Goal: Task Accomplishment & Management: Use online tool/utility

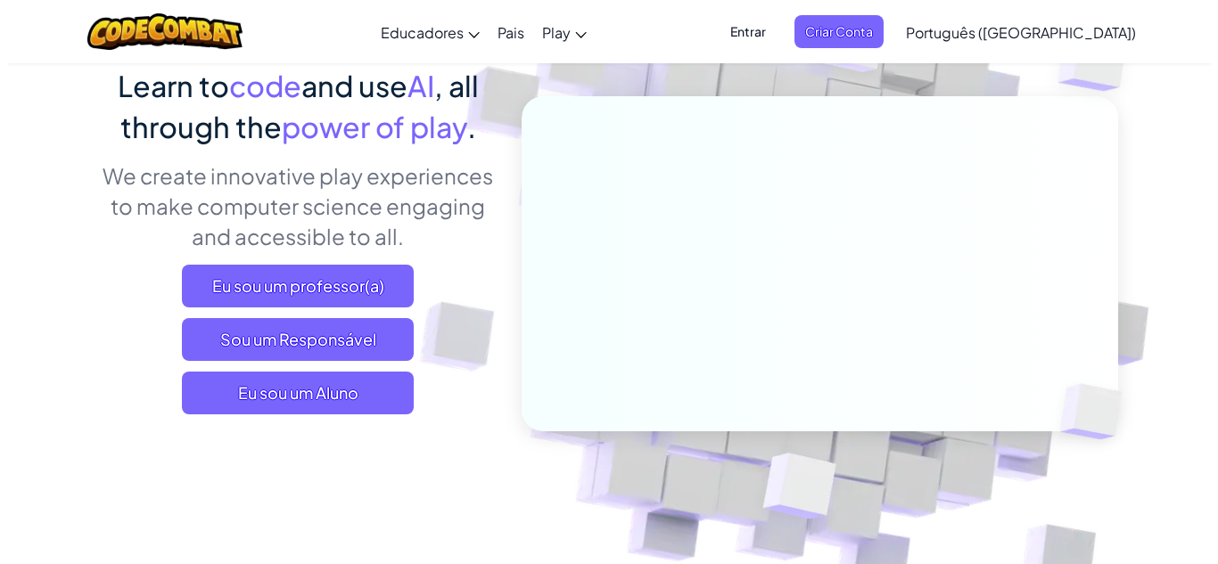
scroll to position [151, 0]
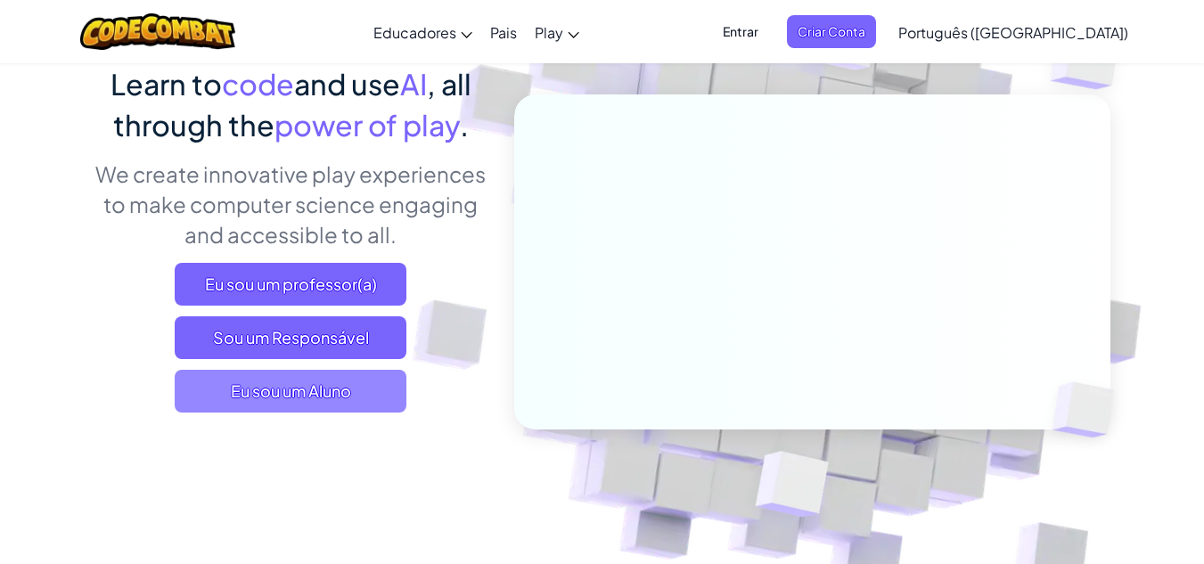
click at [348, 400] on span "Eu sou um Aluno" at bounding box center [291, 391] width 232 height 43
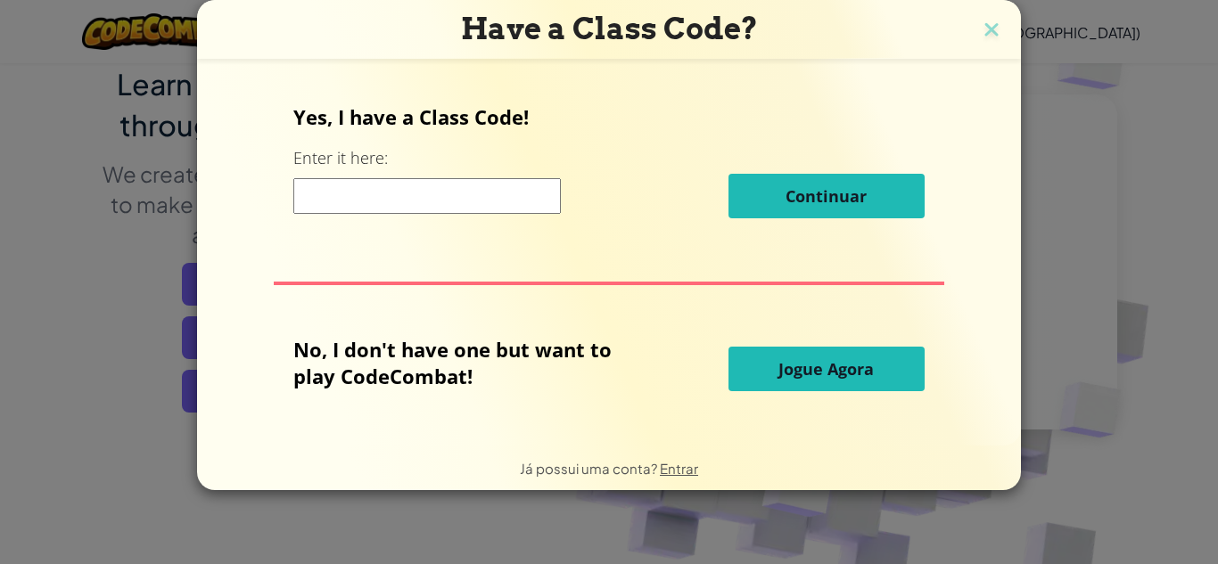
click at [406, 198] on input at bounding box center [426, 196] width 267 height 36
click at [881, 372] on button "Jogue Agora" at bounding box center [826, 369] width 196 height 45
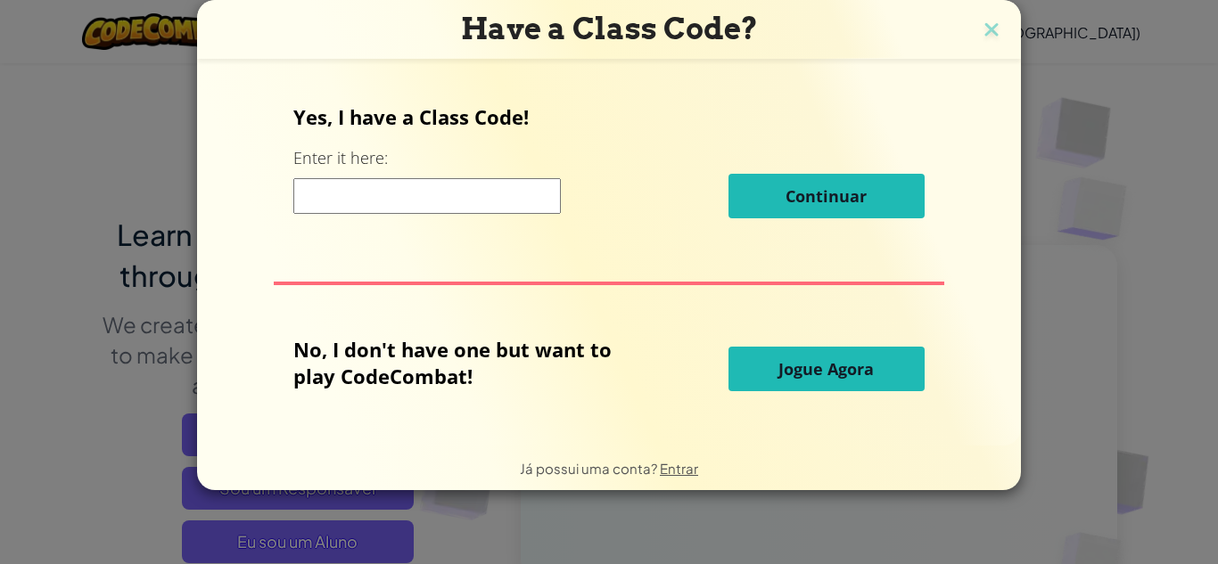
click at [881, 372] on button "Jogue Agora" at bounding box center [826, 369] width 196 height 45
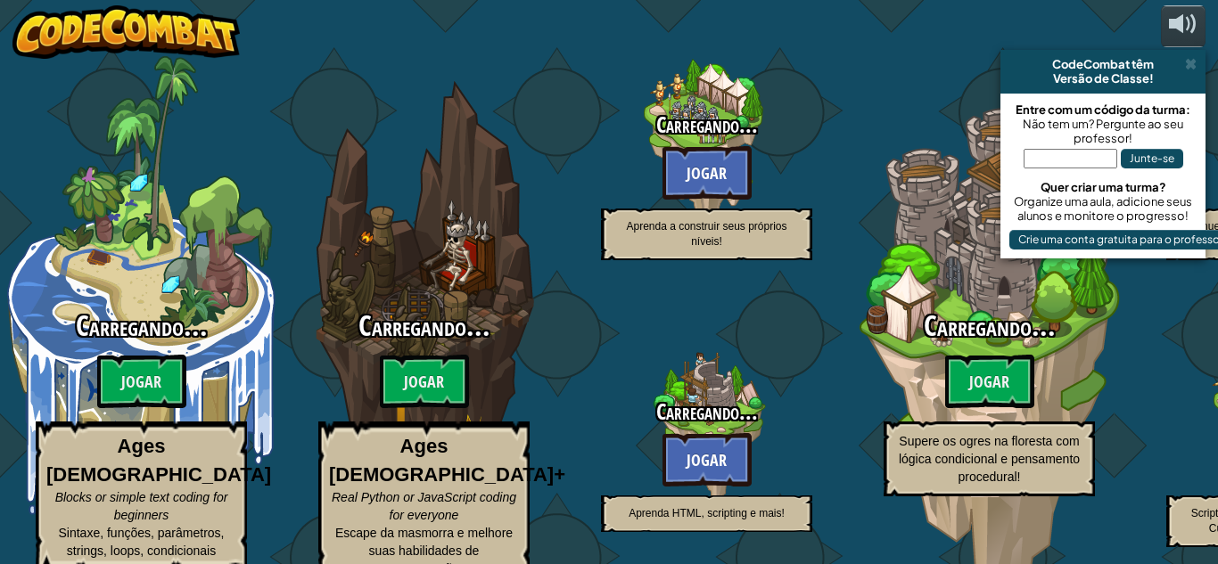
select select "pt-BR"
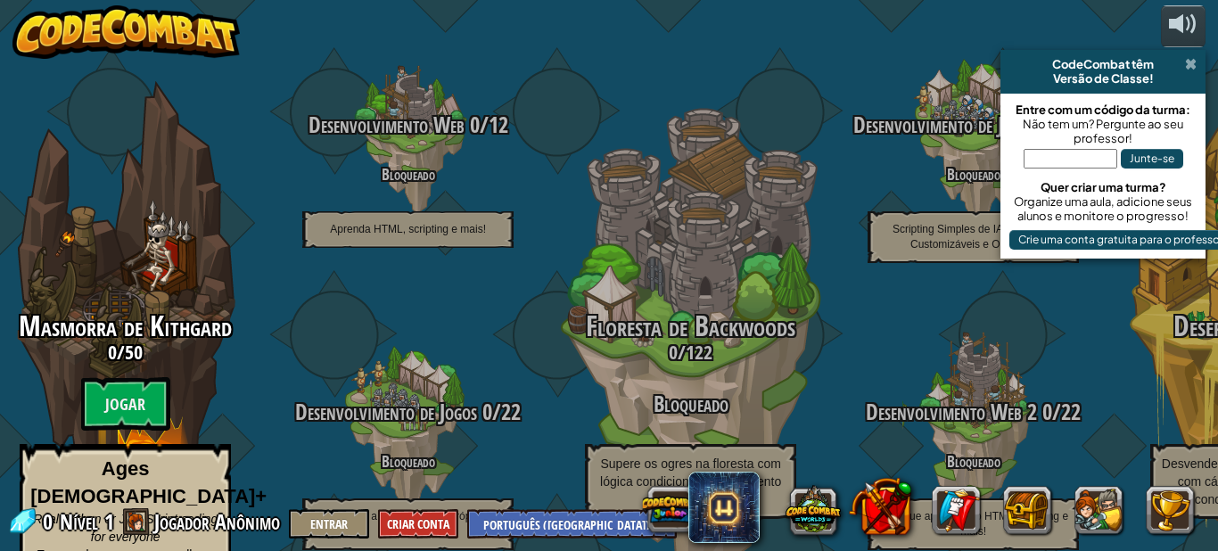
click at [1194, 65] on span at bounding box center [1191, 64] width 12 height 14
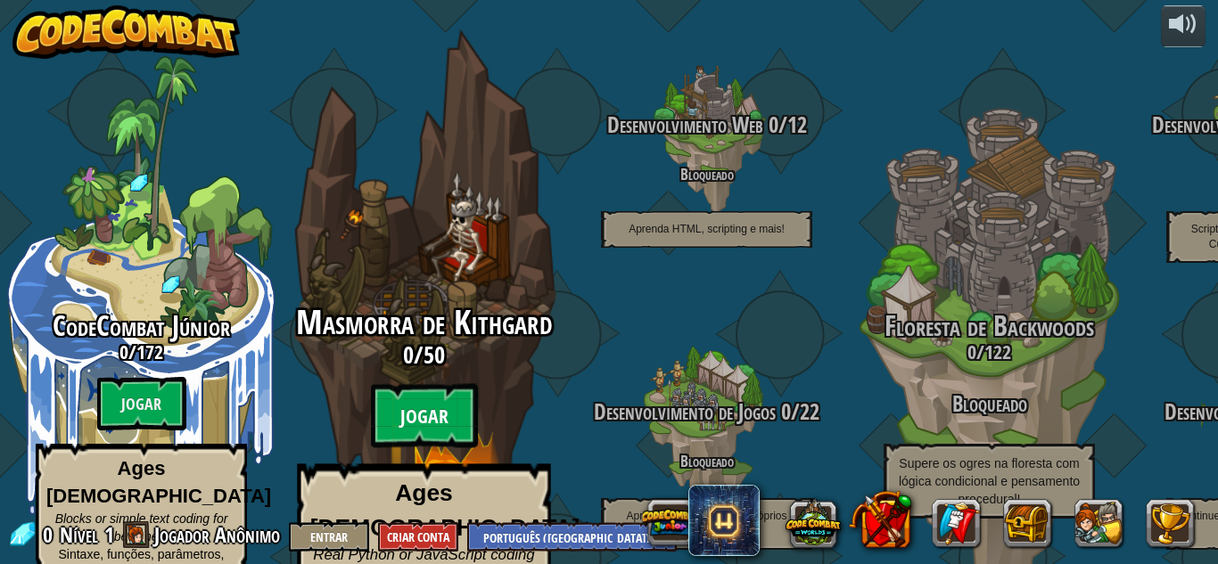
click at [455, 384] on btn "Jogar" at bounding box center [424, 416] width 107 height 64
select select "pt-BR"
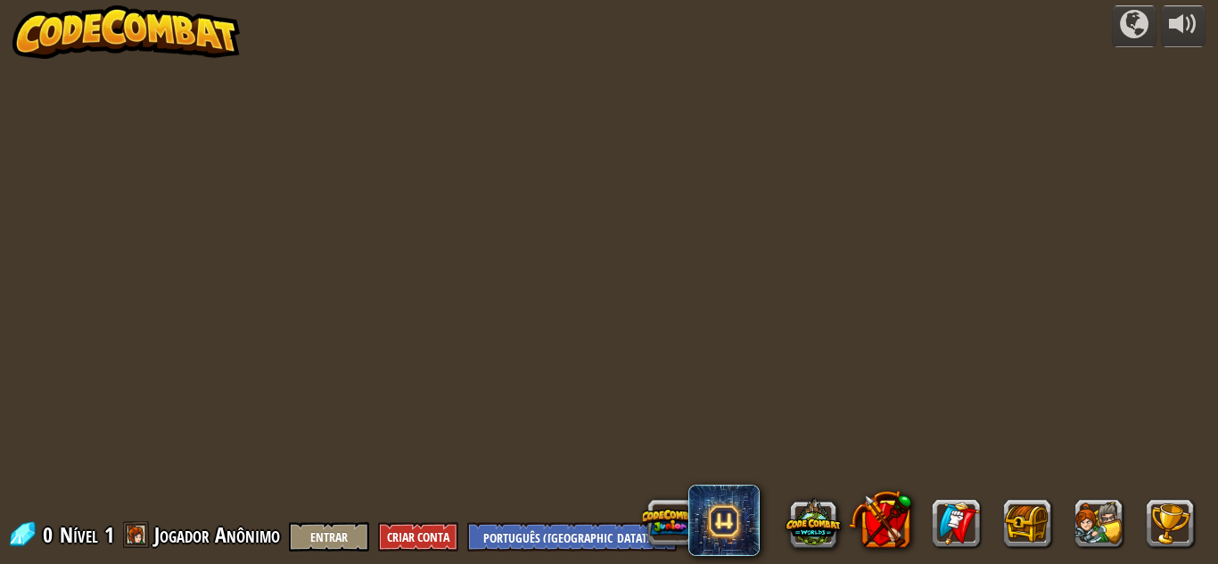
select select "pt-BR"
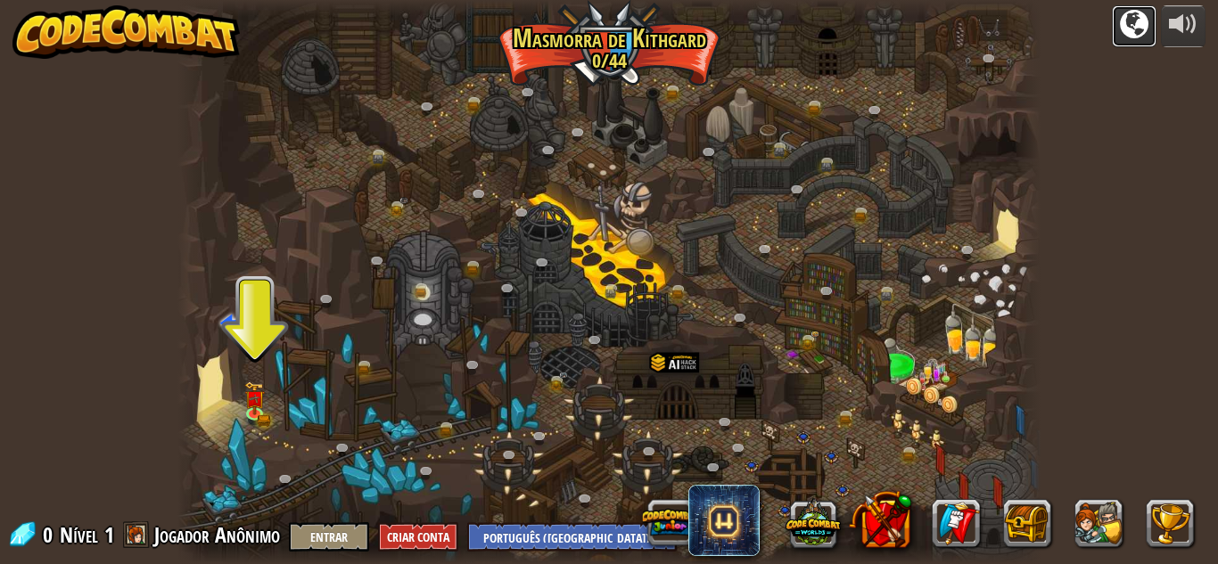
click at [1131, 24] on div at bounding box center [1134, 24] width 29 height 29
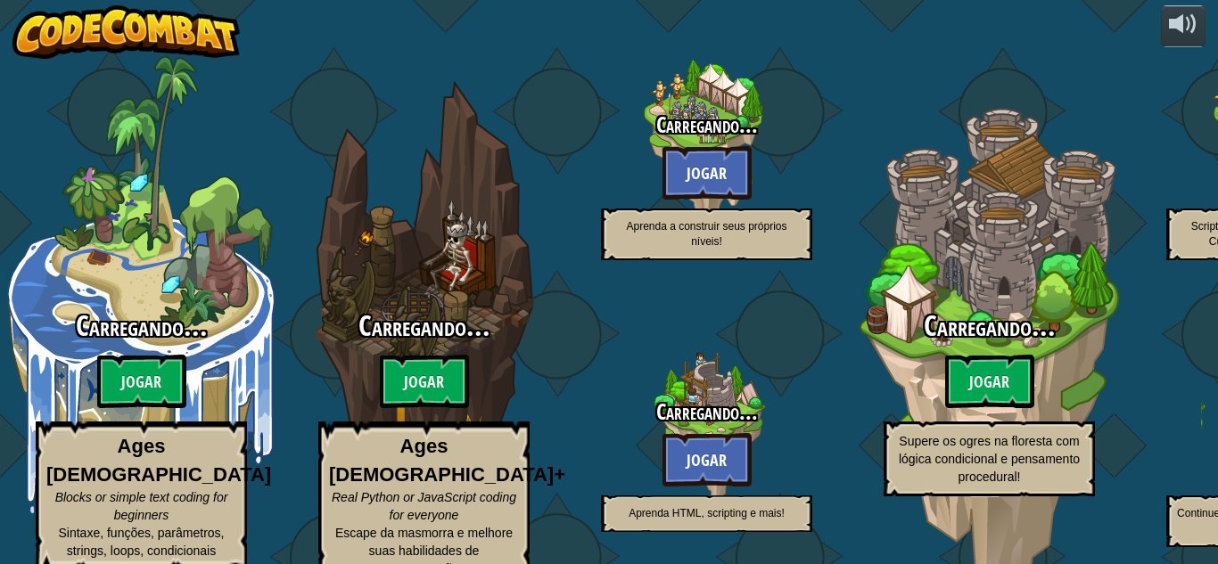
select select "pt-BR"
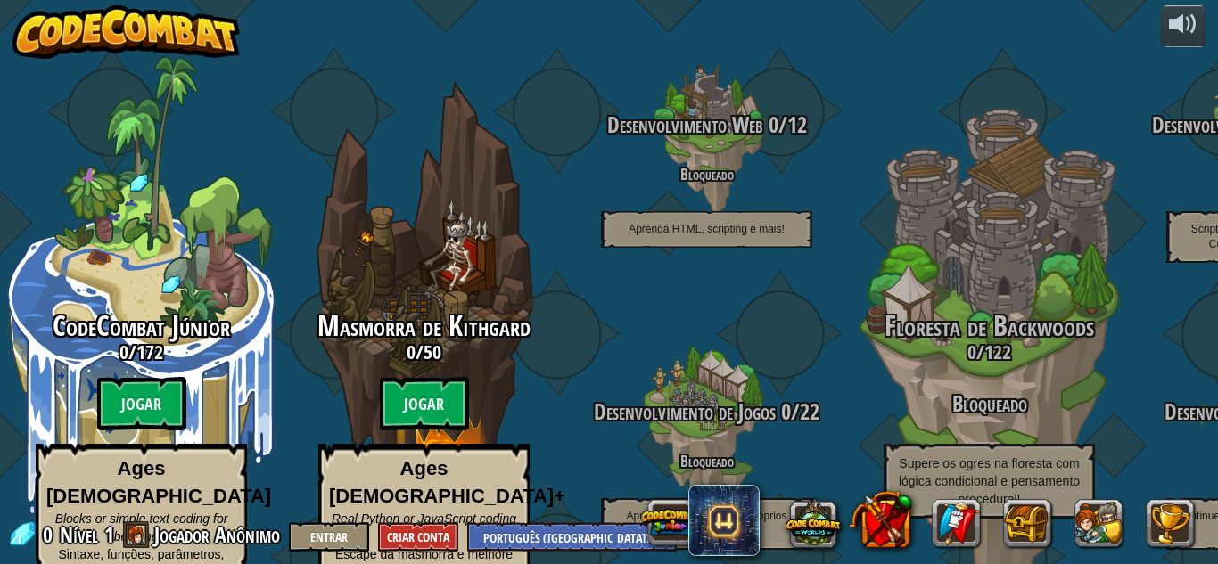
click at [443, 345] on div "Masmorra de Kithgard 0 / 50 Jogar Ages [DEMOGRAPHIC_DATA]+ Real Python or JavaS…" at bounding box center [424, 460] width 283 height 299
select select "pt-BR"
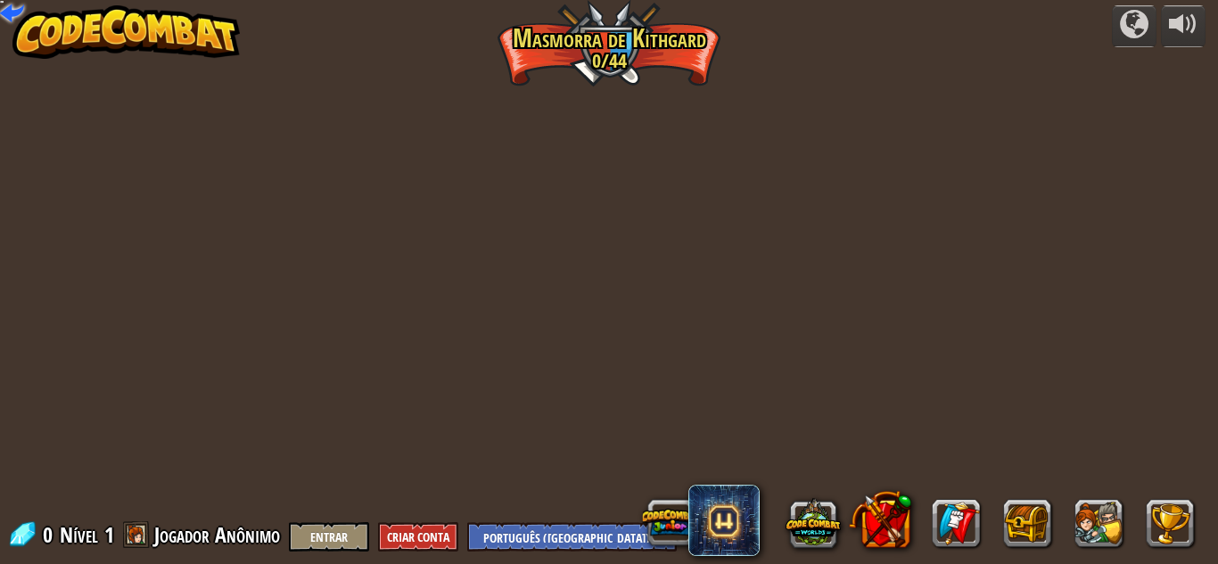
select select "pt-BR"
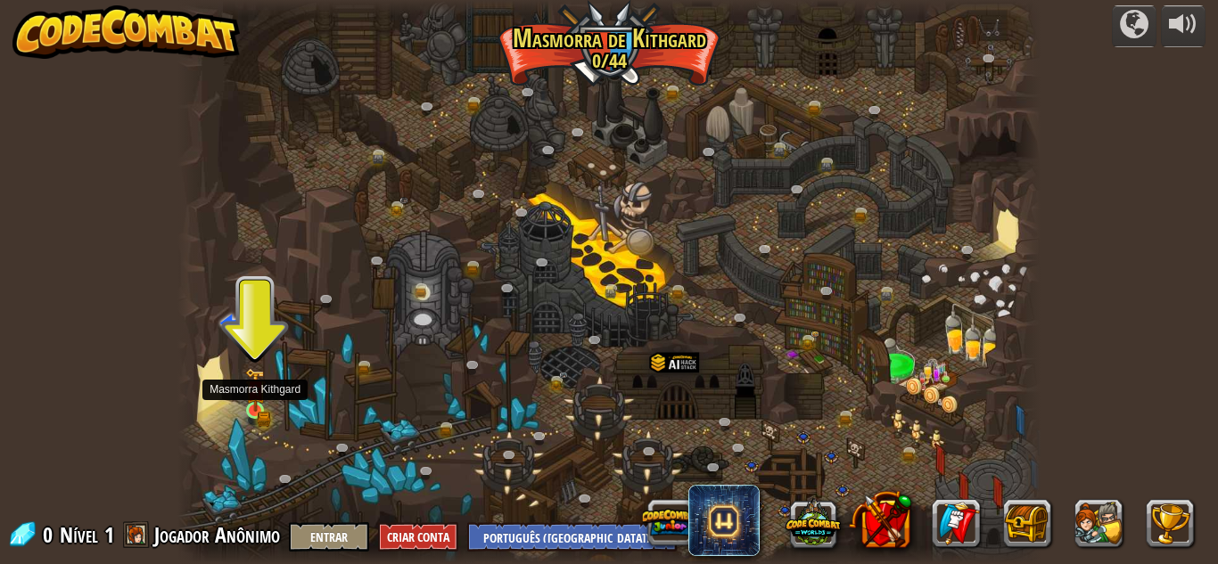
click at [252, 406] on img at bounding box center [255, 390] width 21 height 45
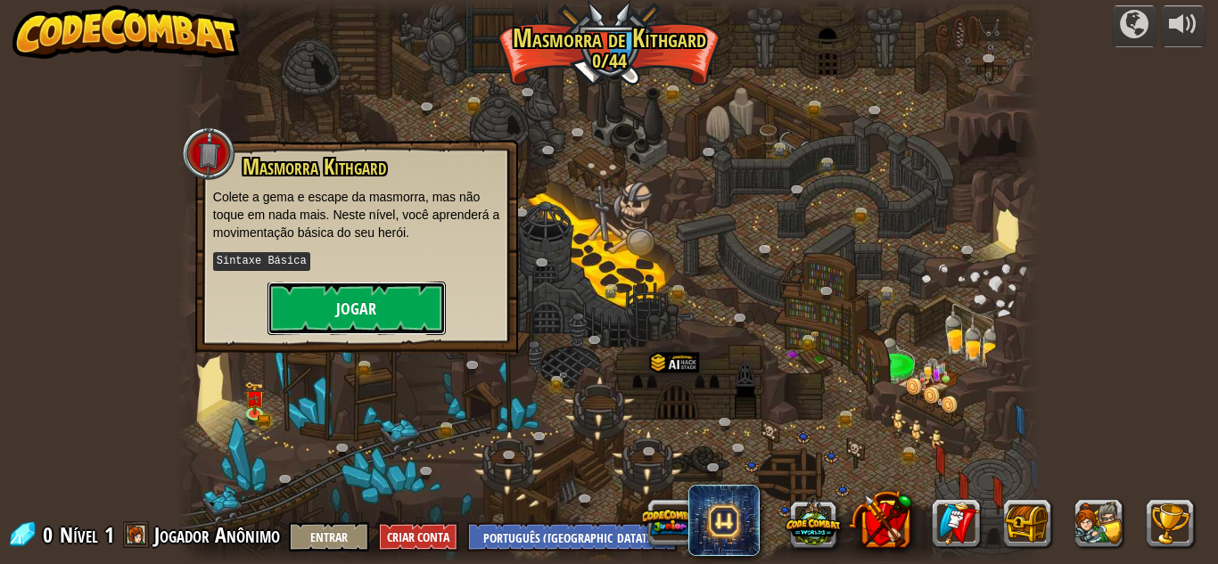
click at [366, 312] on button "Jogar" at bounding box center [356, 308] width 178 height 53
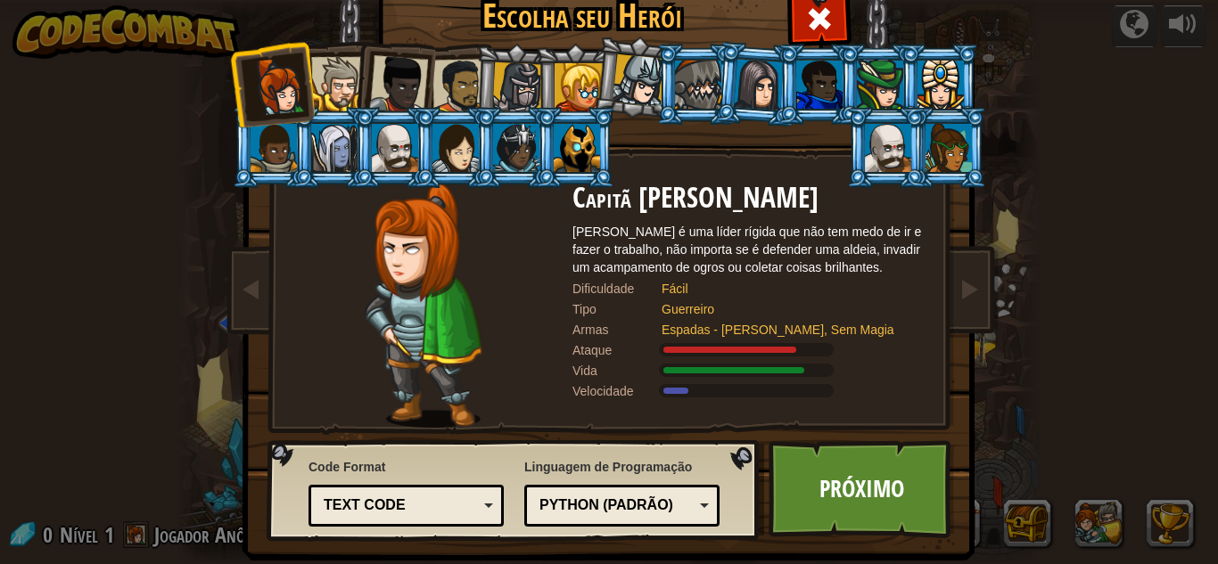
click at [349, 71] on li at bounding box center [392, 80] width 87 height 87
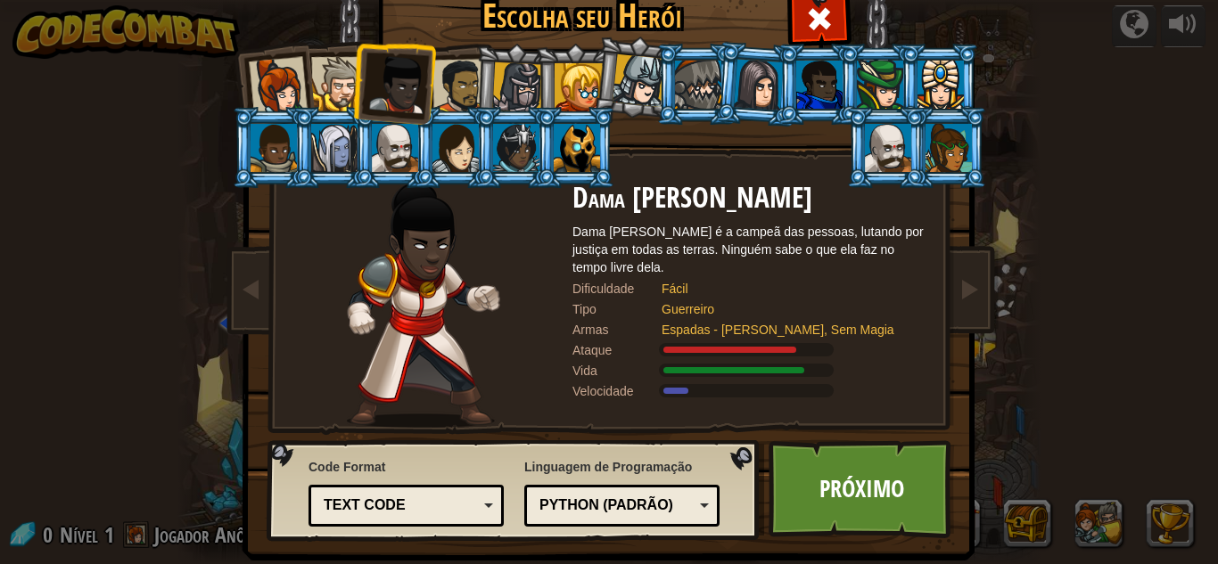
click at [322, 78] on div at bounding box center [338, 84] width 54 height 54
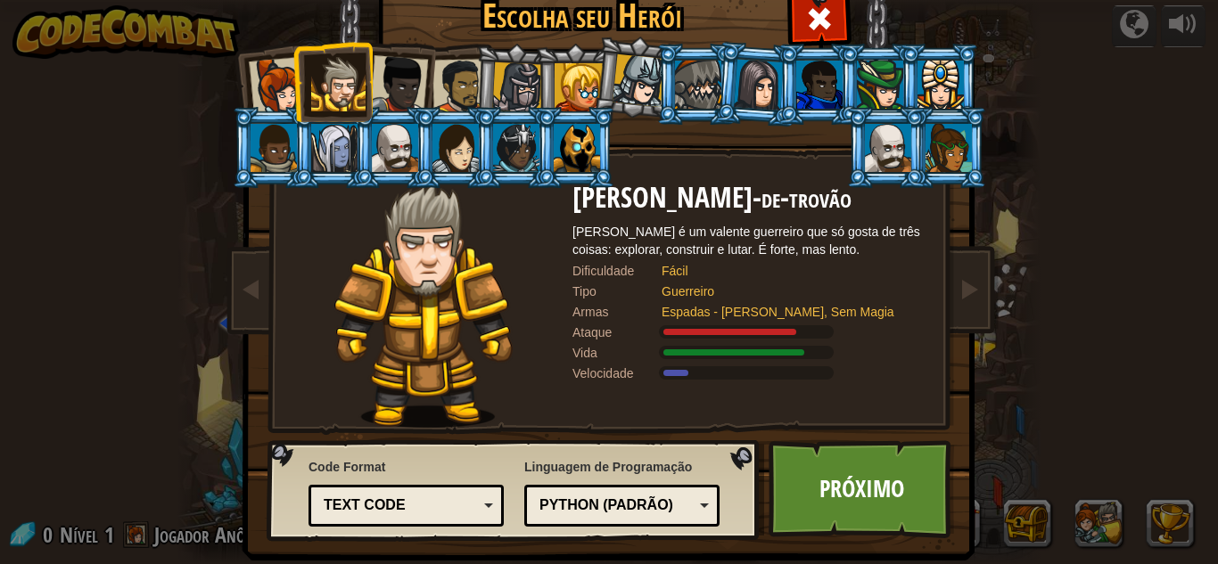
click at [505, 89] on div at bounding box center [517, 87] width 51 height 51
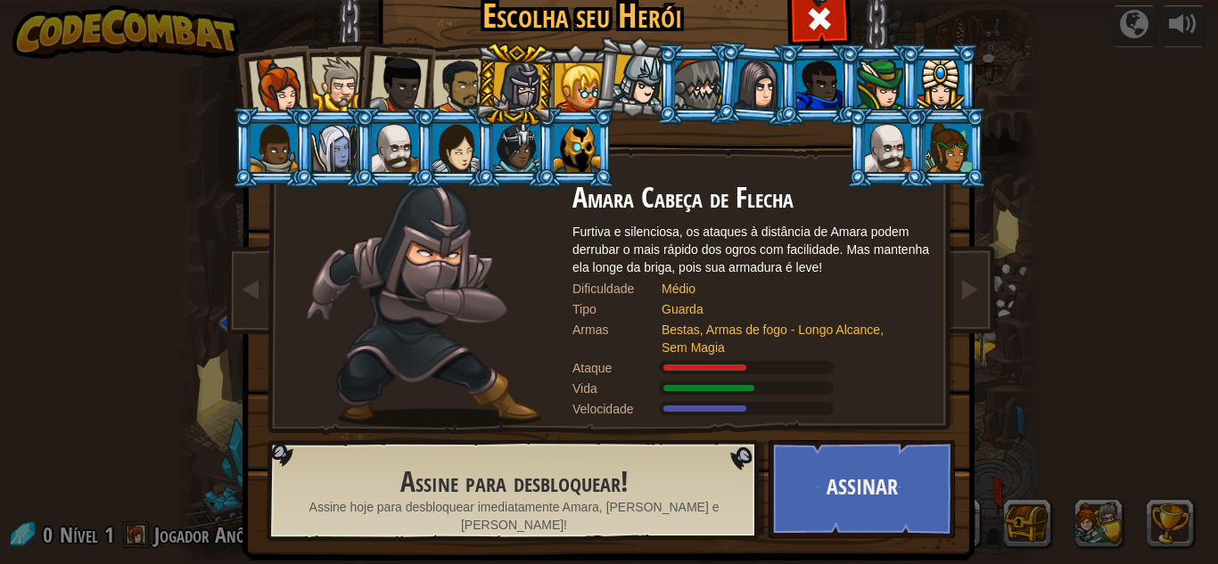
click at [444, 91] on div at bounding box center [459, 86] width 55 height 55
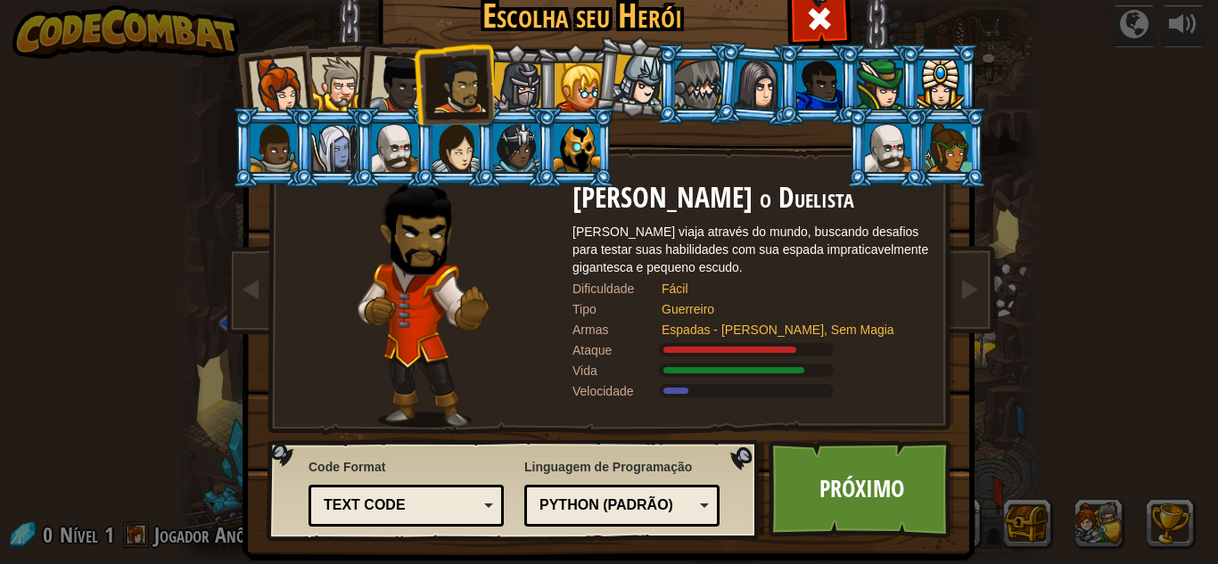
click at [284, 86] on div at bounding box center [278, 86] width 59 height 59
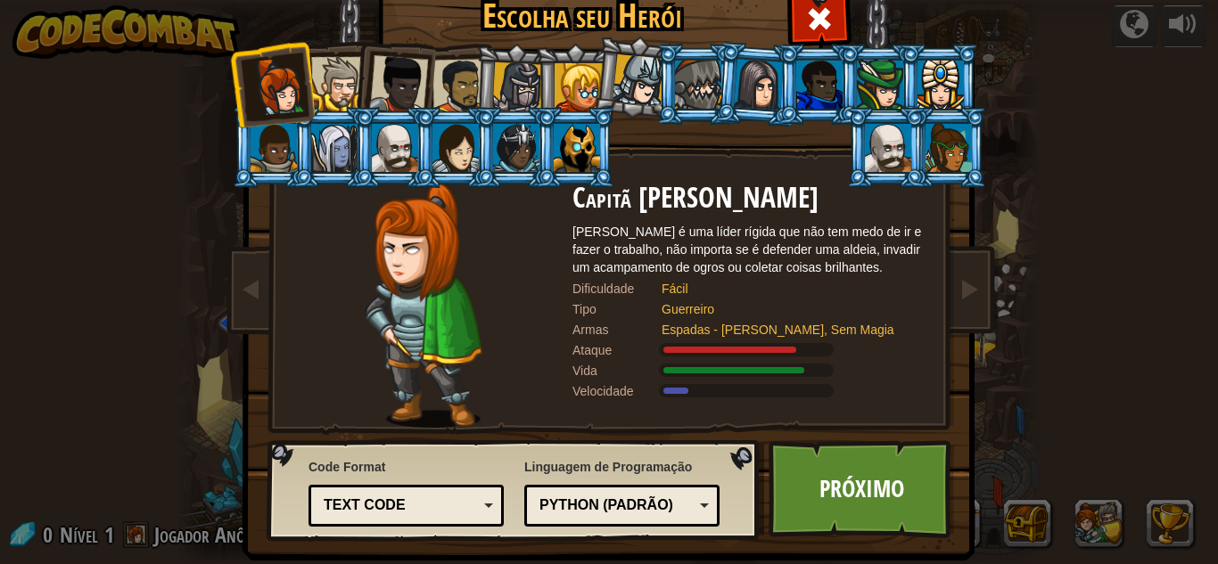
click at [328, 75] on div at bounding box center [338, 84] width 54 height 54
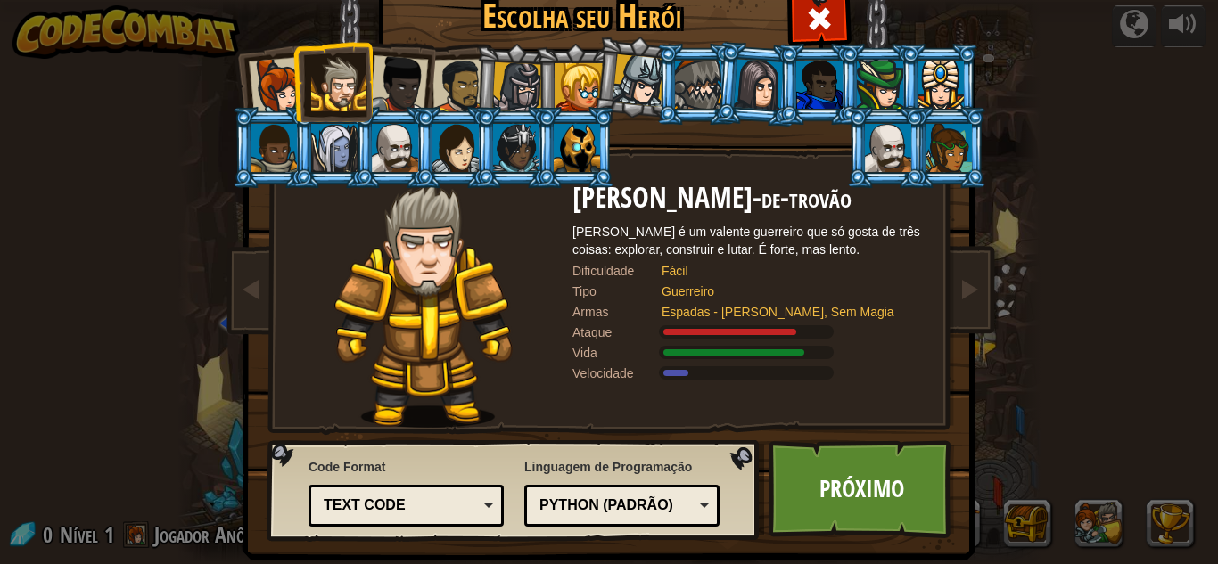
click at [265, 79] on div at bounding box center [278, 86] width 59 height 59
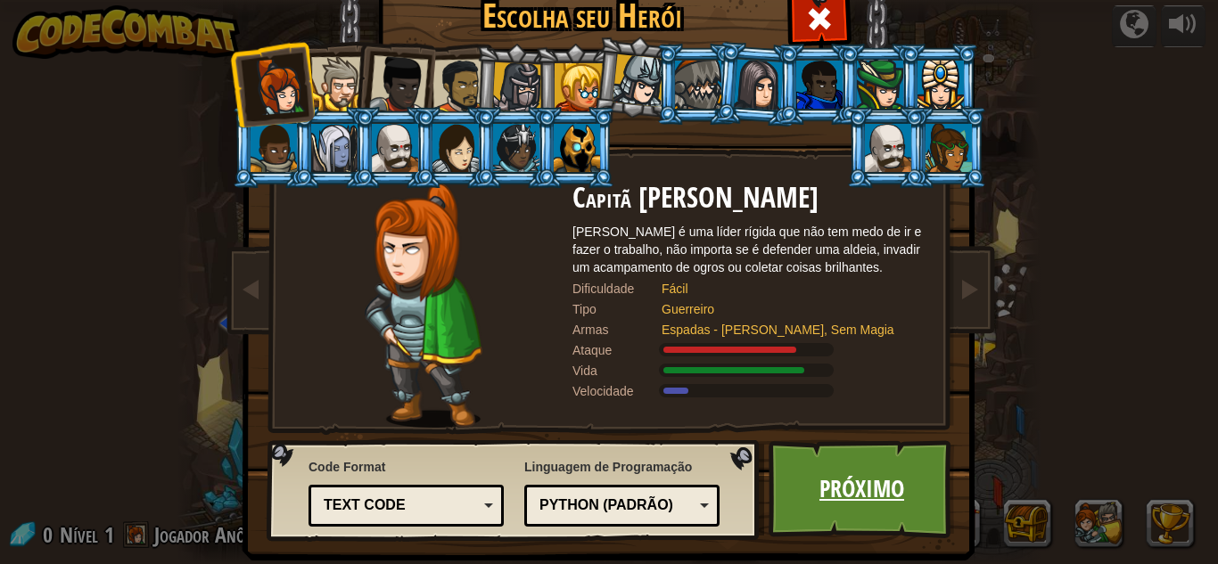
click at [899, 469] on link "Próximo" at bounding box center [861, 489] width 186 height 98
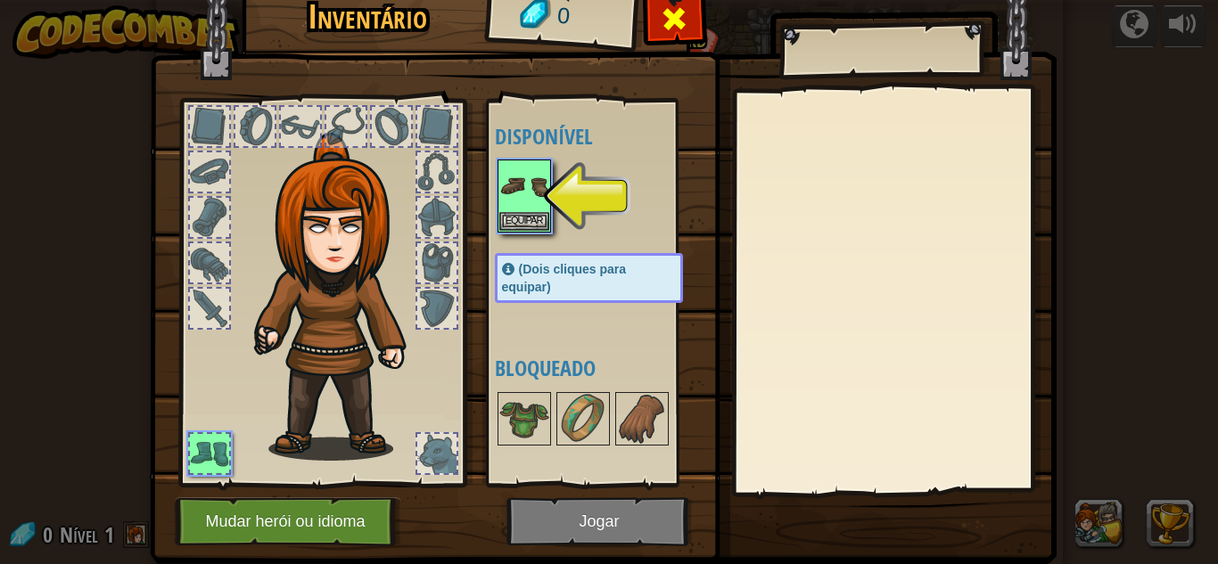
click at [672, 15] on span at bounding box center [674, 18] width 29 height 29
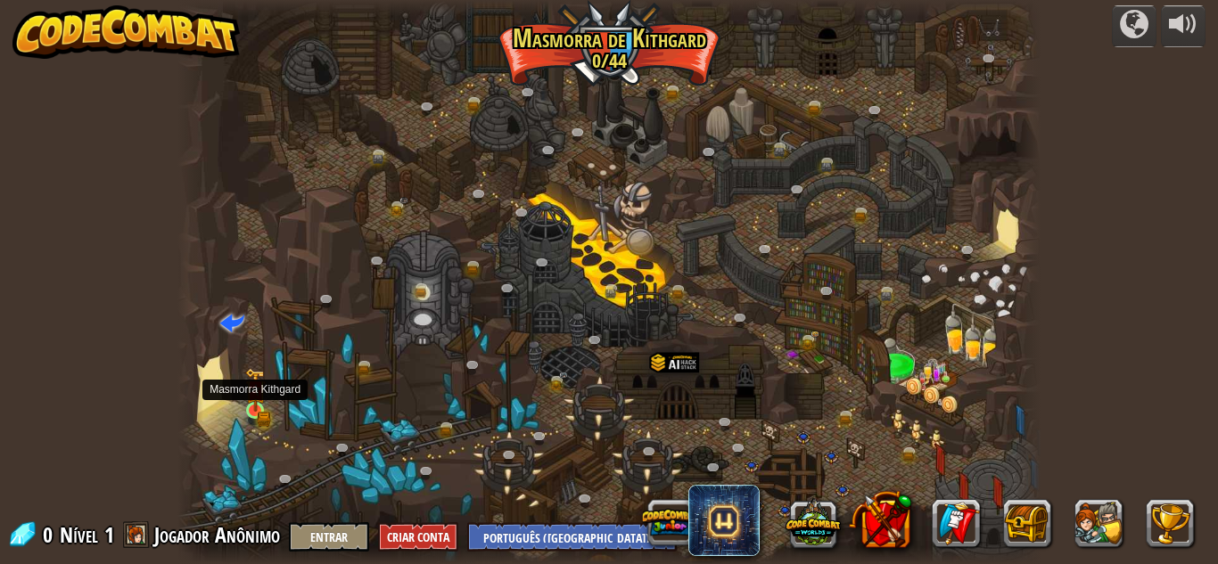
click at [253, 407] on img at bounding box center [255, 390] width 21 height 45
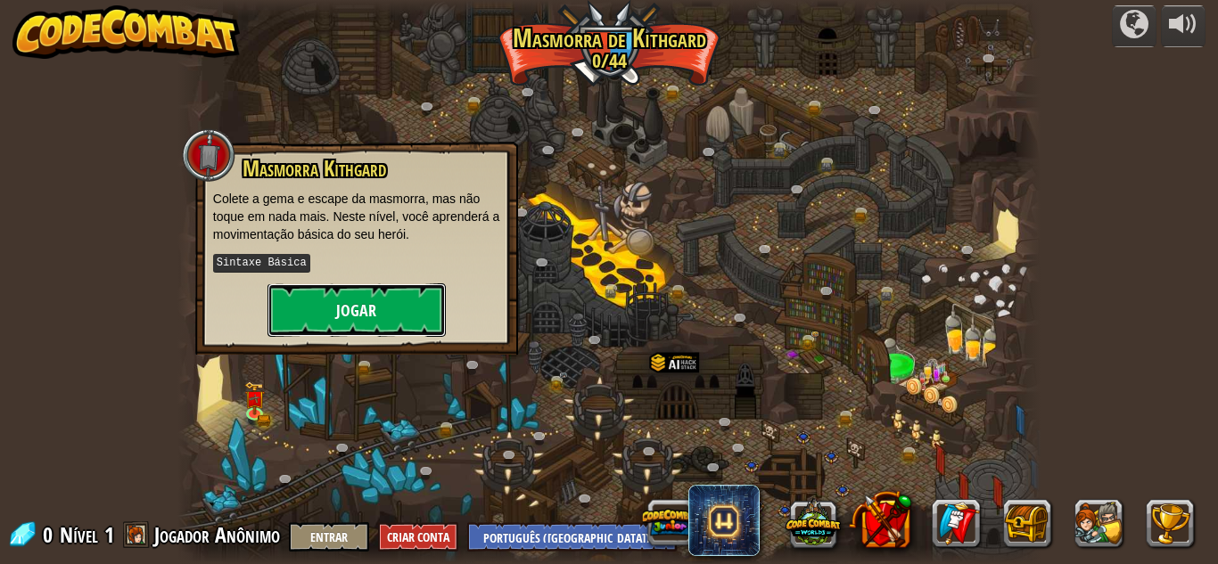
click at [334, 309] on button "Jogar" at bounding box center [356, 309] width 178 height 53
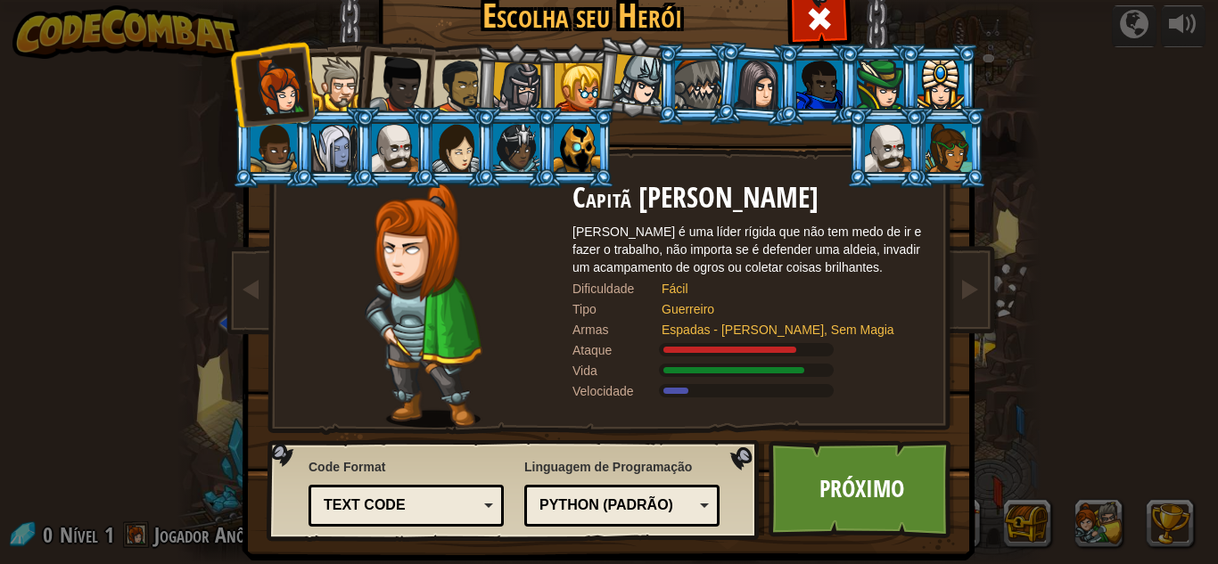
click at [405, 496] on div "Text code" at bounding box center [401, 506] width 154 height 21
click at [415, 464] on div "Code Format Text code Blocks and code Blocks Blocks (Icons) Text code Blocks - …" at bounding box center [405, 493] width 195 height 78
click at [585, 502] on div "Python (Padrão)" at bounding box center [616, 506] width 154 height 21
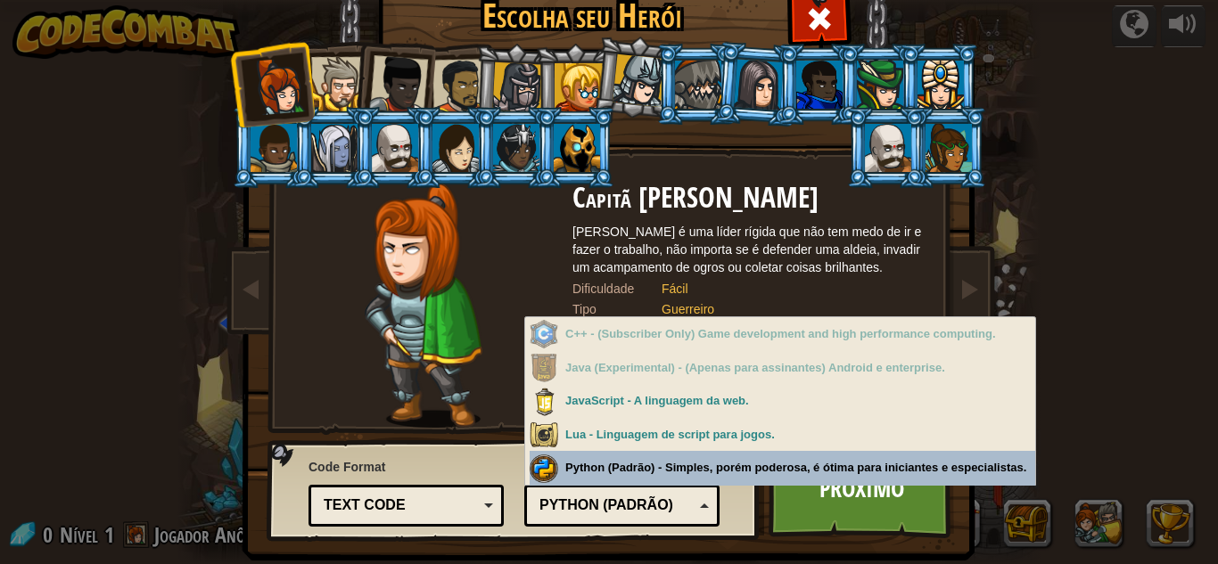
click at [646, 463] on div "Linguagem de Programação Python (Padrão) JavaScript Lua C++ Java (Experimental)…" at bounding box center [621, 490] width 195 height 73
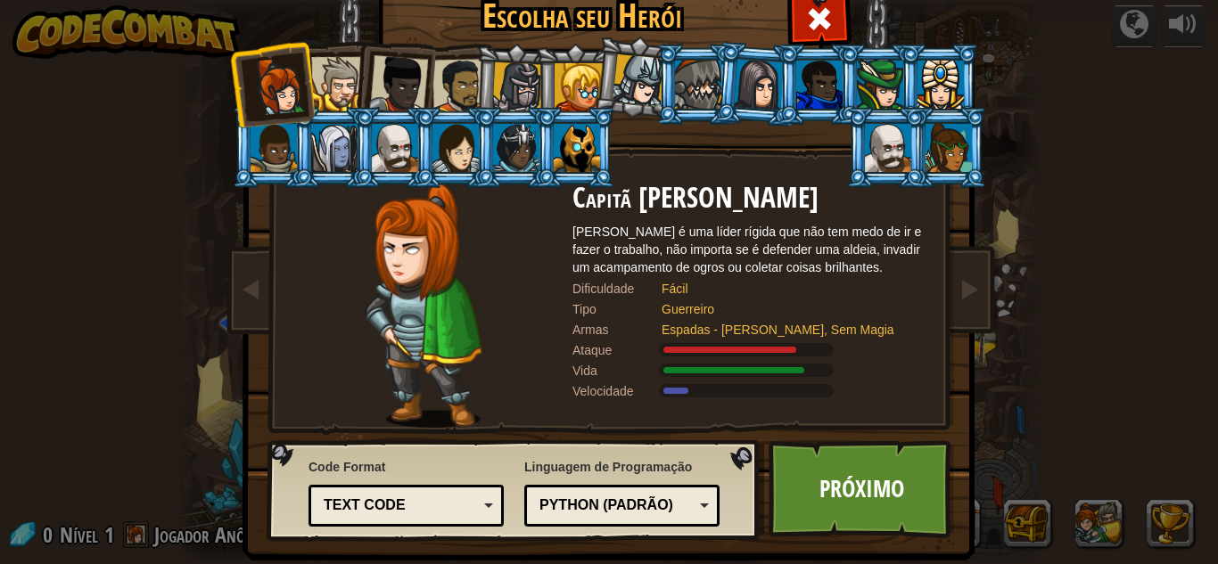
click at [660, 494] on div "Python (Padrão)" at bounding box center [622, 506] width 172 height 28
click at [709, 471] on div "Linguagem de Programação Python (Padrão) JavaScript Lua C++ Java (Experimental)…" at bounding box center [621, 493] width 195 height 78
click at [839, 480] on link "Próximo" at bounding box center [861, 489] width 186 height 98
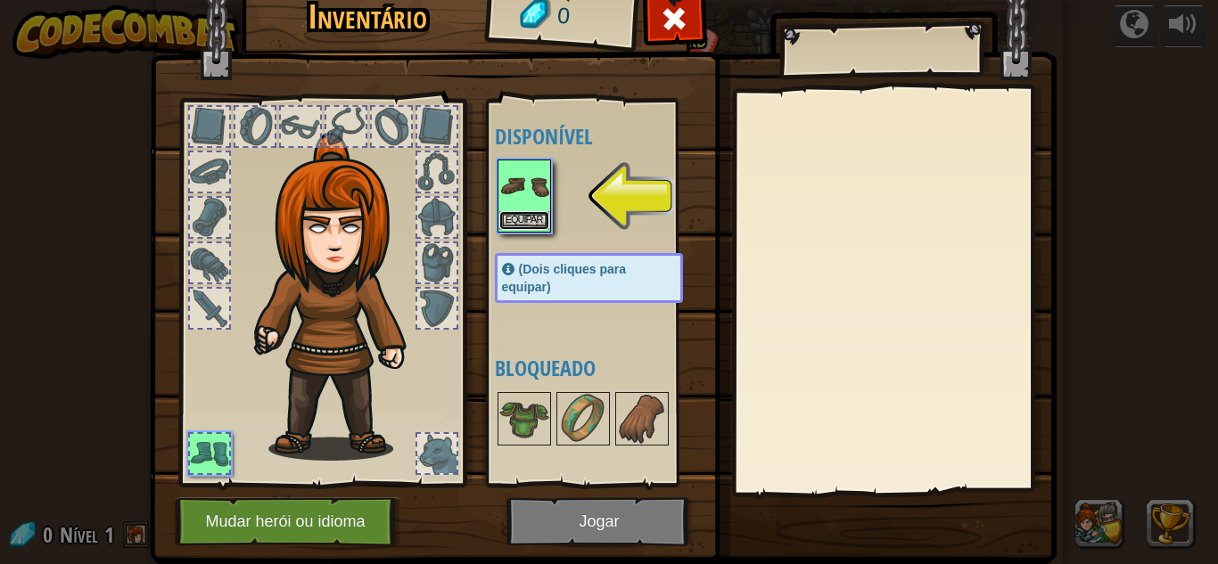
click at [521, 216] on button "Equipar" at bounding box center [524, 220] width 50 height 19
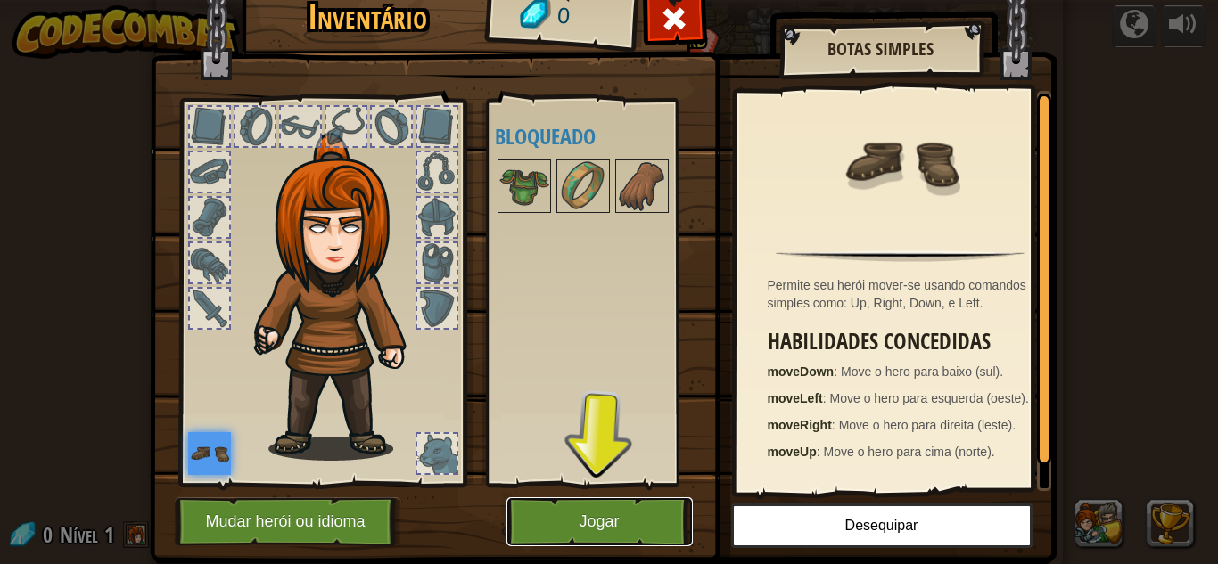
click at [611, 524] on button "Jogar" at bounding box center [599, 521] width 186 height 49
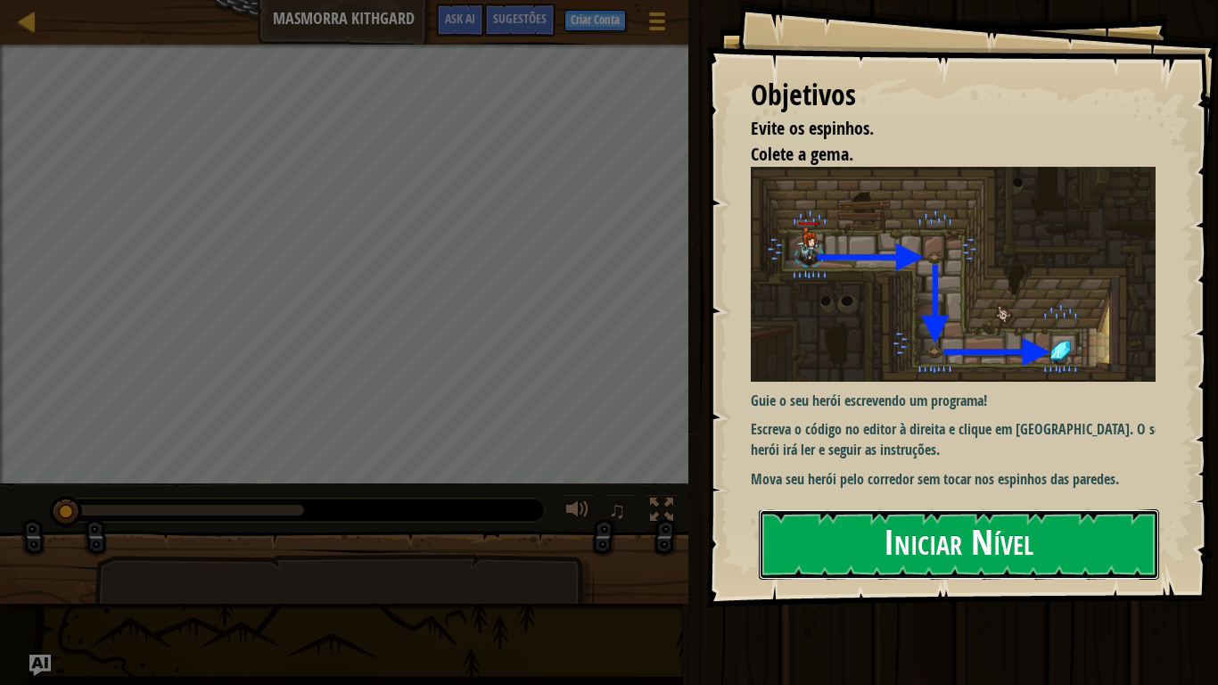
click at [1005, 554] on button "Iniciar Nível" at bounding box center [959, 544] width 400 height 70
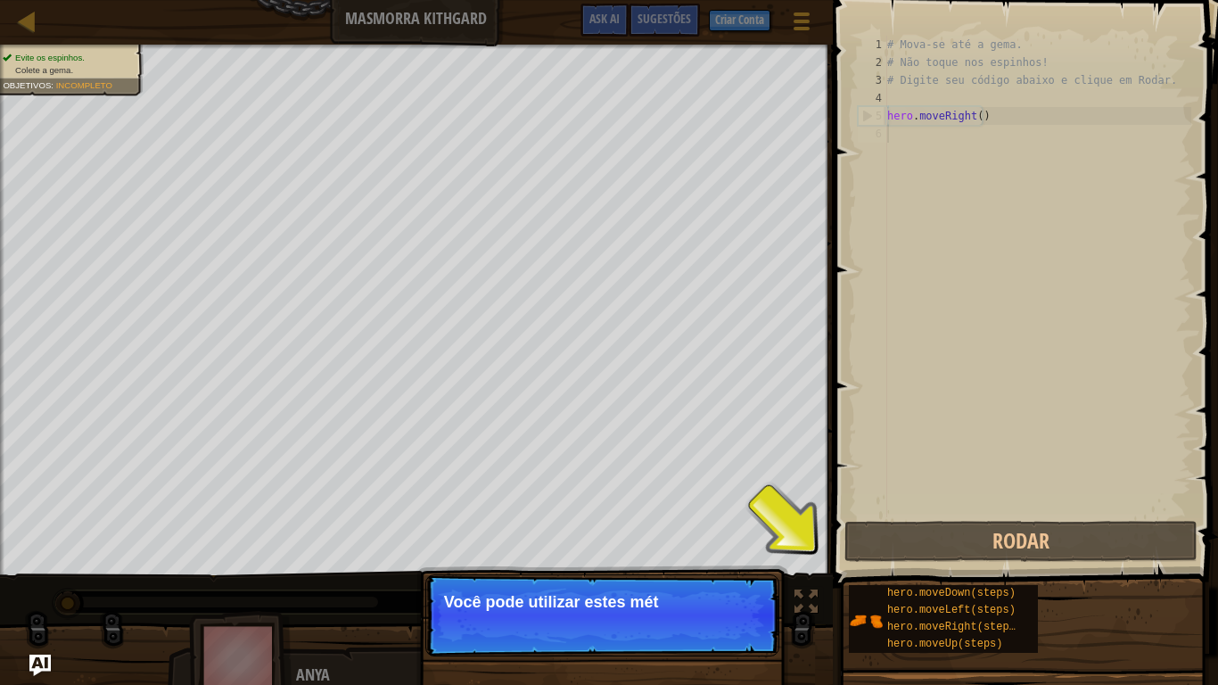
click at [651, 563] on div "Evite os espinhos. Colete a gema. Objetivos : Incompleto ♫ Anya 11 x: 7 y: 18 x…" at bounding box center [609, 370] width 1218 height 651
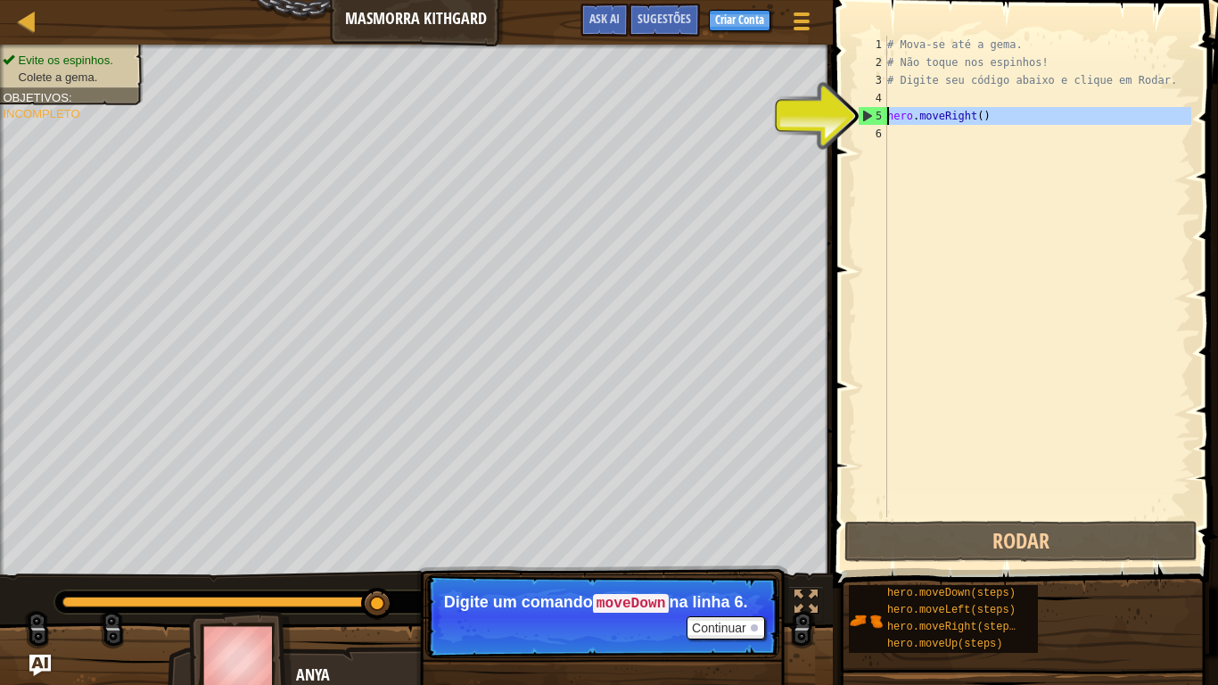
click at [880, 109] on div "5" at bounding box center [872, 116] width 29 height 18
type textarea "hero.moveRight()"
click at [932, 111] on div "# Mova-se até a gema. # Não toque nos espinhos! # Digite seu código abaixo e cl…" at bounding box center [1037, 294] width 308 height 517
click at [981, 119] on div "# Mova-se até a gema. # Não toque nos espinhos! # Digite seu código abaixo e cl…" at bounding box center [1037, 294] width 308 height 517
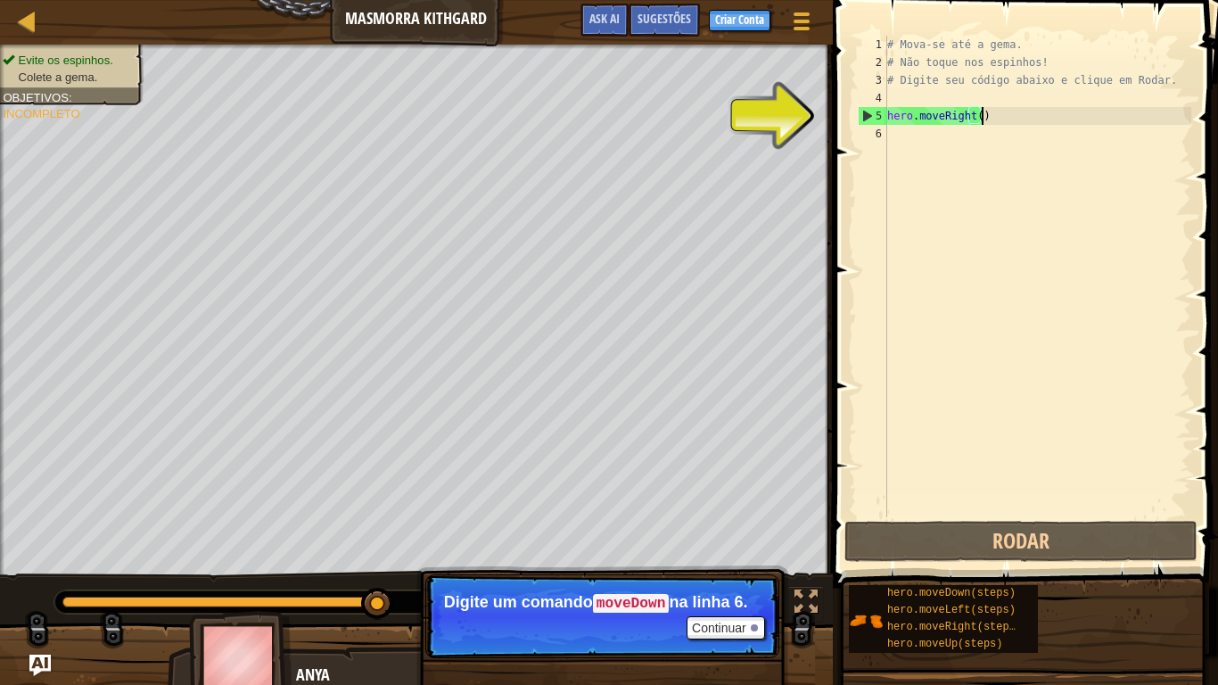
click at [1022, 118] on div "# Mova-se até a gema. # Não toque nos espinhos! # Digite seu código abaixo e cl…" at bounding box center [1037, 294] width 308 height 517
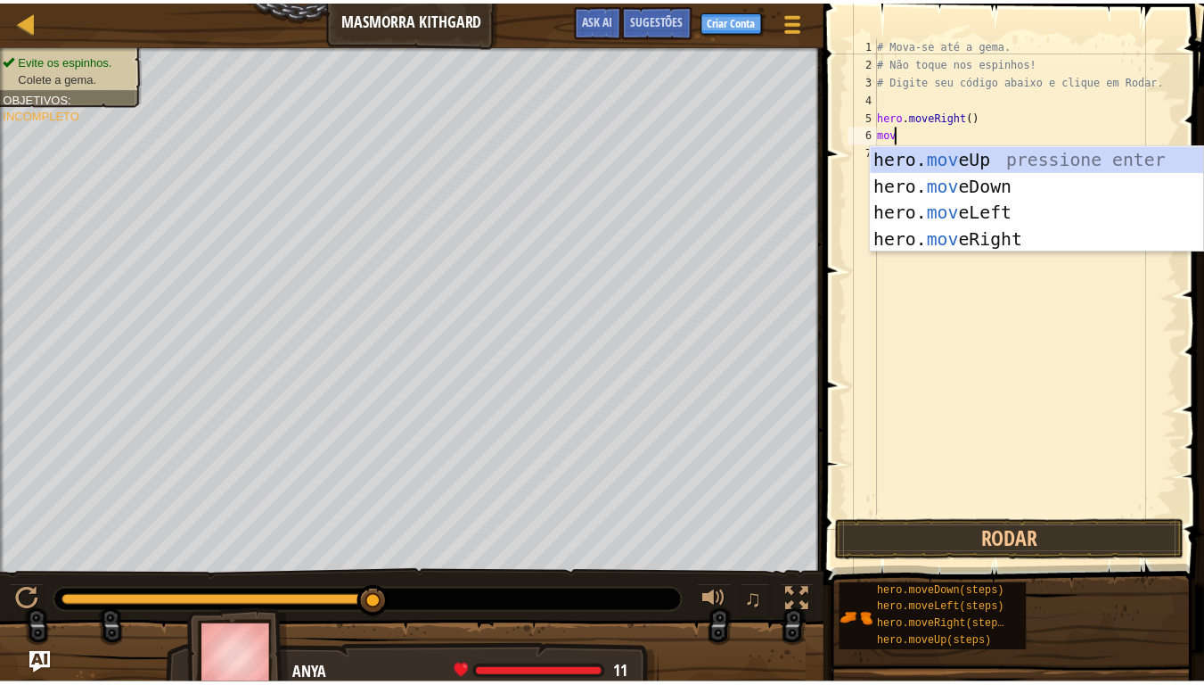
scroll to position [8, 0]
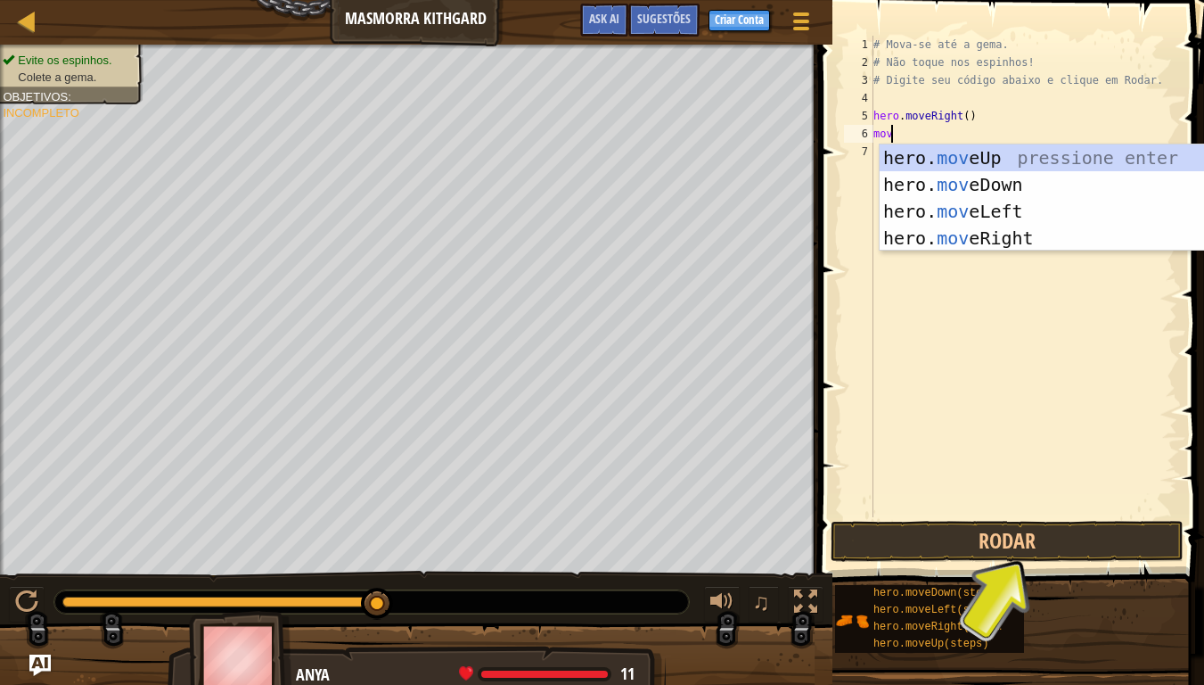
type textarea "move"
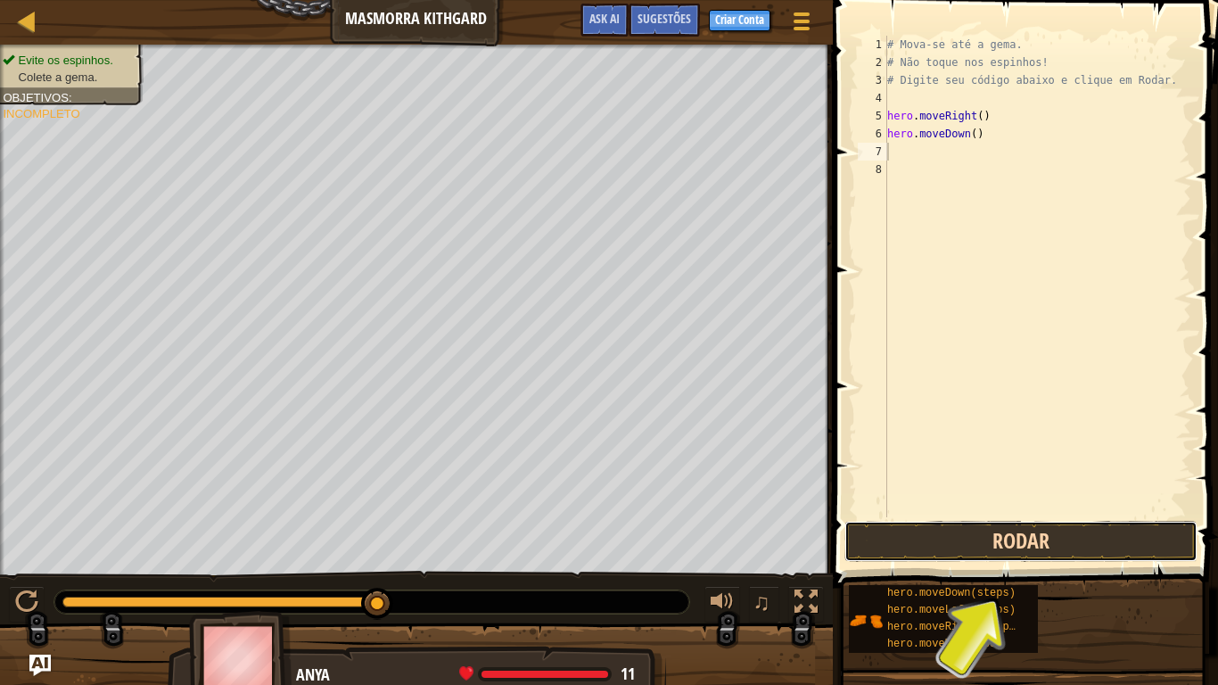
click at [947, 539] on button "Rodar" at bounding box center [1020, 541] width 353 height 41
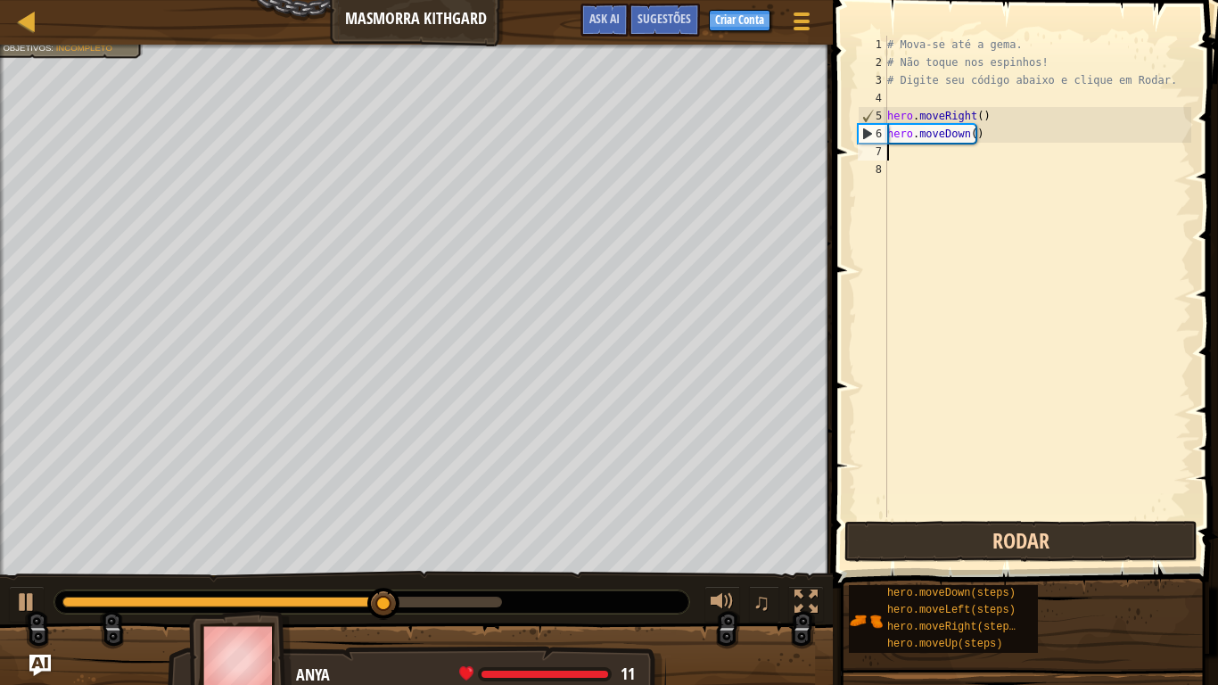
type textarea "g"
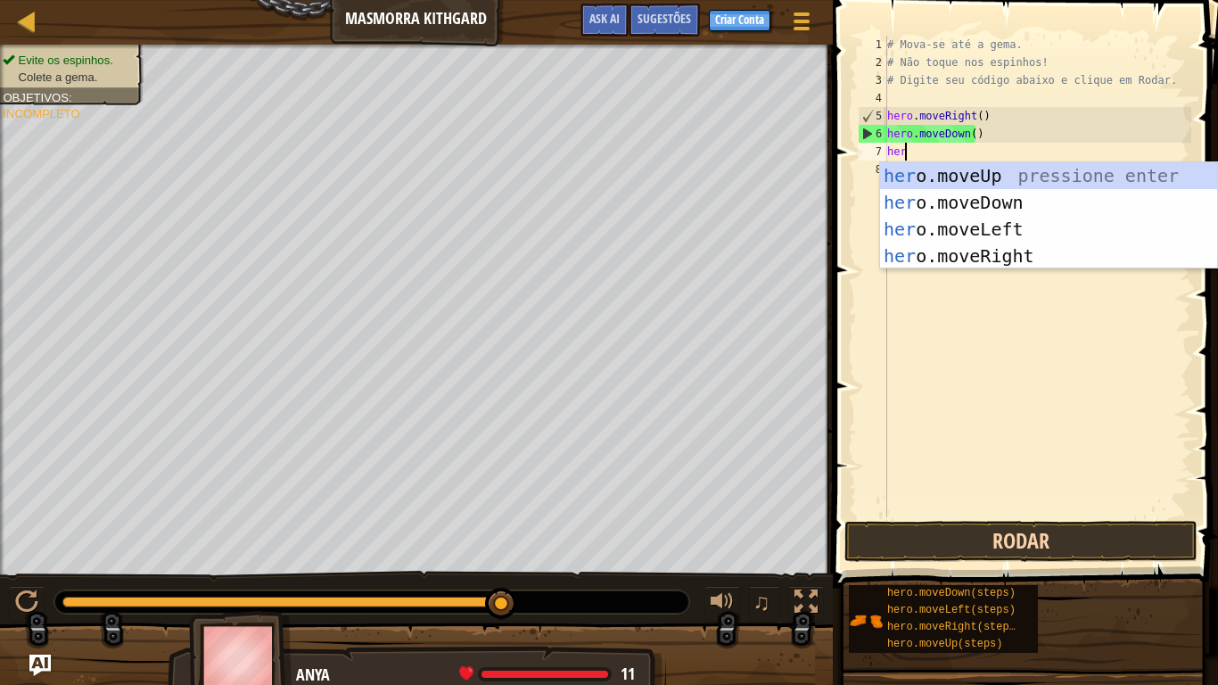
scroll to position [8, 1]
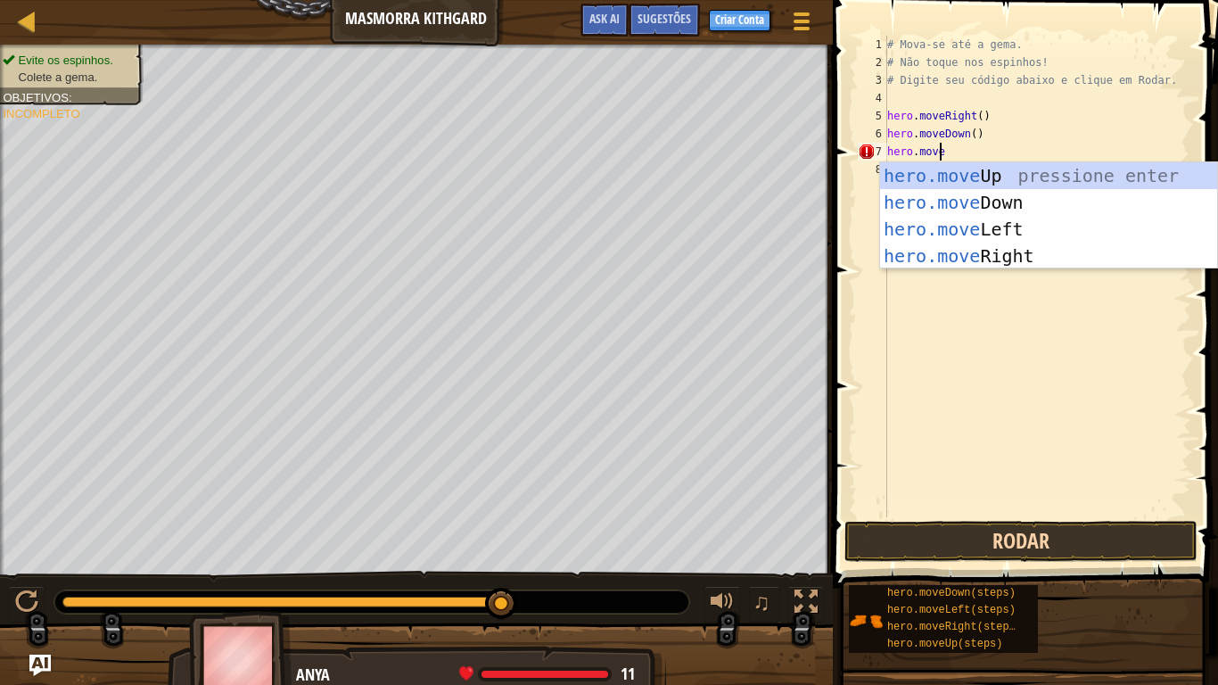
type textarea "hero.move"
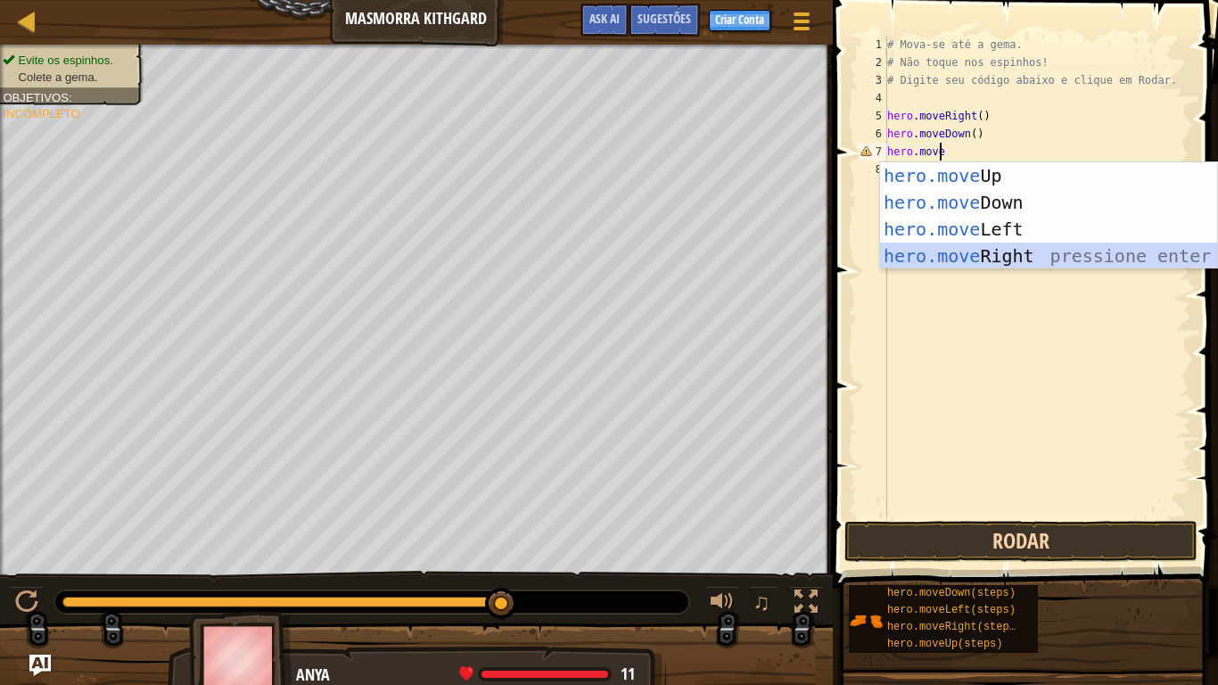
scroll to position [8, 0]
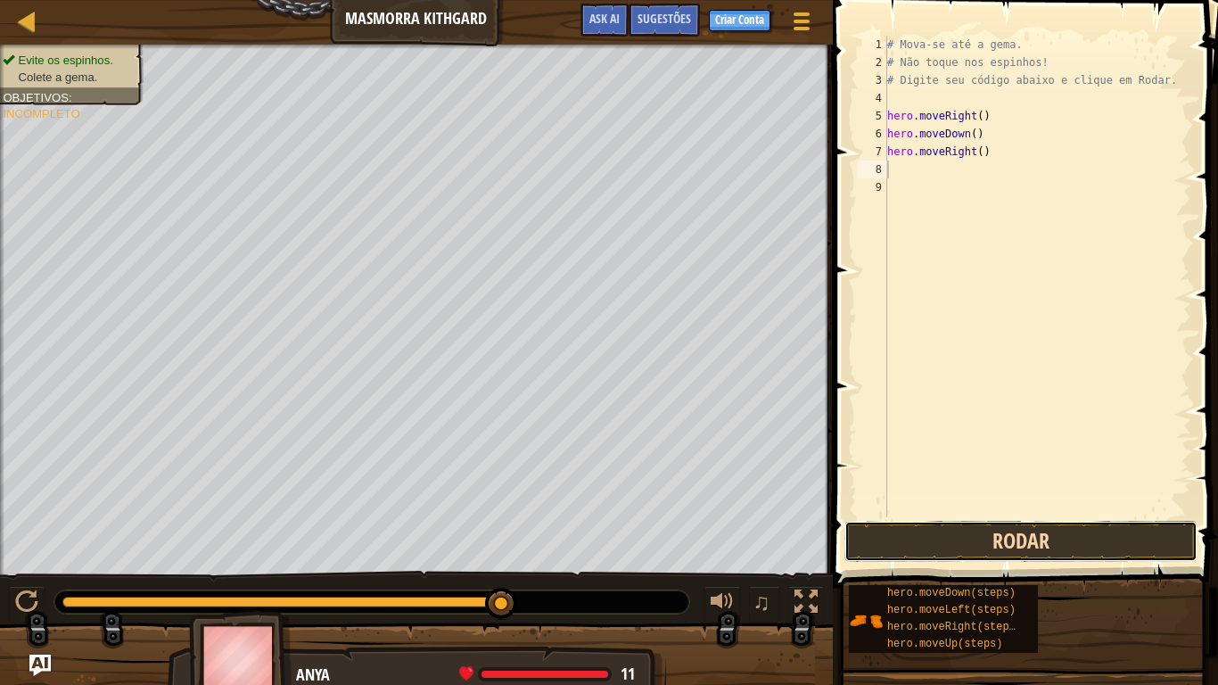
click at [947, 539] on button "Rodar" at bounding box center [1020, 541] width 353 height 41
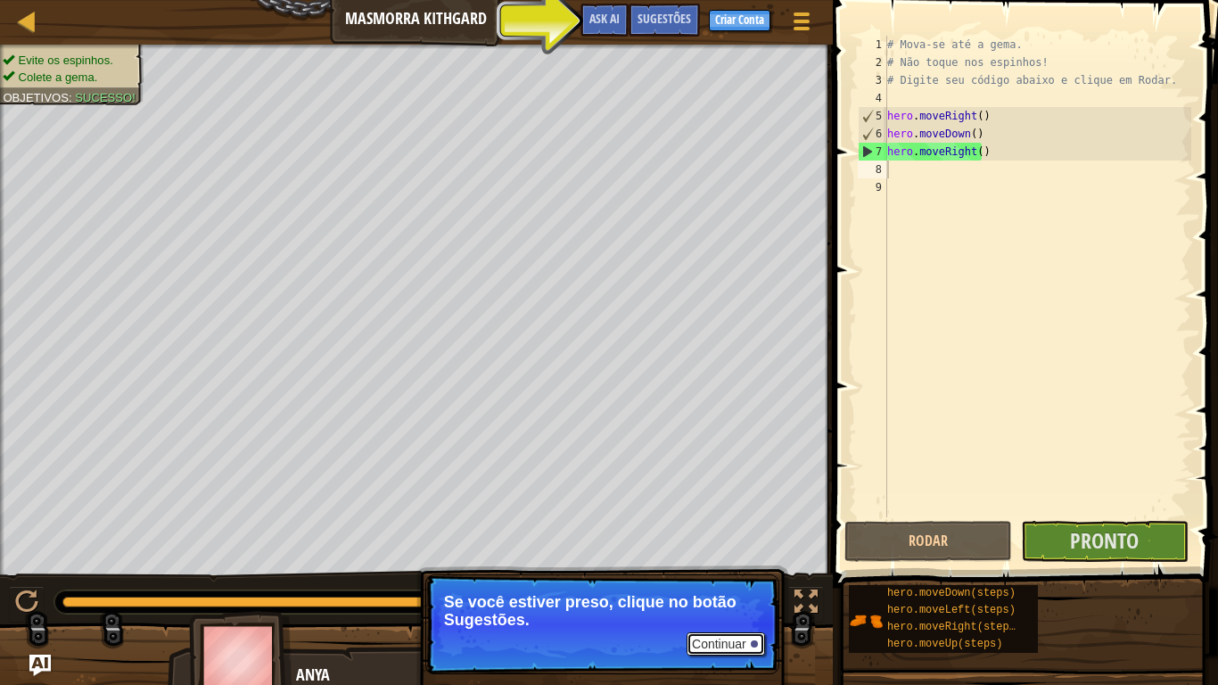
click at [743, 563] on button "Continuar" at bounding box center [725, 643] width 78 height 23
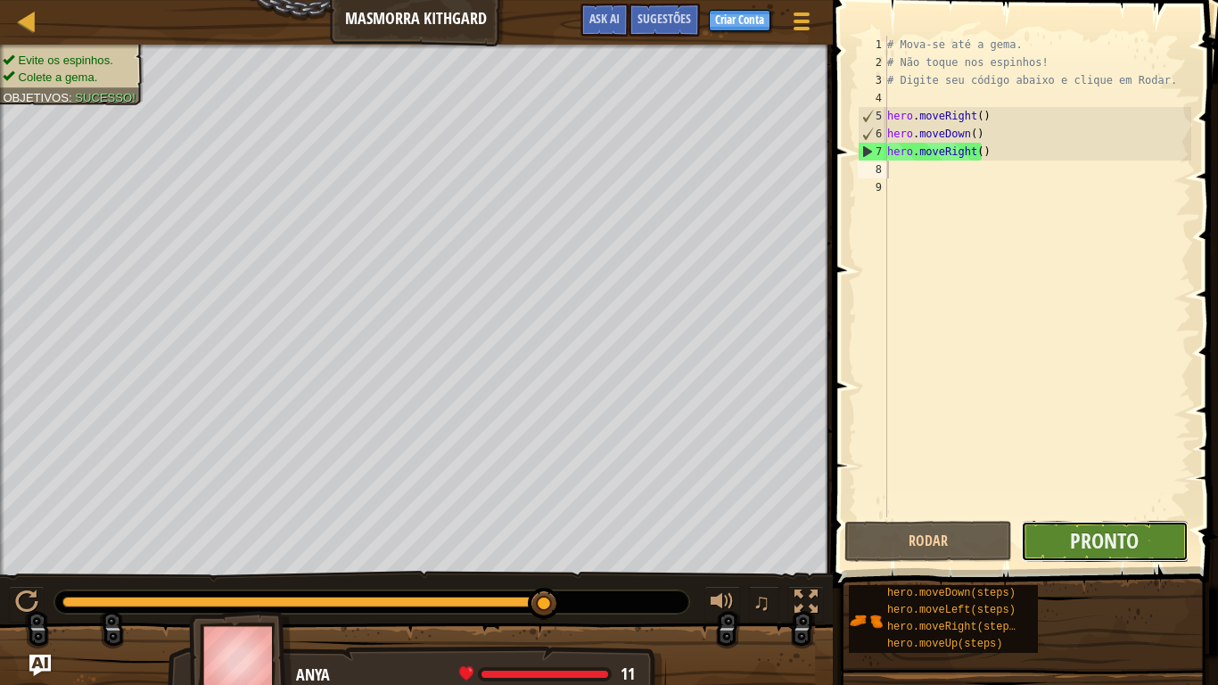
click at [1136, 554] on button "Pronto" at bounding box center [1105, 541] width 168 height 41
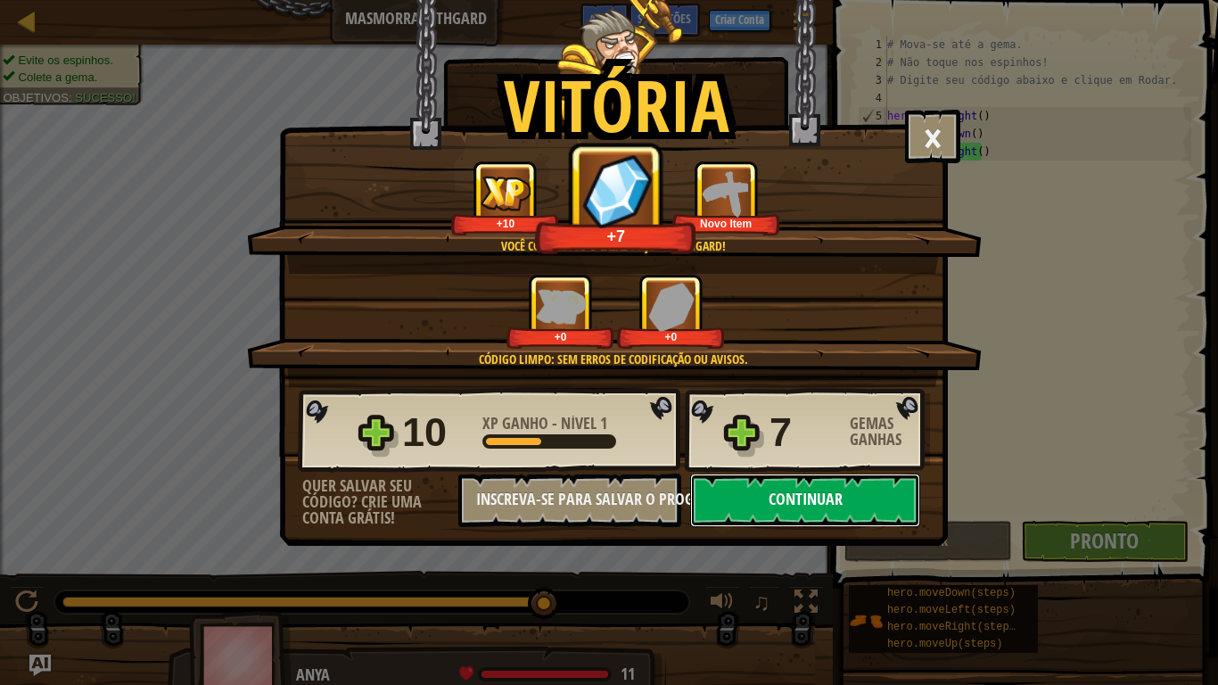
click at [808, 478] on button "Continuar" at bounding box center [805, 499] width 230 height 53
select select "pt-BR"
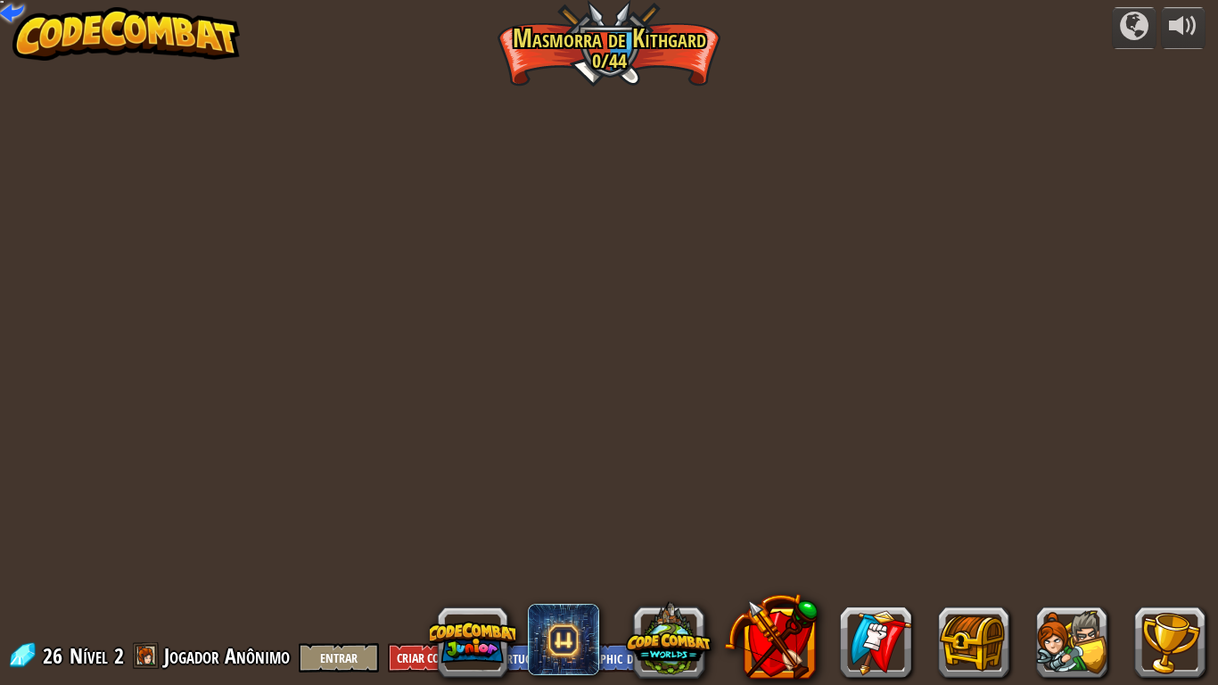
select select "pt-BR"
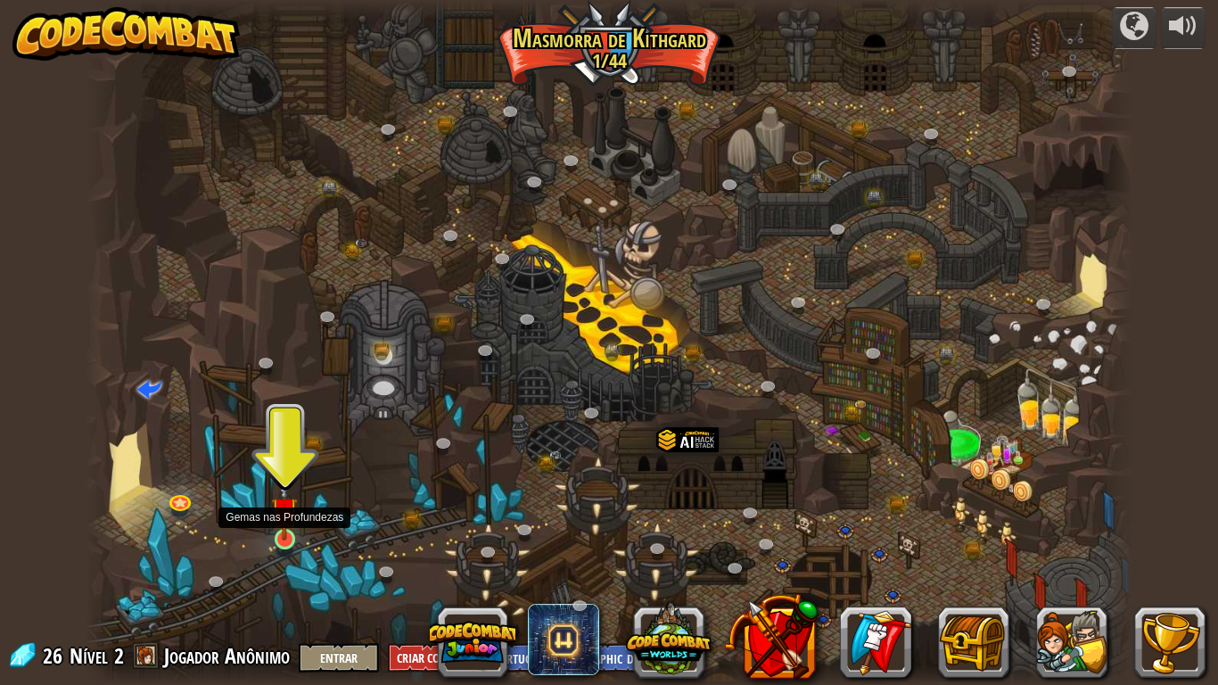
click at [287, 533] on img at bounding box center [284, 510] width 27 height 61
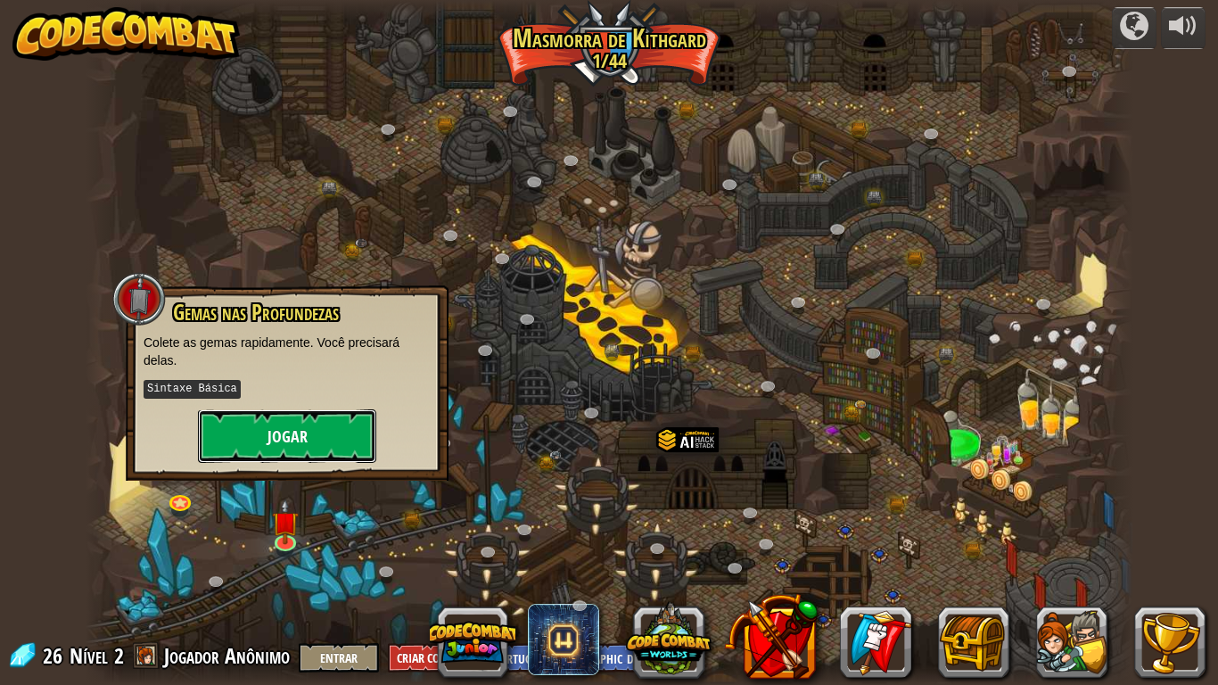
click at [283, 426] on button "Jogar" at bounding box center [287, 435] width 178 height 53
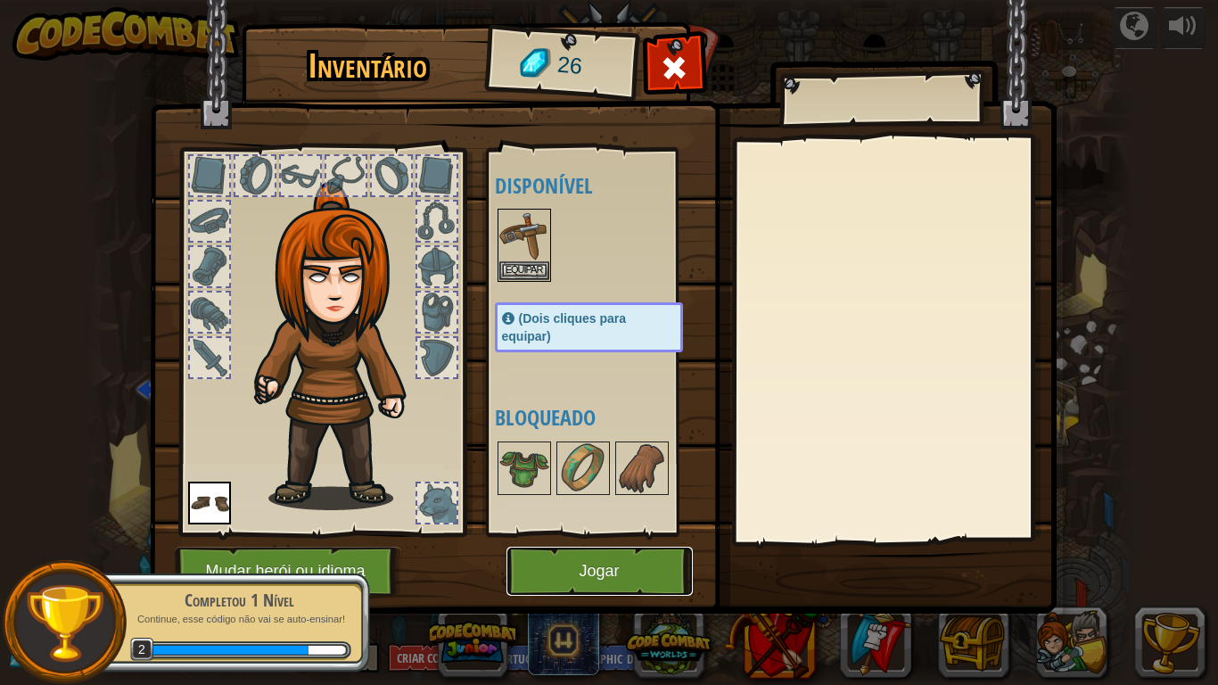
click at [543, 556] on button "Jogar" at bounding box center [599, 570] width 186 height 49
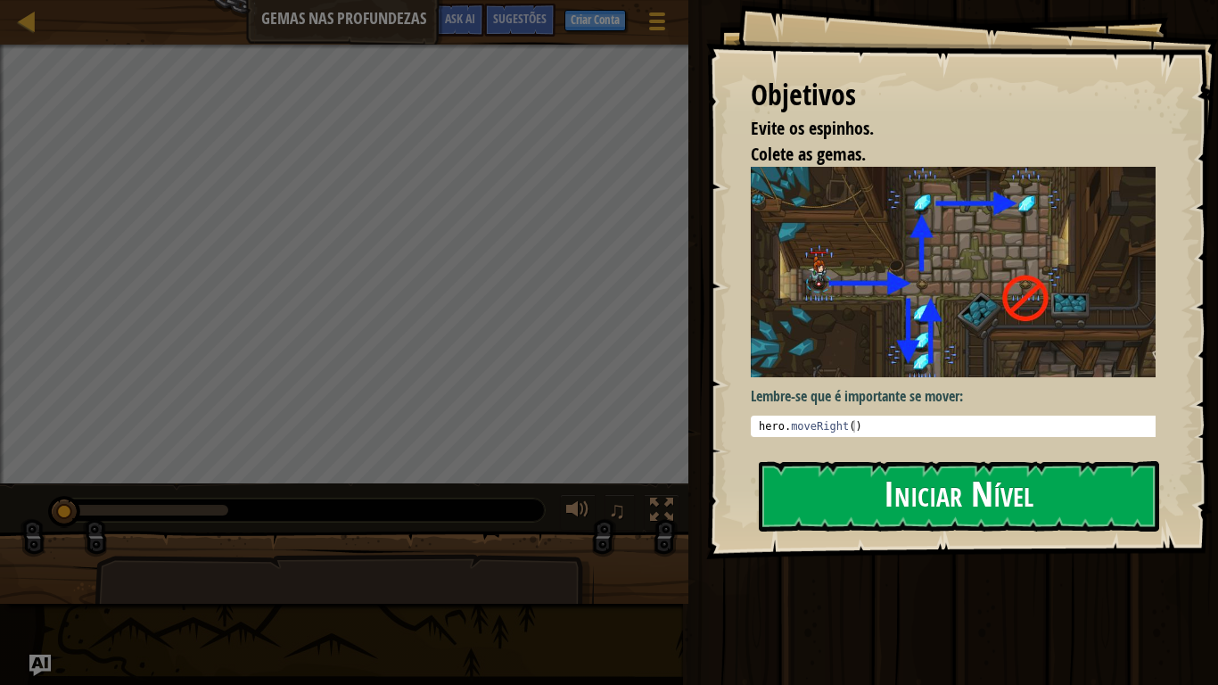
click at [909, 490] on button "Iniciar Nível" at bounding box center [959, 496] width 400 height 70
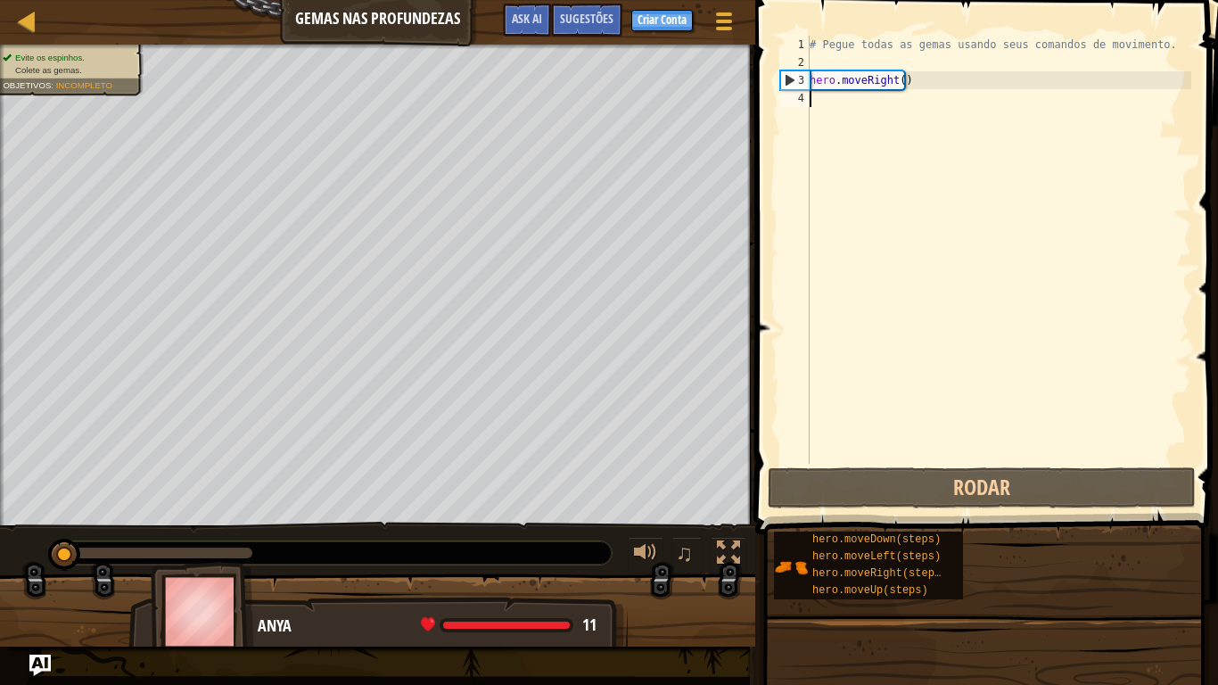
type textarea "hero.moveRight()"
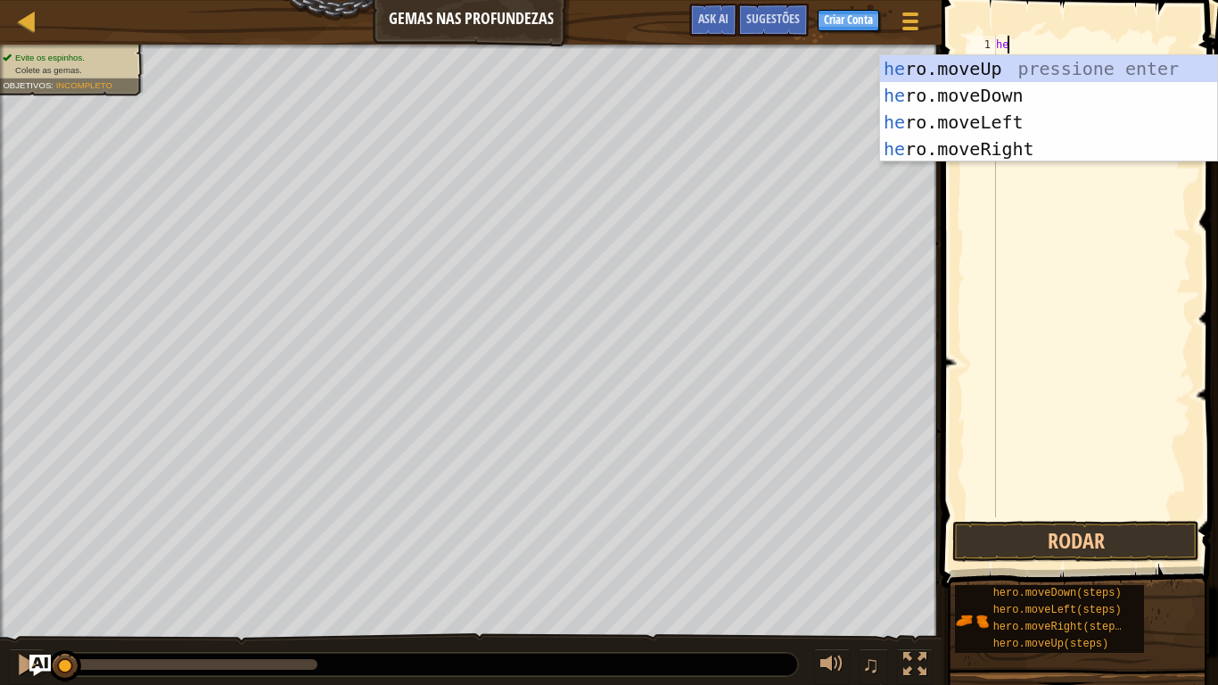
scroll to position [8, 1]
type textarea "hero"
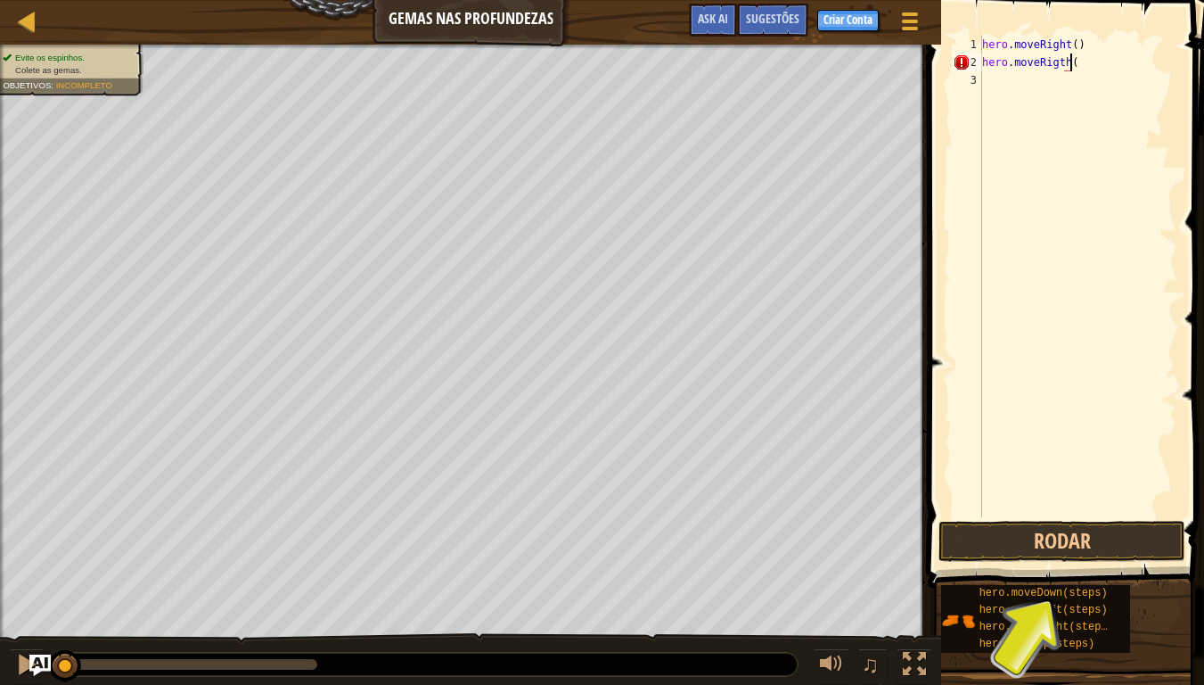
scroll to position [8, 7]
type textarea "hero.moveRigth(3)"
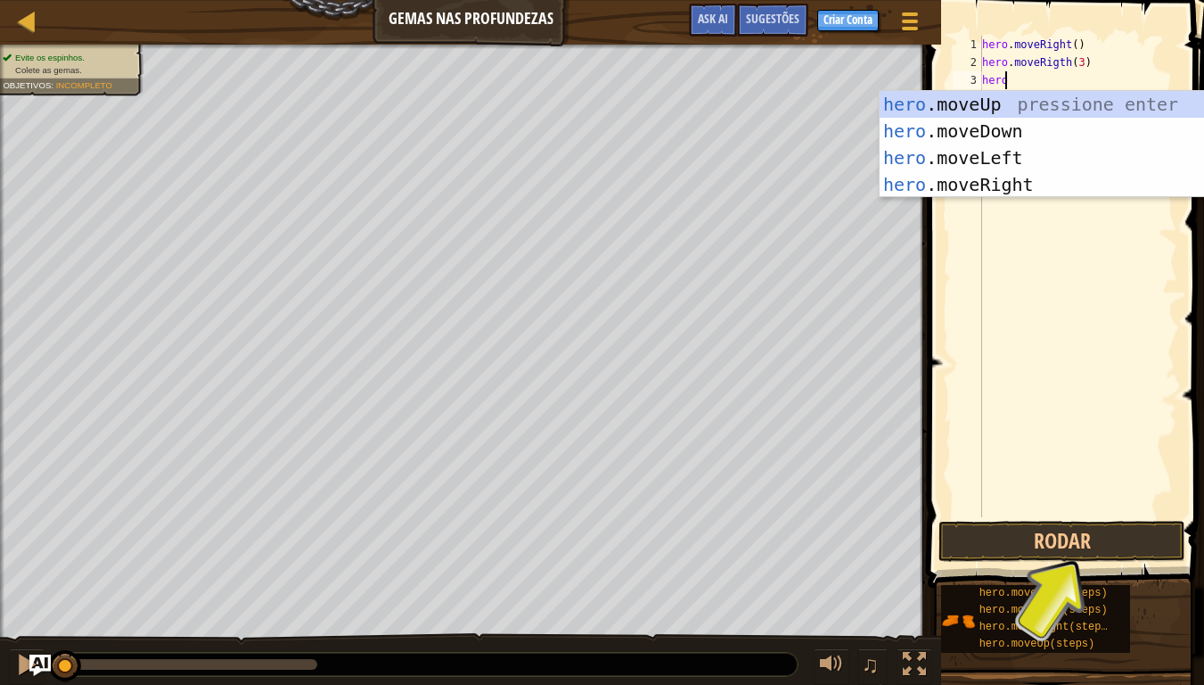
scroll to position [8, 1]
type textarea "hero.move"
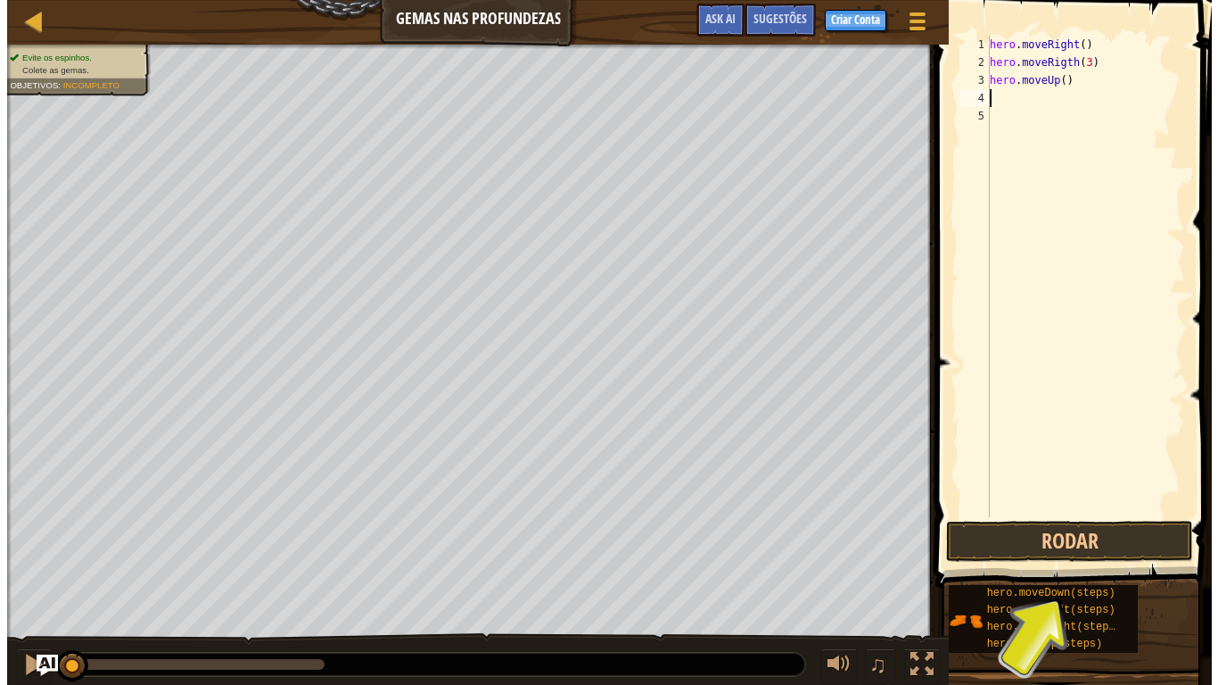
scroll to position [8, 0]
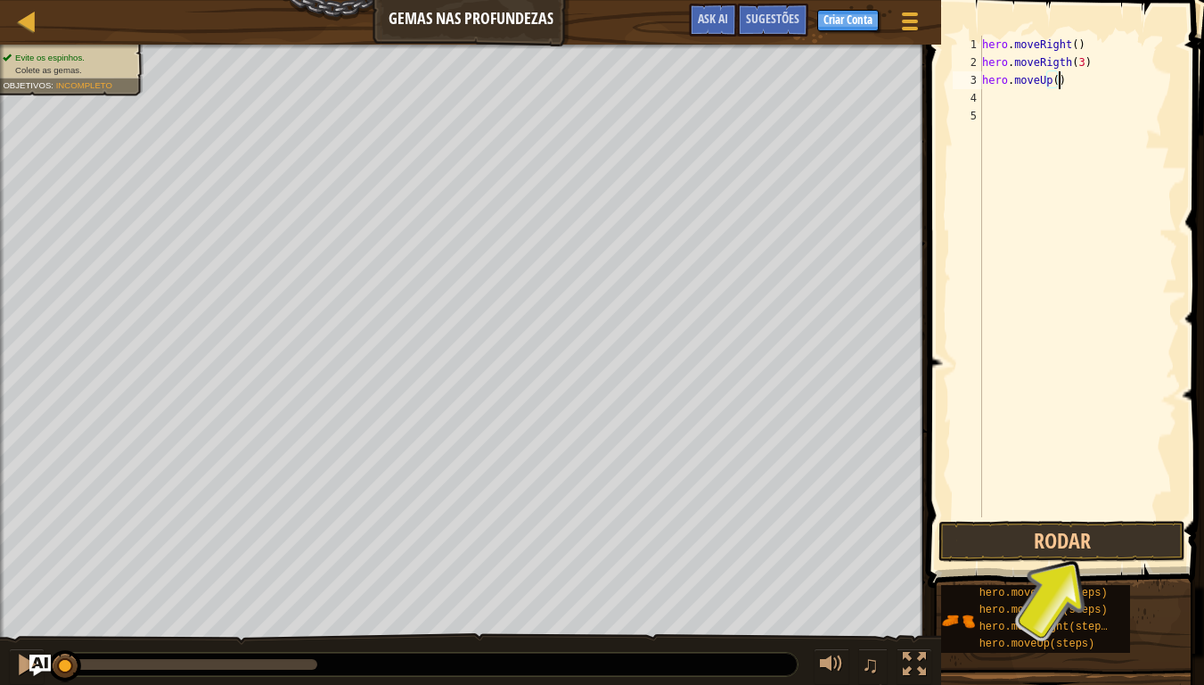
click at [1059, 79] on div "hero . moveRight ( ) hero . moveRigth ( 3 ) hero . moveUp ( )" at bounding box center [1078, 294] width 199 height 517
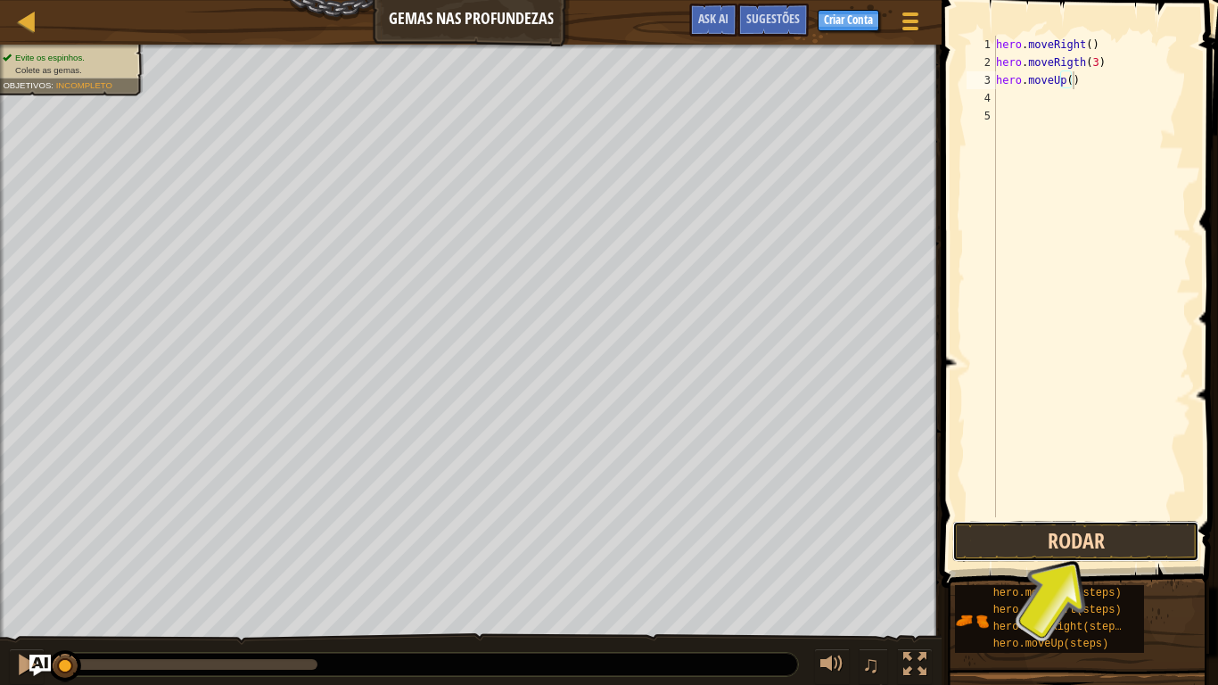
click at [1069, 555] on button "Rodar" at bounding box center [1075, 541] width 247 height 41
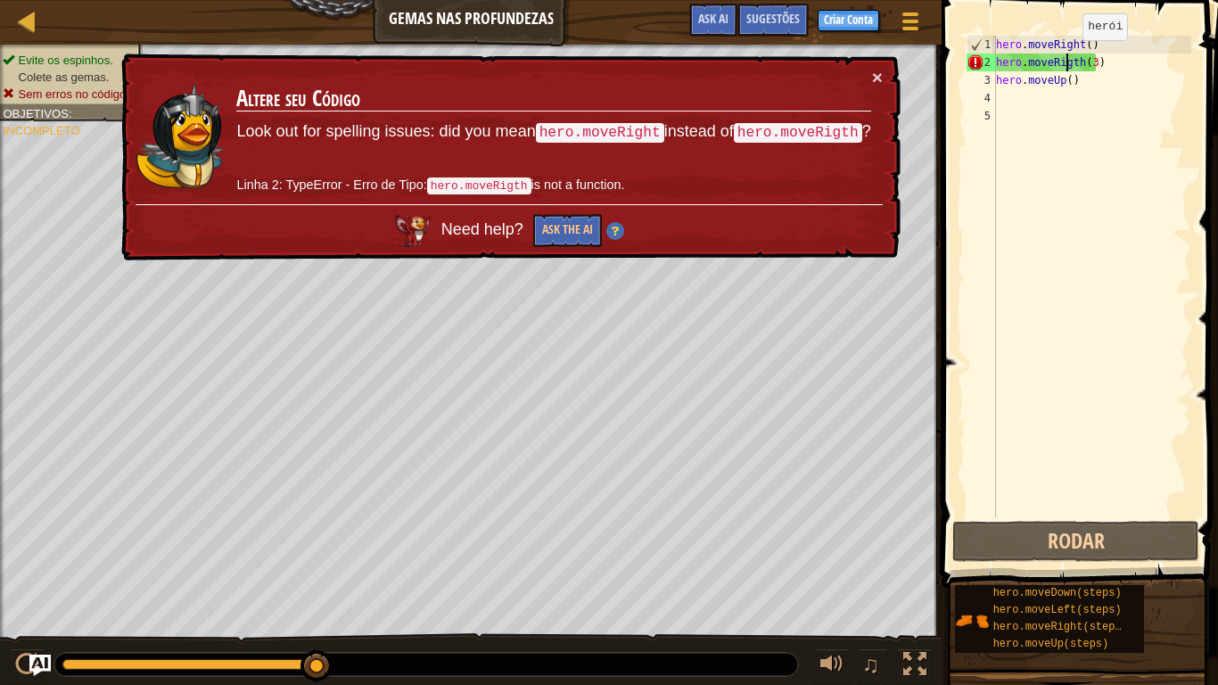
click at [1067, 58] on div "hero . moveRight ( ) hero . moveRigth ( 3 ) hero . moveUp ( )" at bounding box center [1091, 294] width 199 height 517
click at [1099, 69] on div "hero . moveRight ( ) hero . moveRigth ( 3 ) hero . moveUp ( )" at bounding box center [1091, 276] width 199 height 481
click at [1099, 69] on div "hero . moveRight ( ) hero . moveRigth ( 3 ) hero . moveUp ( )" at bounding box center [1091, 294] width 199 height 517
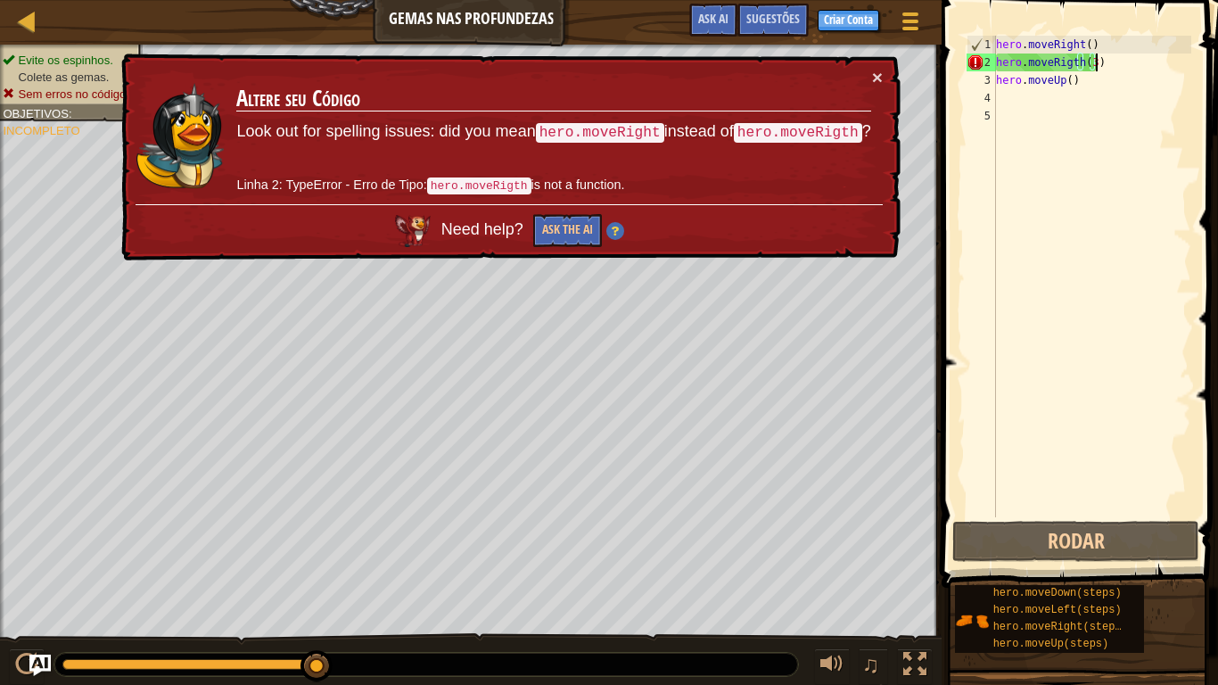
click at [1100, 69] on div "hero . moveRight ( ) hero . moveRigth ( 3 ) hero . moveUp ( )" at bounding box center [1091, 294] width 199 height 517
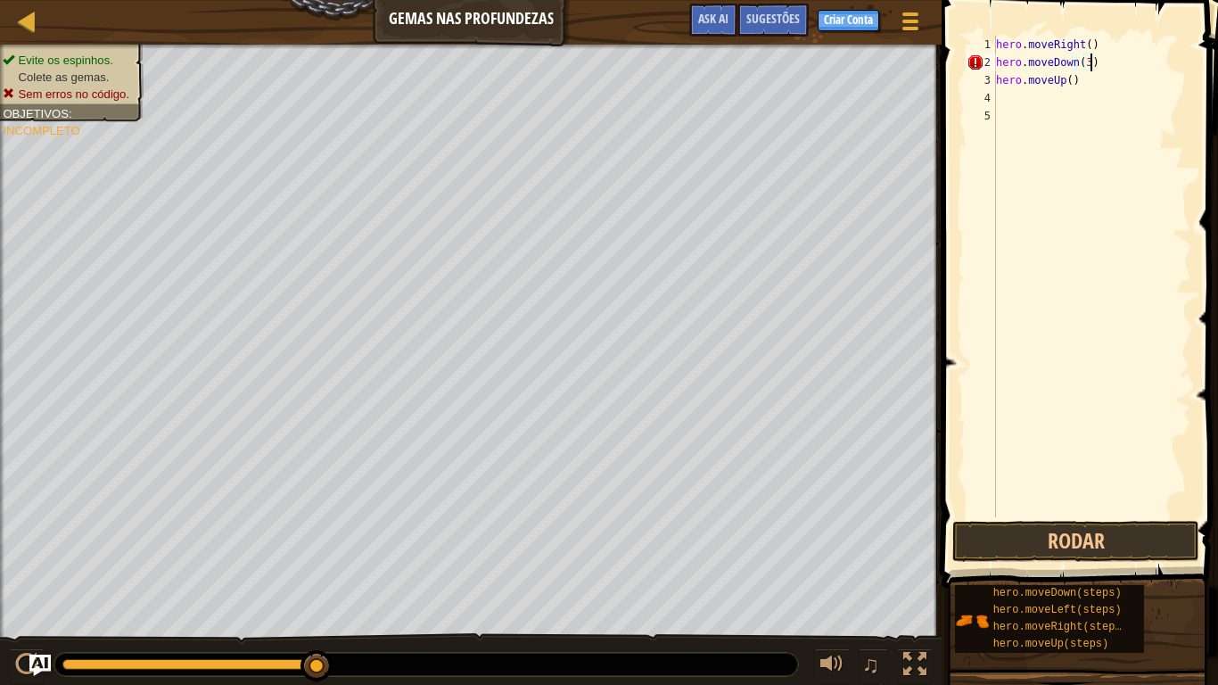
scroll to position [8, 7]
type textarea "hero.moveDown(3)"
click at [1062, 539] on button "Rodar" at bounding box center [1075, 541] width 247 height 41
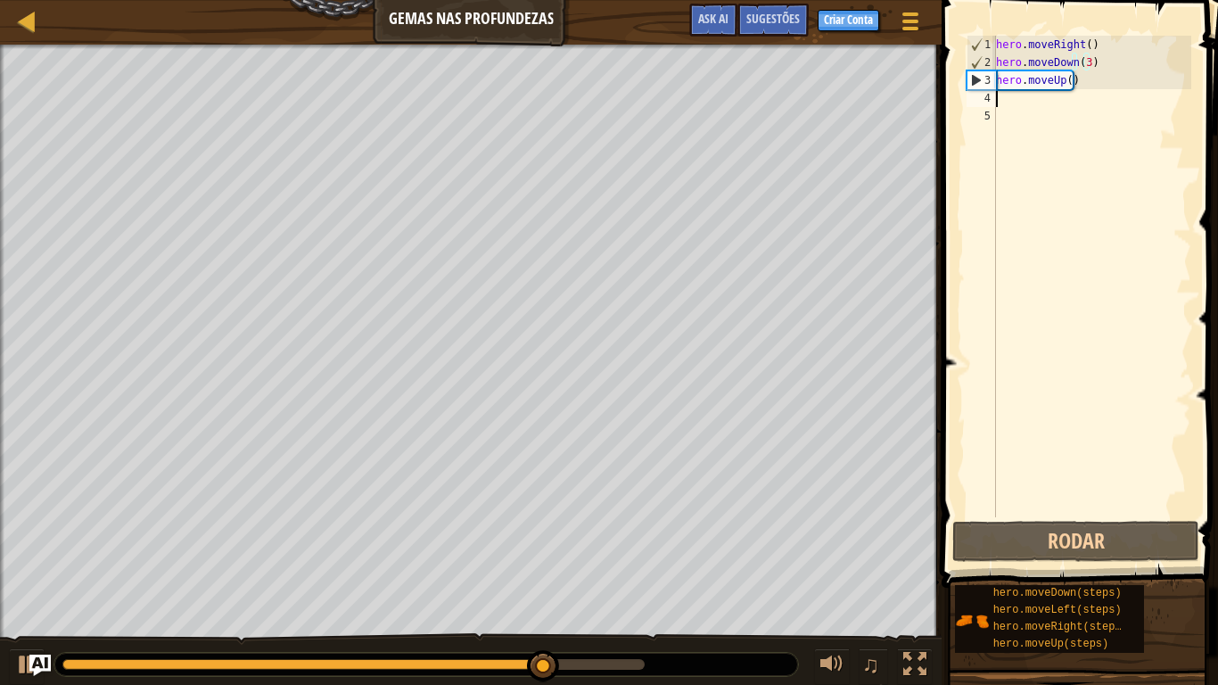
click at [1096, 90] on div "hero . moveRight ( ) hero . moveDown ( 3 ) hero . moveUp ( )" at bounding box center [1091, 294] width 199 height 517
click at [1072, 155] on div "hero . moveRight ( ) hero . moveDown ( 3 ) hero . moveUp ( )" at bounding box center [1091, 294] width 199 height 517
click at [1078, 113] on div "hero . moveRight ( ) hero . moveDown ( 3 ) hero . moveUp ( )" at bounding box center [1091, 294] width 199 height 517
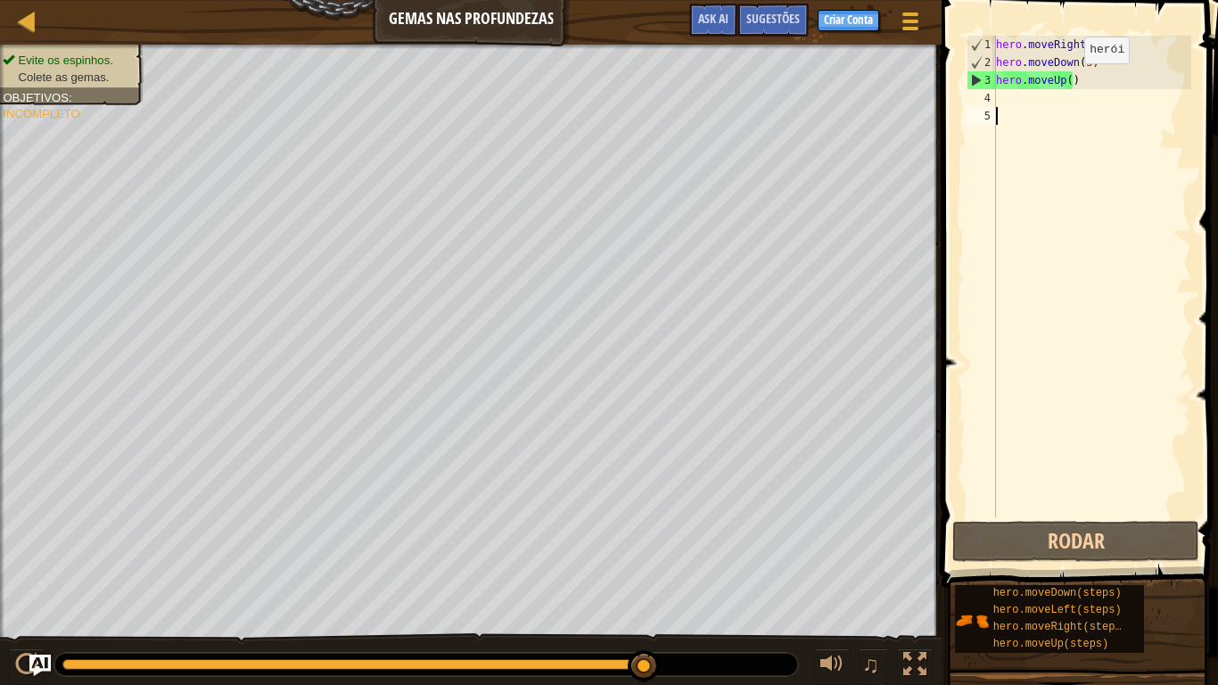
click at [1069, 81] on div "hero . moveRight ( ) hero . moveDown ( 3 ) hero . moveUp ( )" at bounding box center [1091, 294] width 199 height 517
type textarea "hero.moveUp(5)"
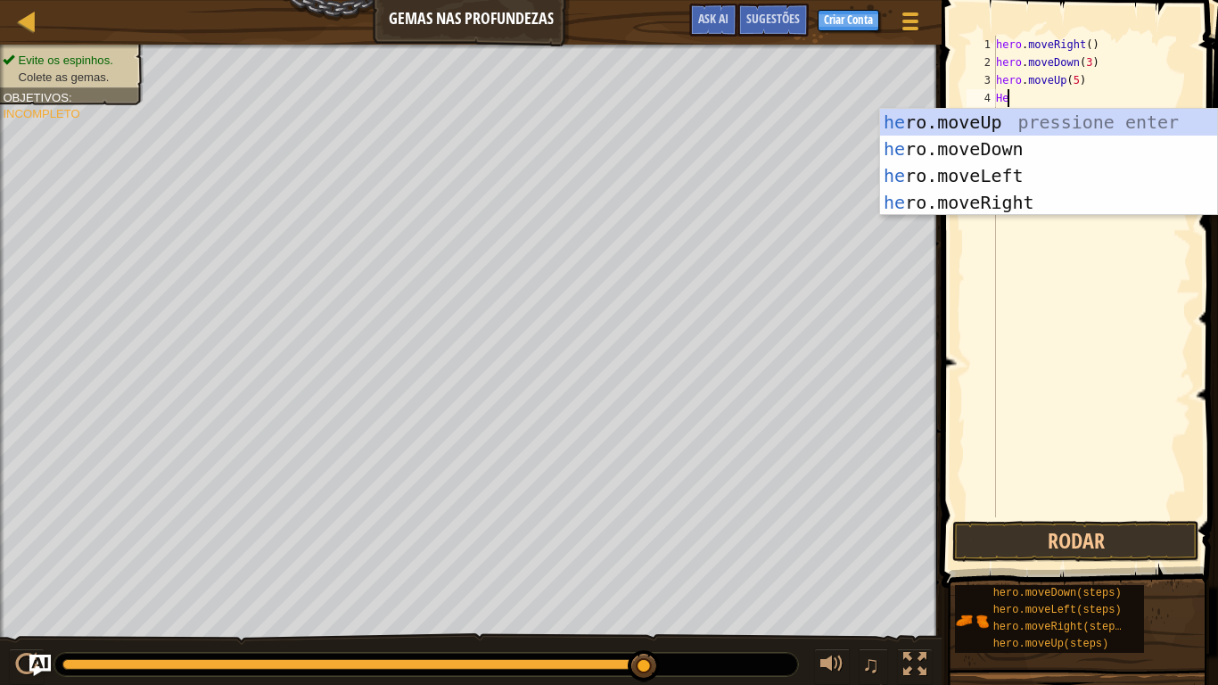
type textarea "H"
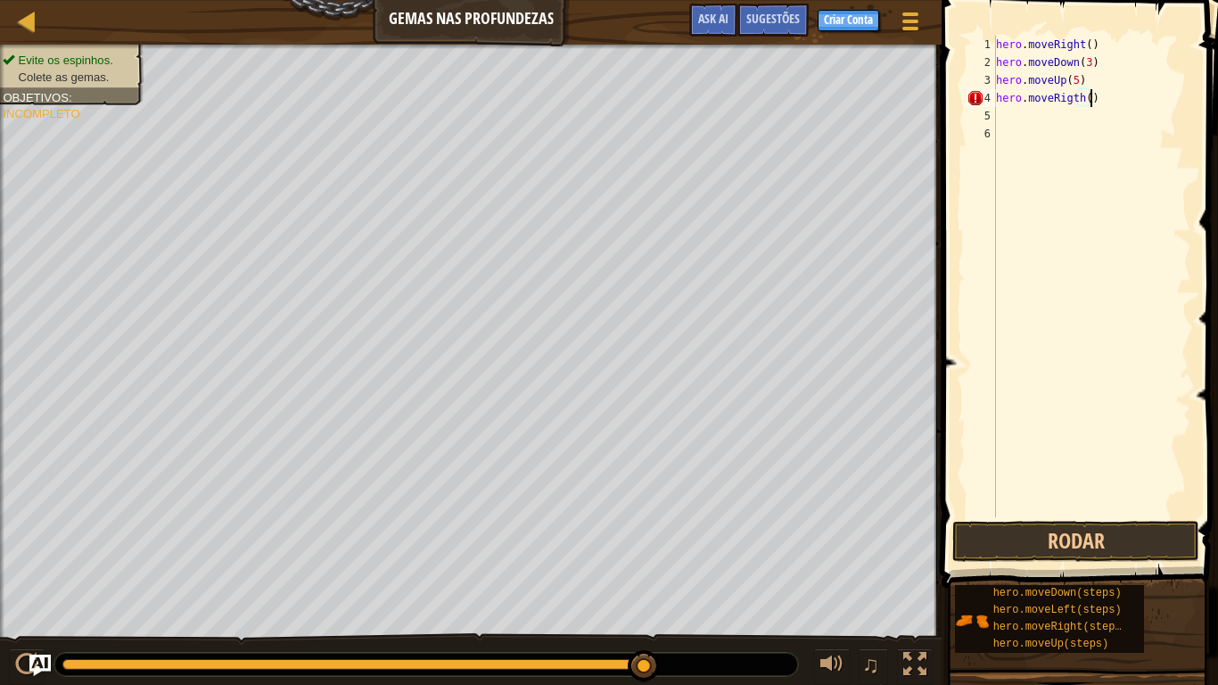
scroll to position [8, 7]
click at [1031, 560] on button "Rodar" at bounding box center [1075, 541] width 247 height 41
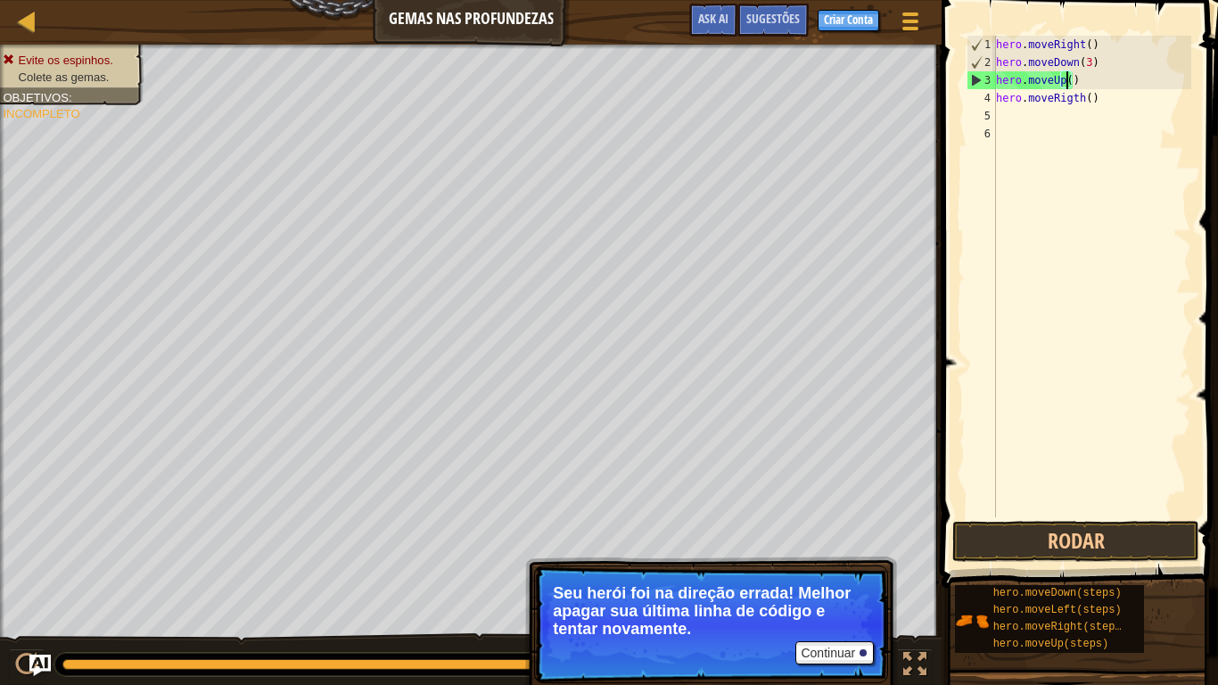
scroll to position [8, 5]
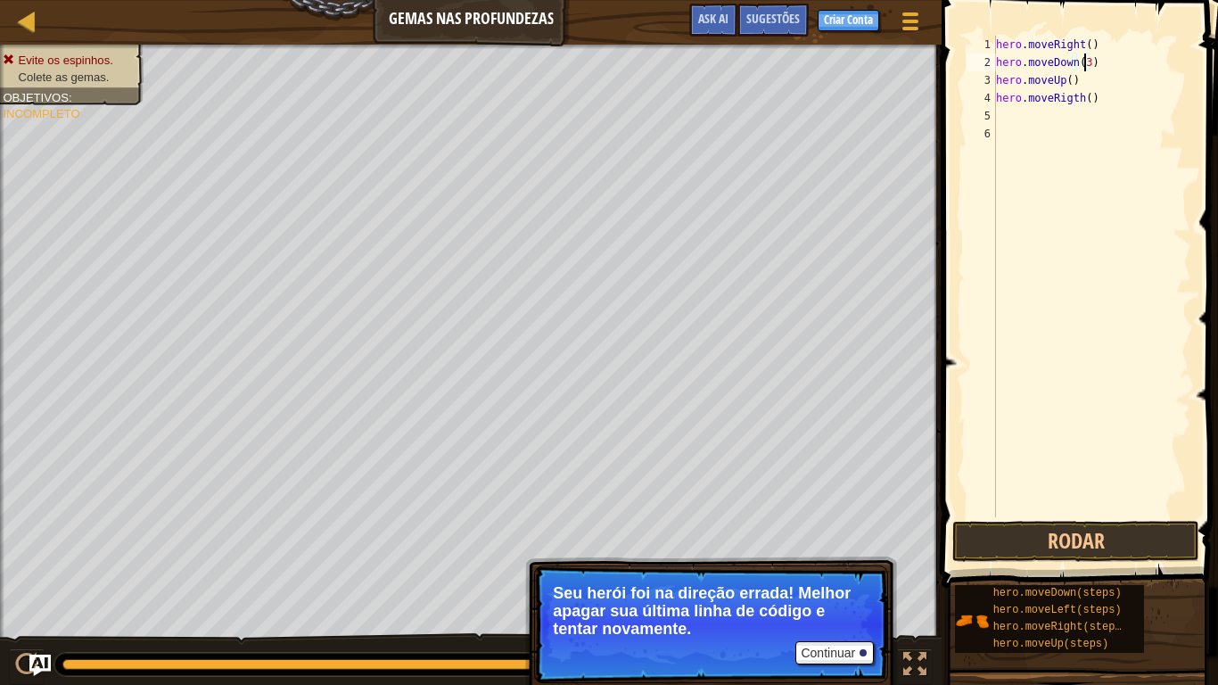
type textarea "hero.moveDown()"
click at [1108, 533] on button "Rodar" at bounding box center [1075, 541] width 247 height 41
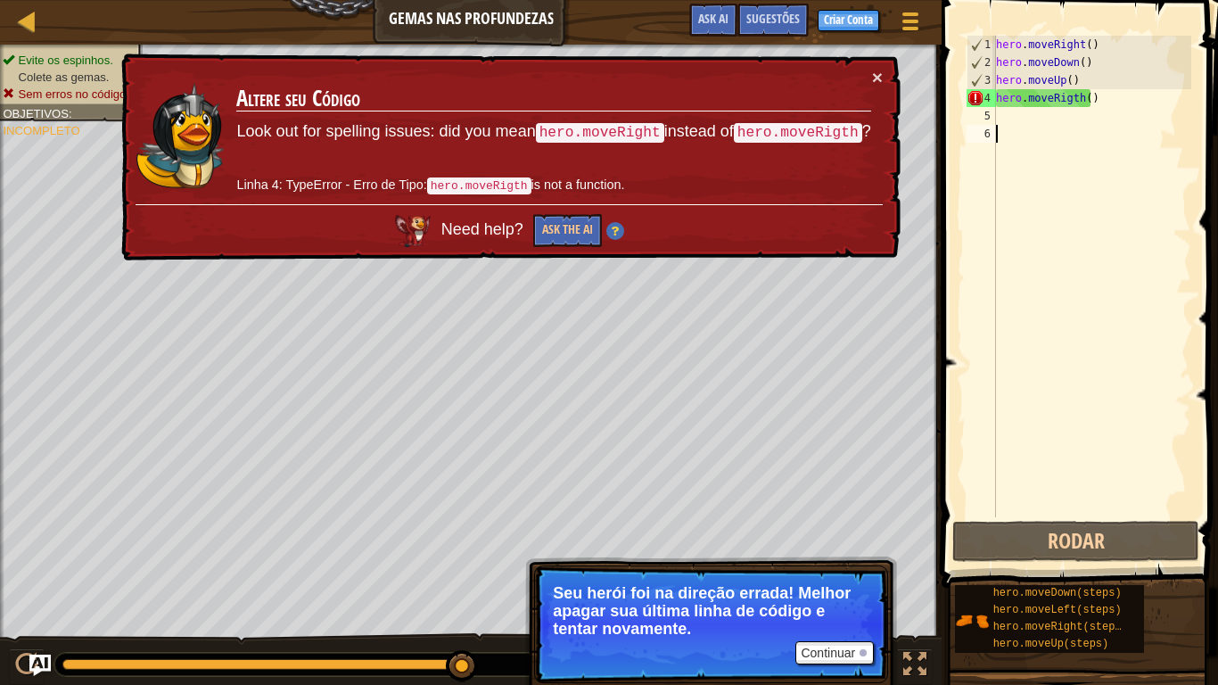
click at [1162, 440] on div "hero . moveRight ( ) hero . moveDown ( ) hero . moveUp ( ) hero . moveRigth ( )" at bounding box center [1091, 294] width 199 height 517
drag, startPoint x: 1092, startPoint y: 98, endPoint x: 1023, endPoint y: 100, distance: 68.7
click at [1023, 100] on div "hero . moveRight ( ) hero . moveDown ( ) hero . moveUp ( ) hero . moveRigth ( )" at bounding box center [1091, 294] width 199 height 517
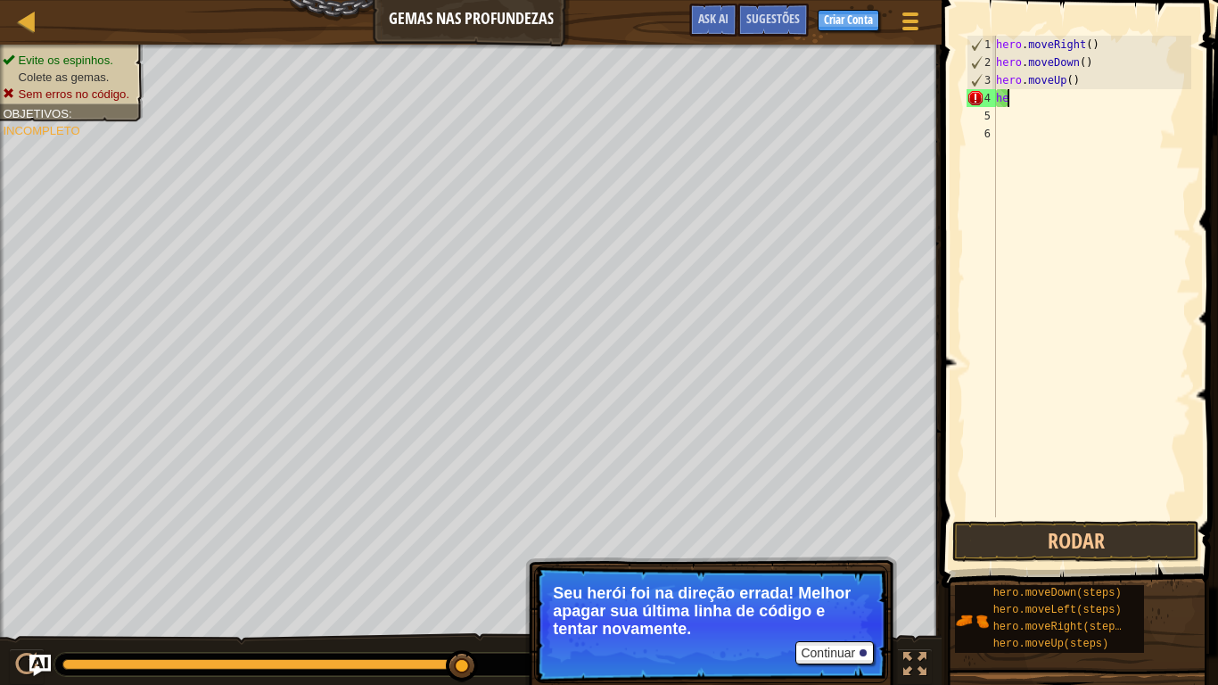
type textarea "h"
type textarea "f"
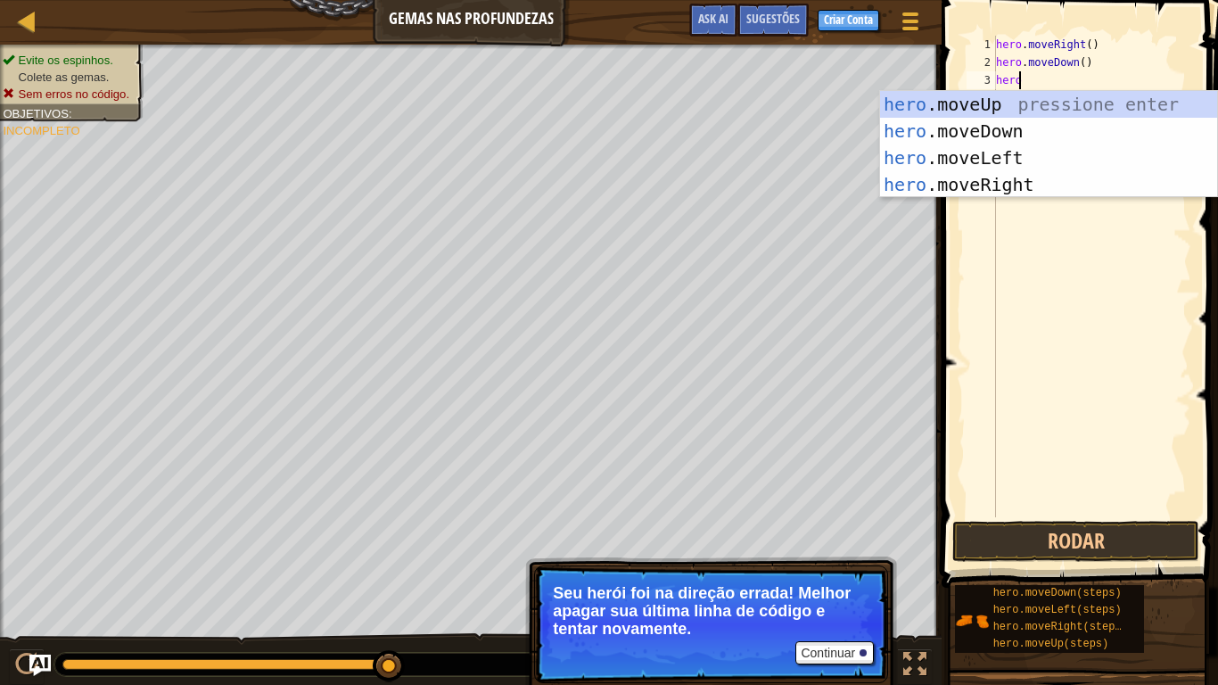
scroll to position [8, 1]
type textarea "hero.vo"
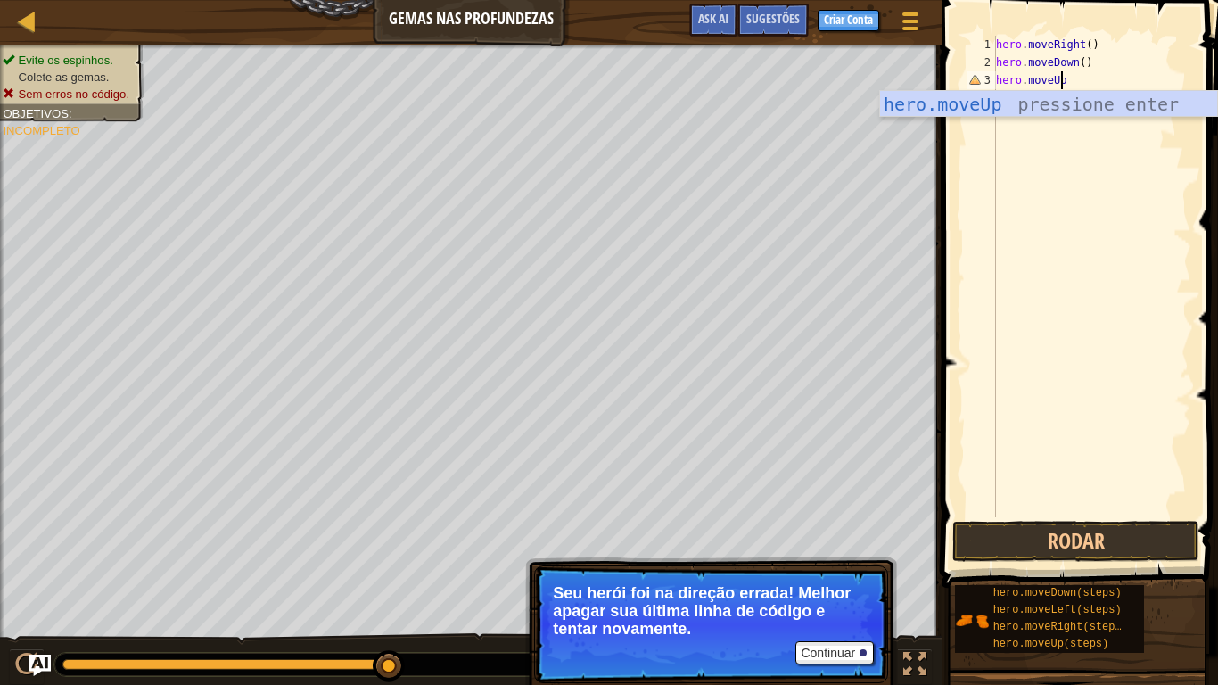
scroll to position [8, 5]
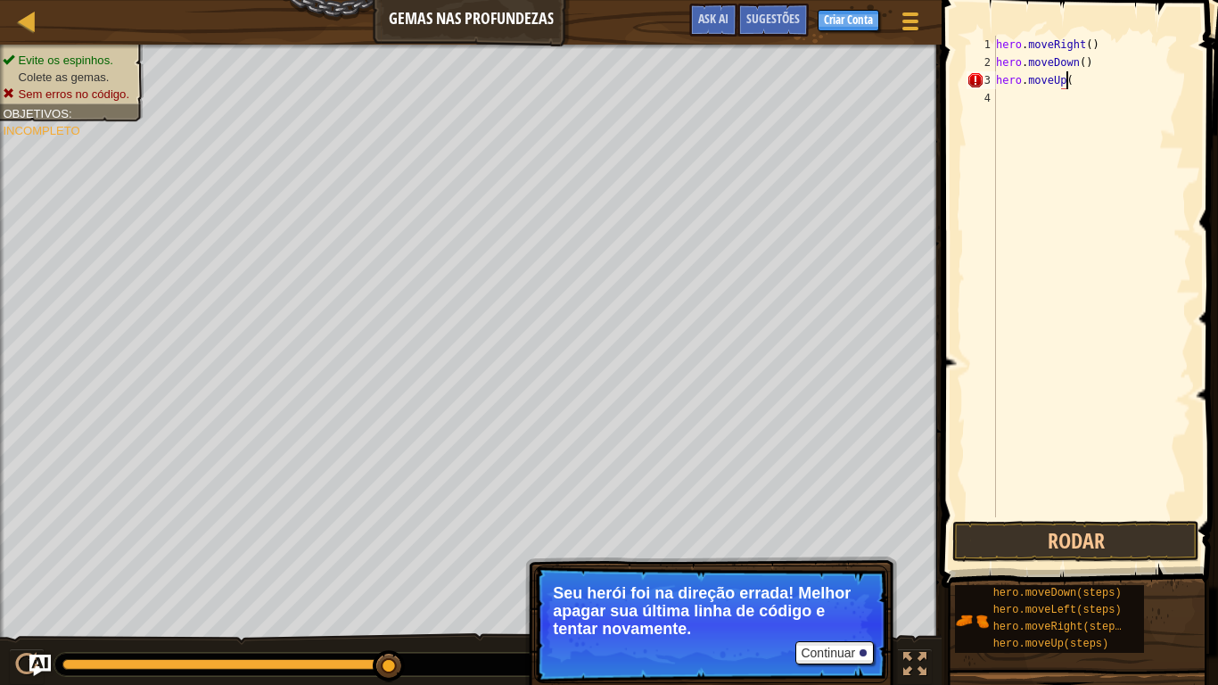
type textarea "hero.moveUp()"
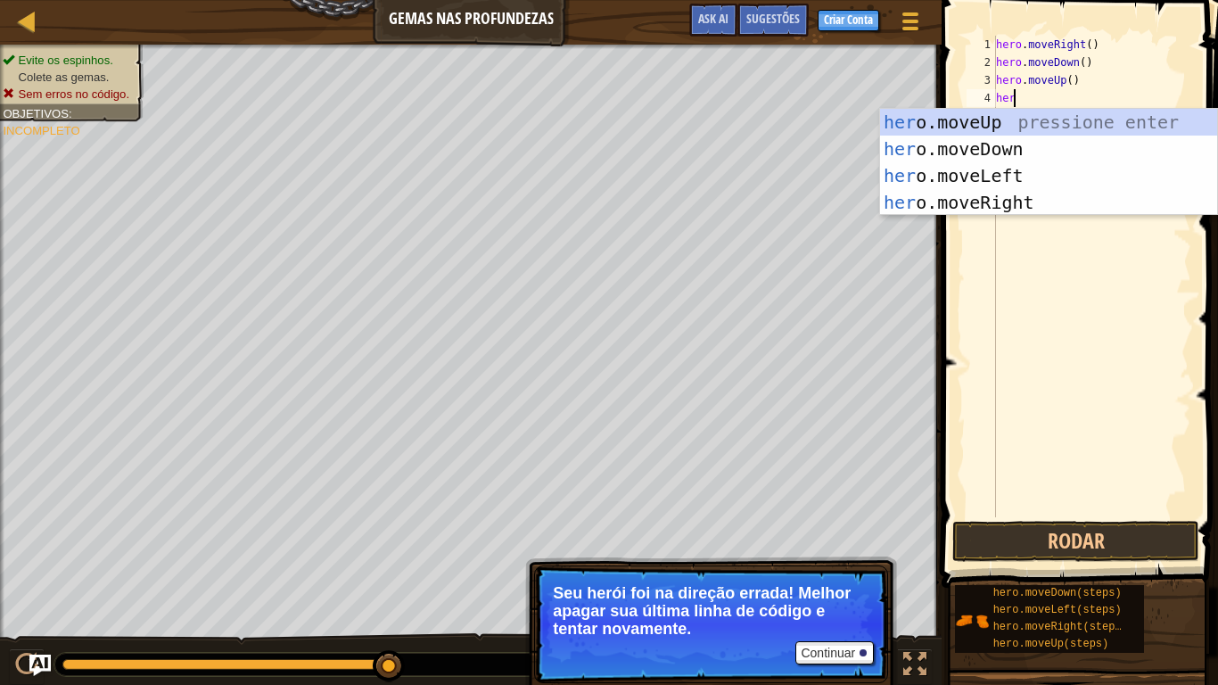
type textarea "hero"
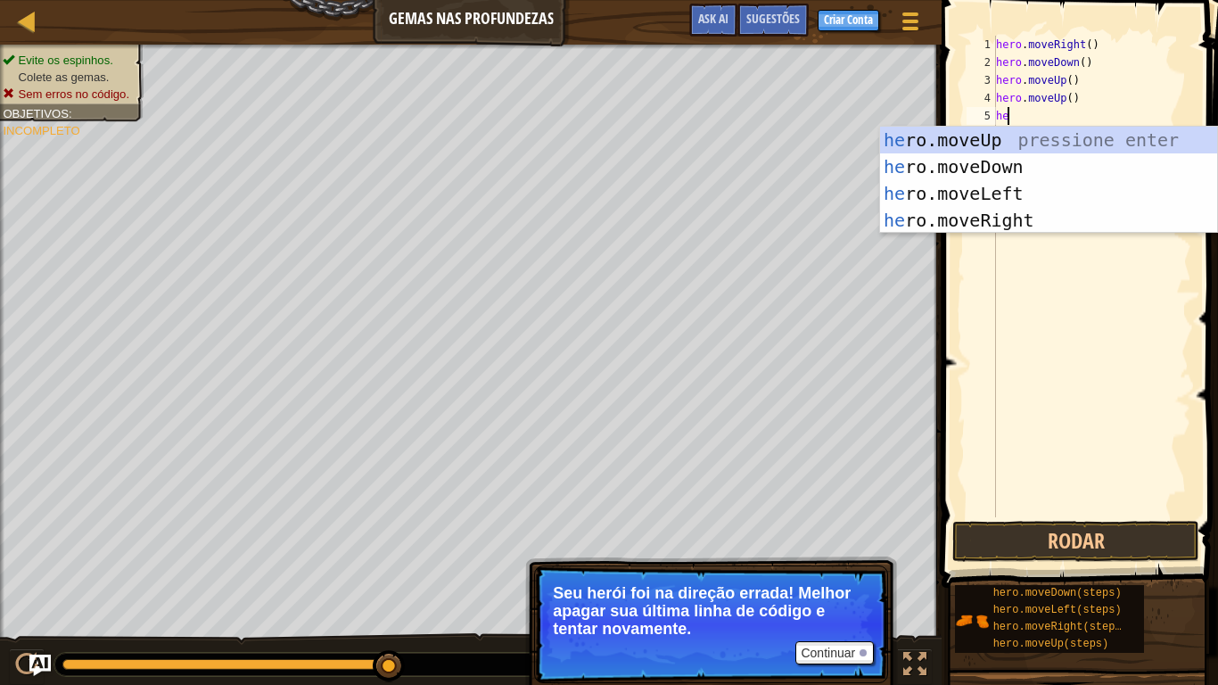
type textarea "her"
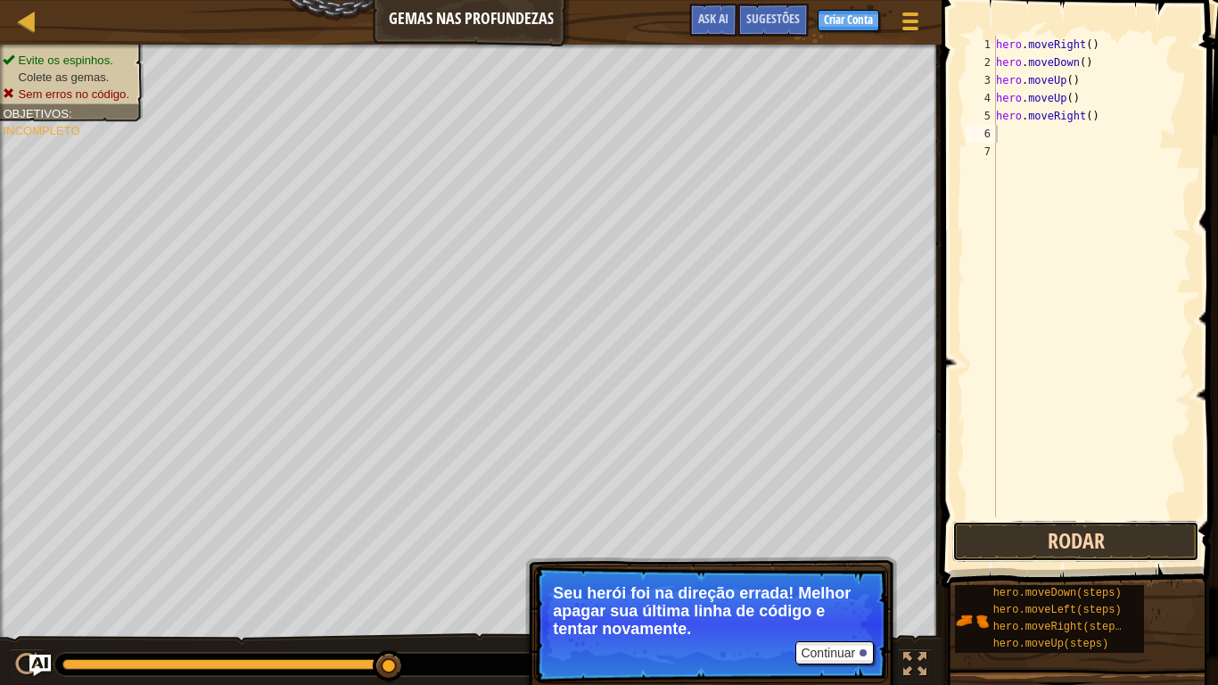
click at [1077, 532] on button "Rodar" at bounding box center [1075, 541] width 247 height 41
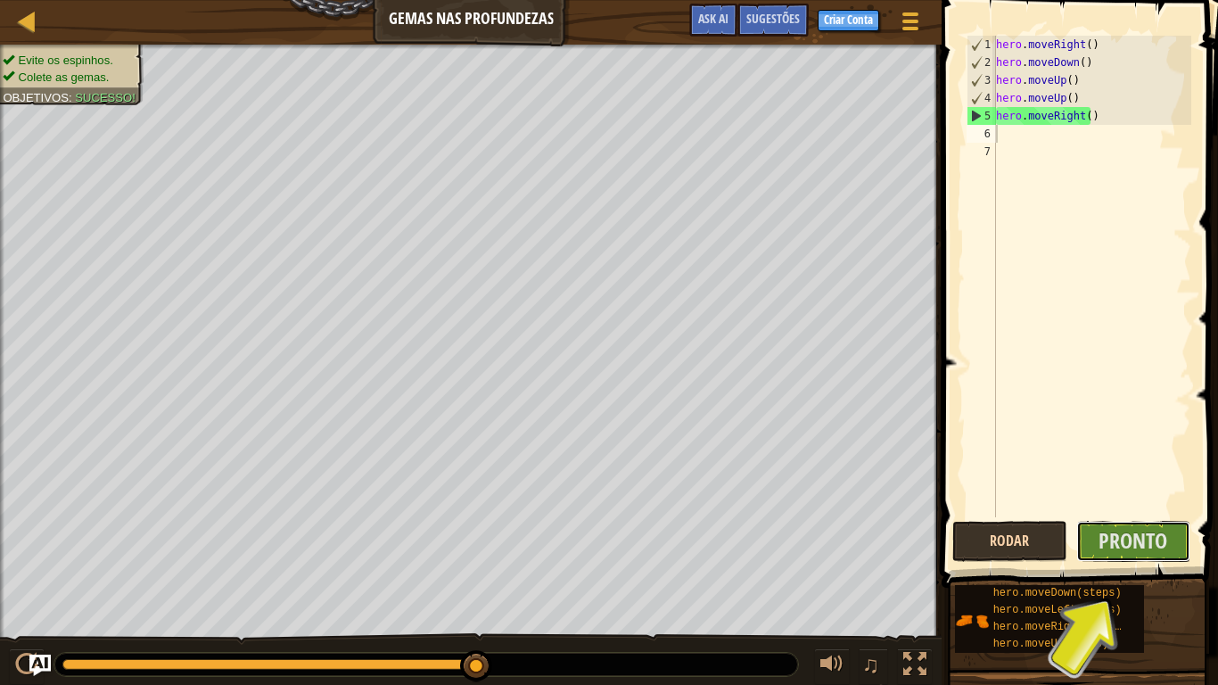
click at [1077, 532] on button "Pronto" at bounding box center [1133, 541] width 115 height 41
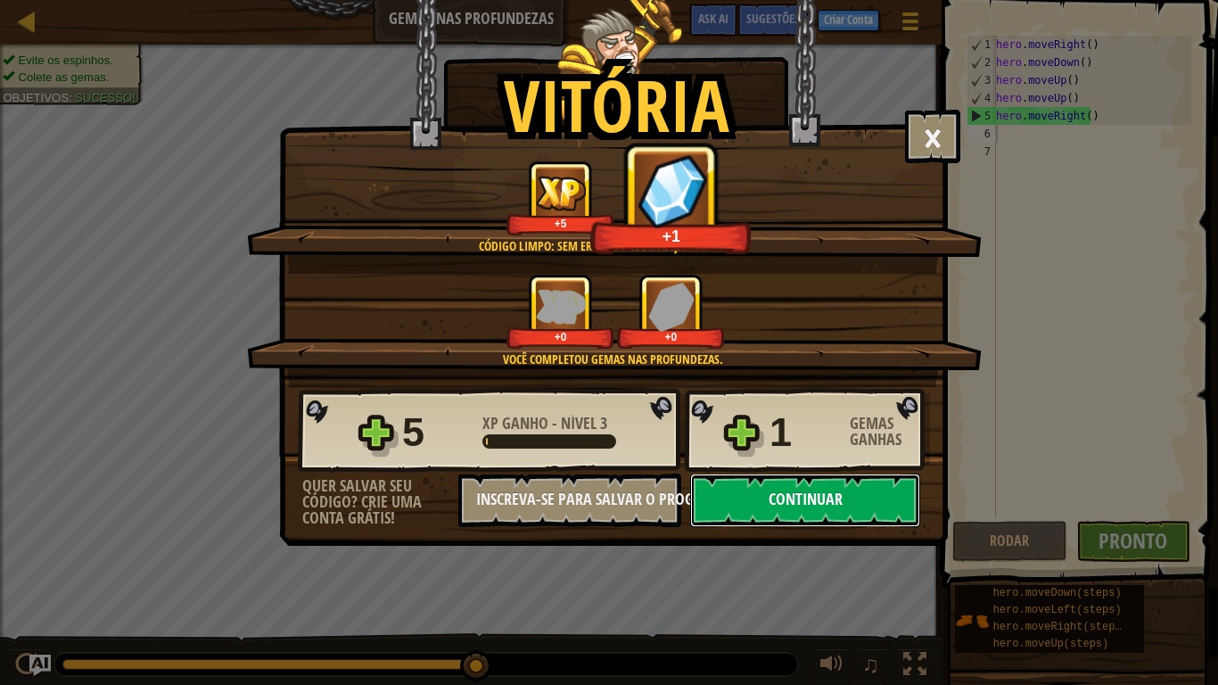
click at [846, 487] on button "Continuar" at bounding box center [805, 499] width 230 height 53
select select "pt-BR"
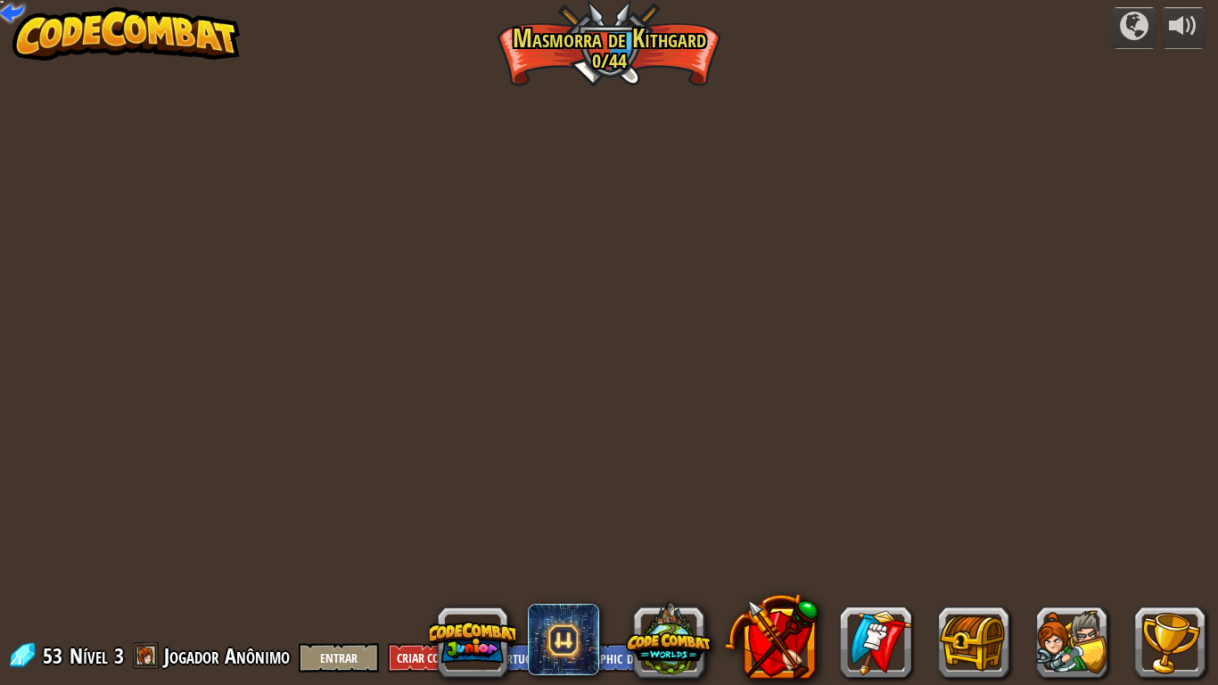
click at [467, 239] on div "powered by Desfiladeiro Retorcido (Bloqueado) Desafio: Coleta a maior quantidad…" at bounding box center [609, 342] width 1218 height 685
click at [1127, 29] on div at bounding box center [1134, 26] width 29 height 29
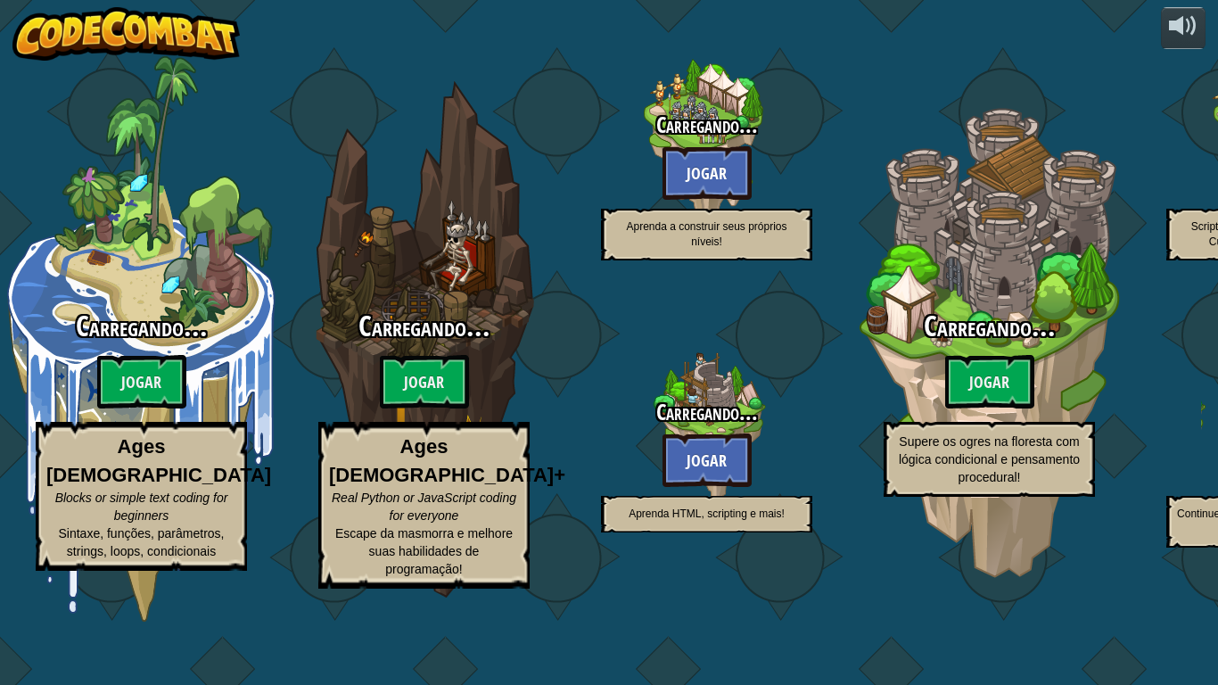
select select "pt-BR"
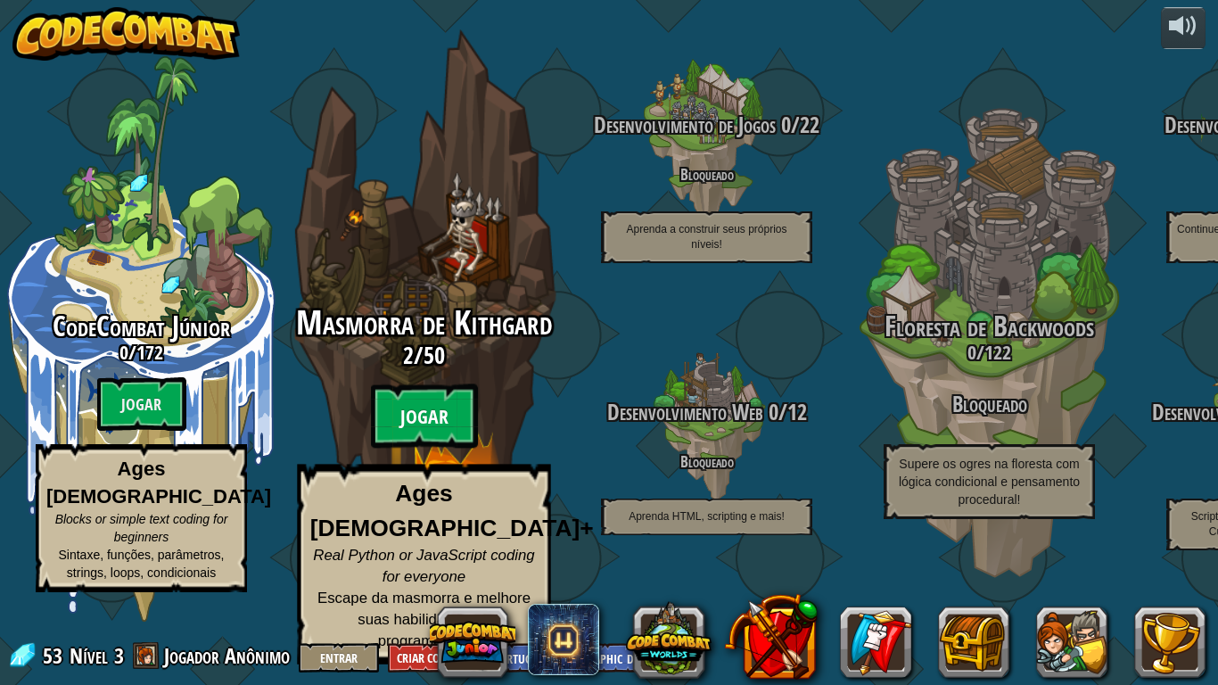
click at [383, 448] on btn "Jogar" at bounding box center [424, 416] width 107 height 64
select select "pt-BR"
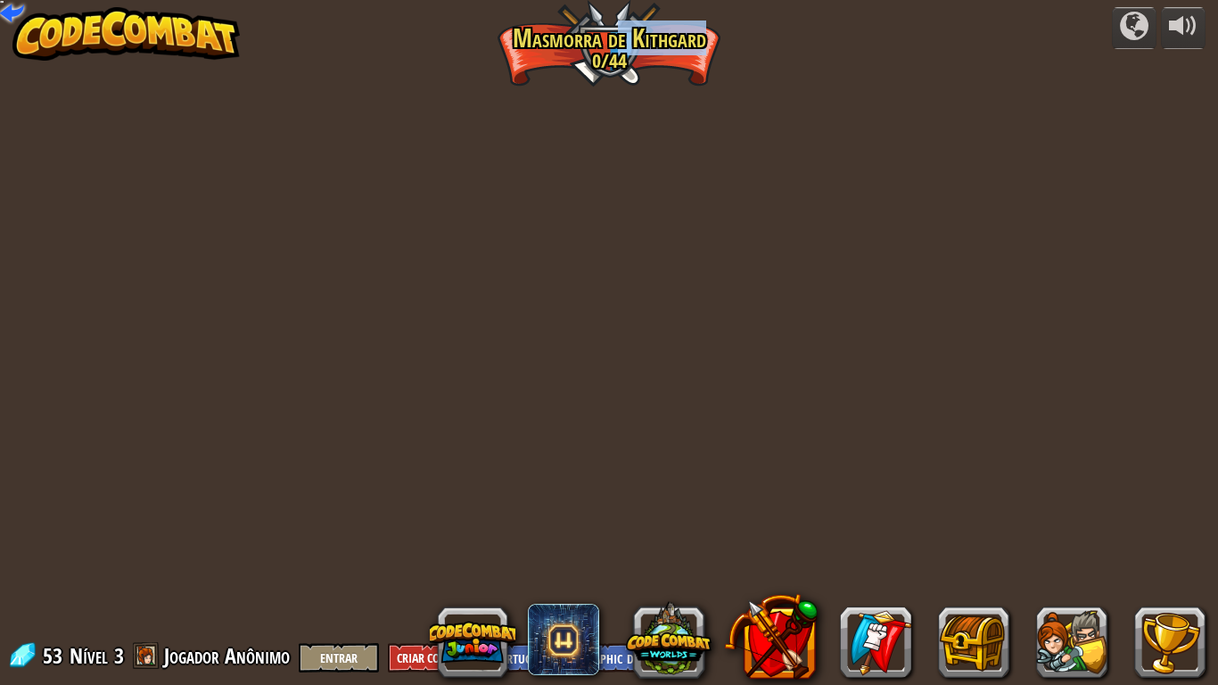
drag, startPoint x: 545, startPoint y: 70, endPoint x: 624, endPoint y: 22, distance: 92.8
click at [624, 22] on div "powered by Desfiladeiro Retorcido (Bloqueado) Desafio: Coleta a maior quantidad…" at bounding box center [609, 342] width 1218 height 685
click at [122, 20] on img at bounding box center [126, 33] width 228 height 53
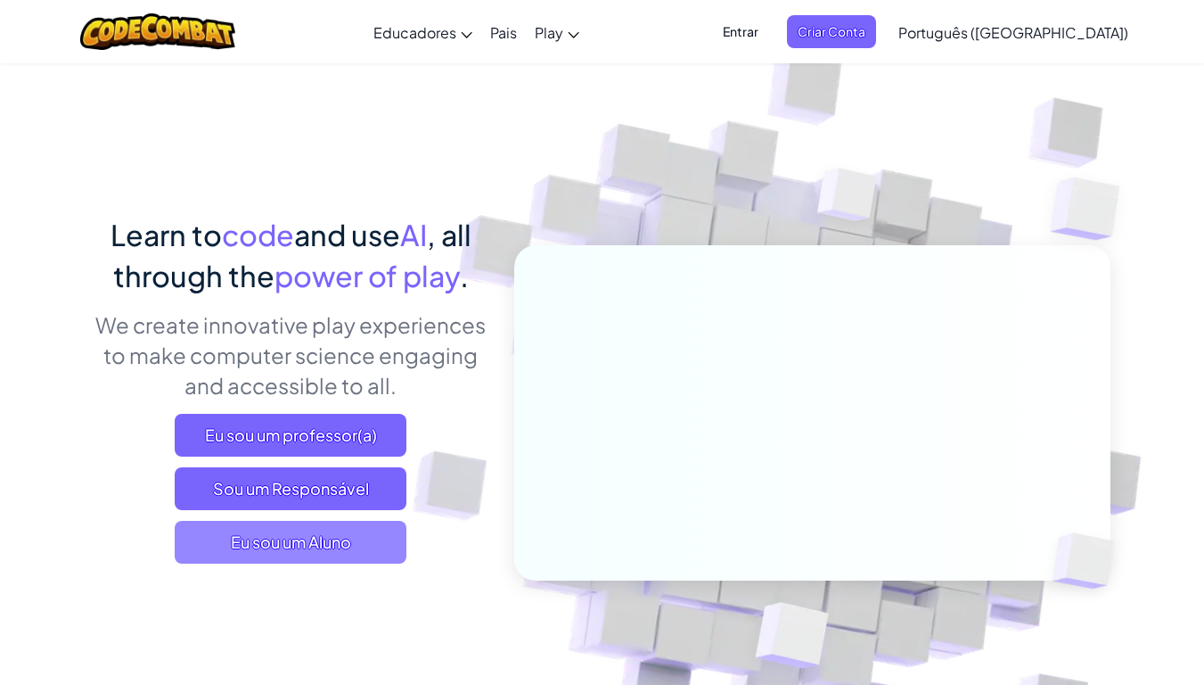
click at [299, 554] on span "Eu sou um Aluno" at bounding box center [291, 542] width 232 height 43
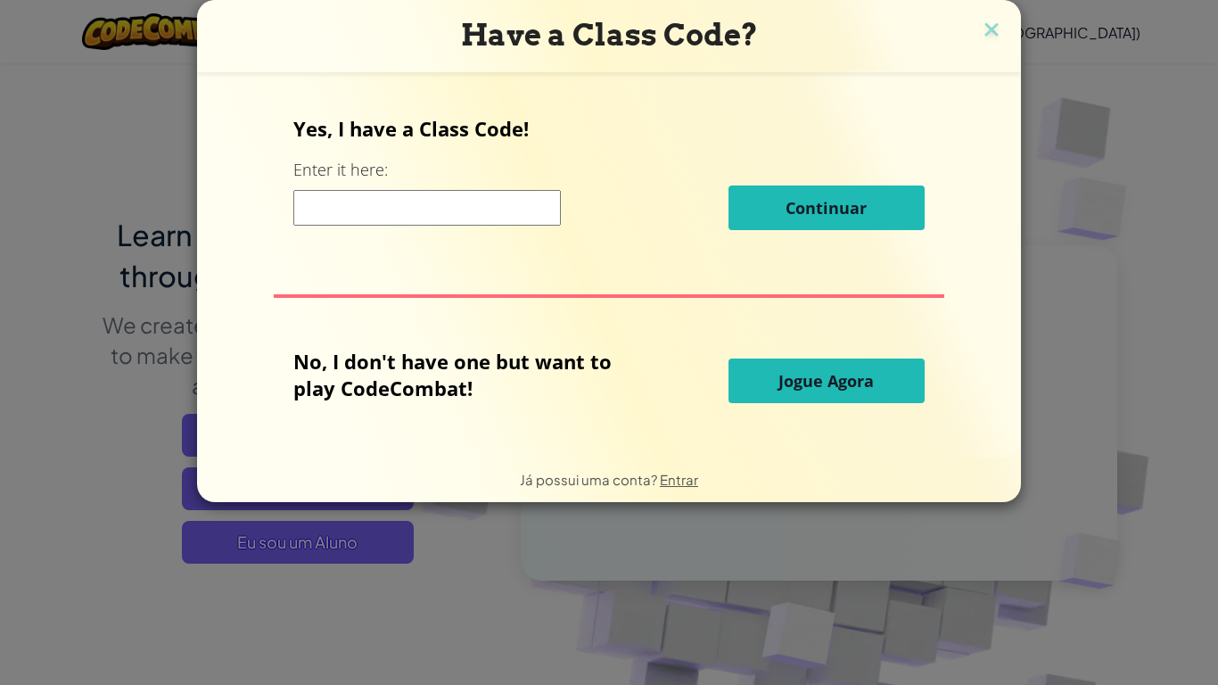
click at [784, 390] on span "Jogue Agora" at bounding box center [825, 380] width 95 height 21
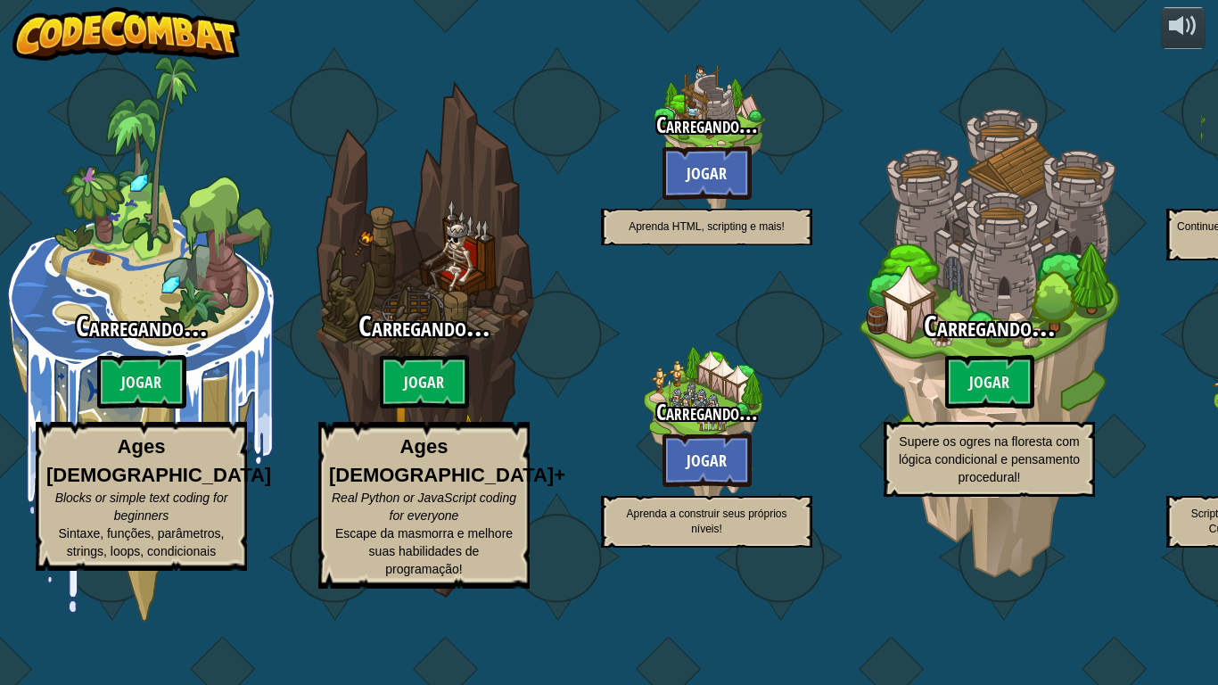
select select "pt-BR"
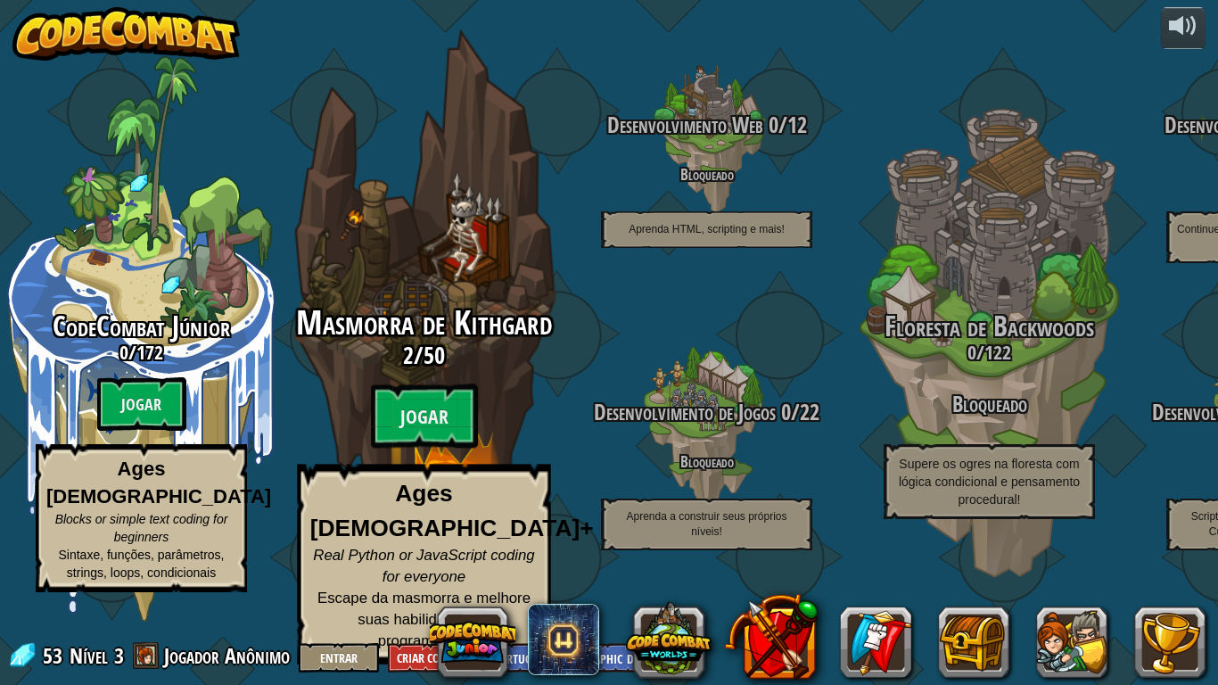
click at [435, 371] on span "50" at bounding box center [433, 355] width 21 height 32
select select "pt-BR"
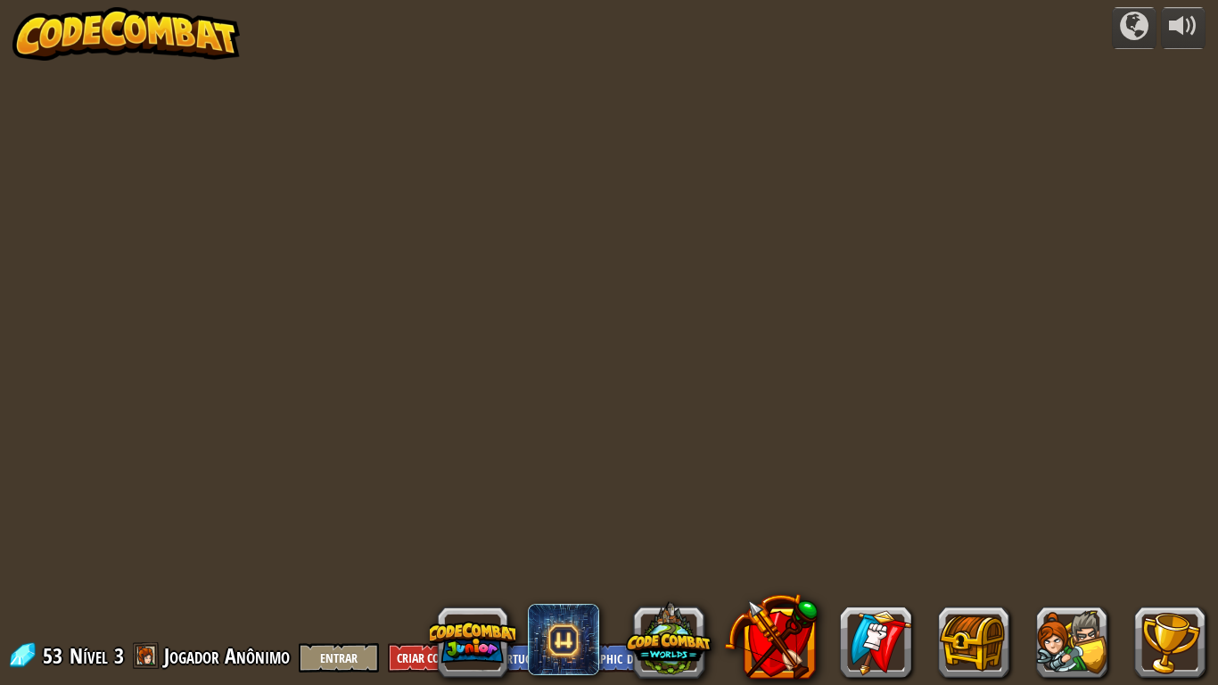
select select "pt-BR"
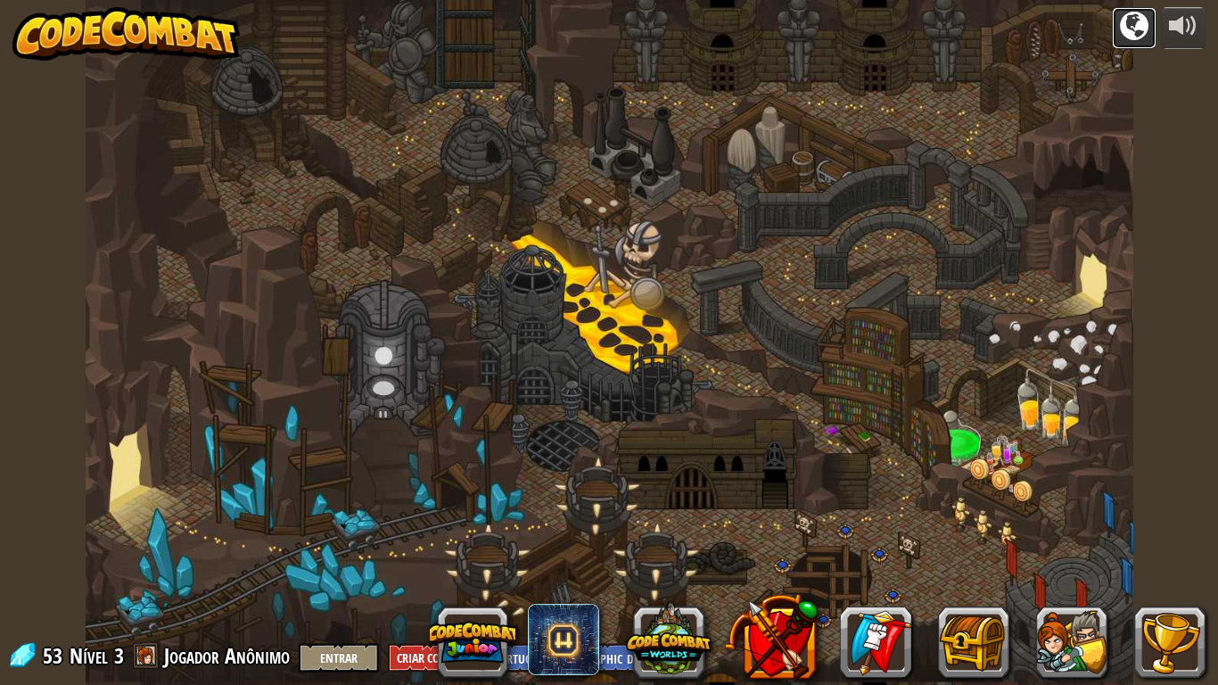
click at [1125, 39] on div at bounding box center [1134, 26] width 29 height 29
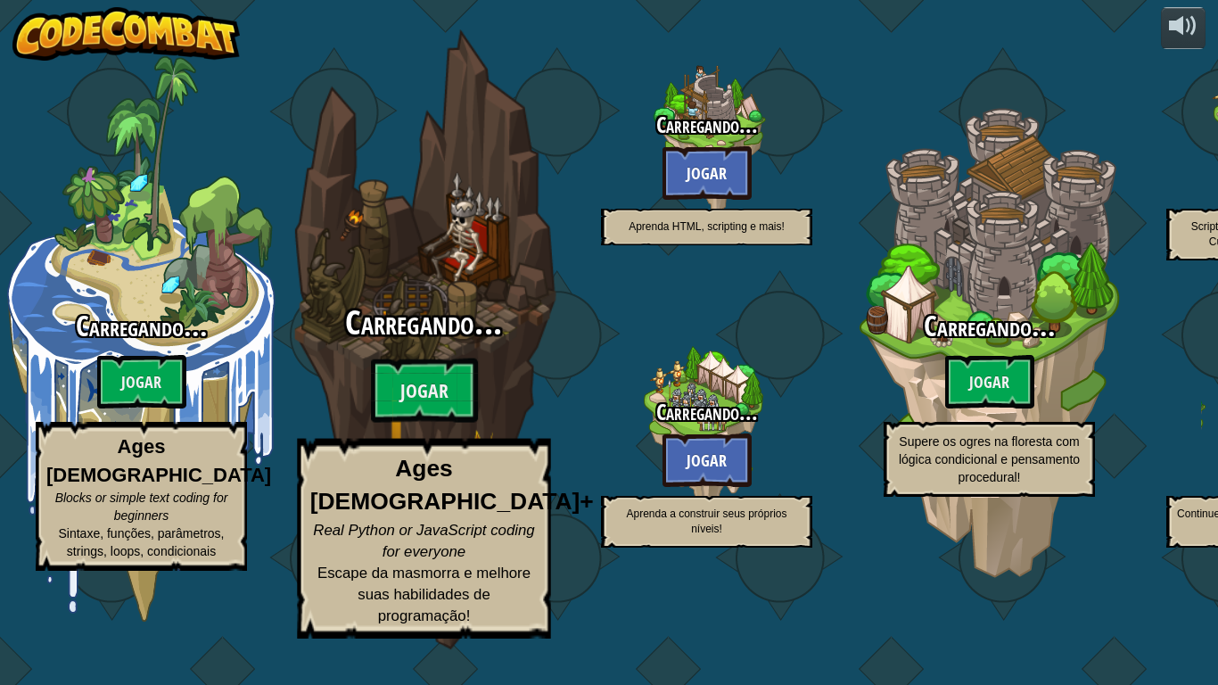
select select "pt-BR"
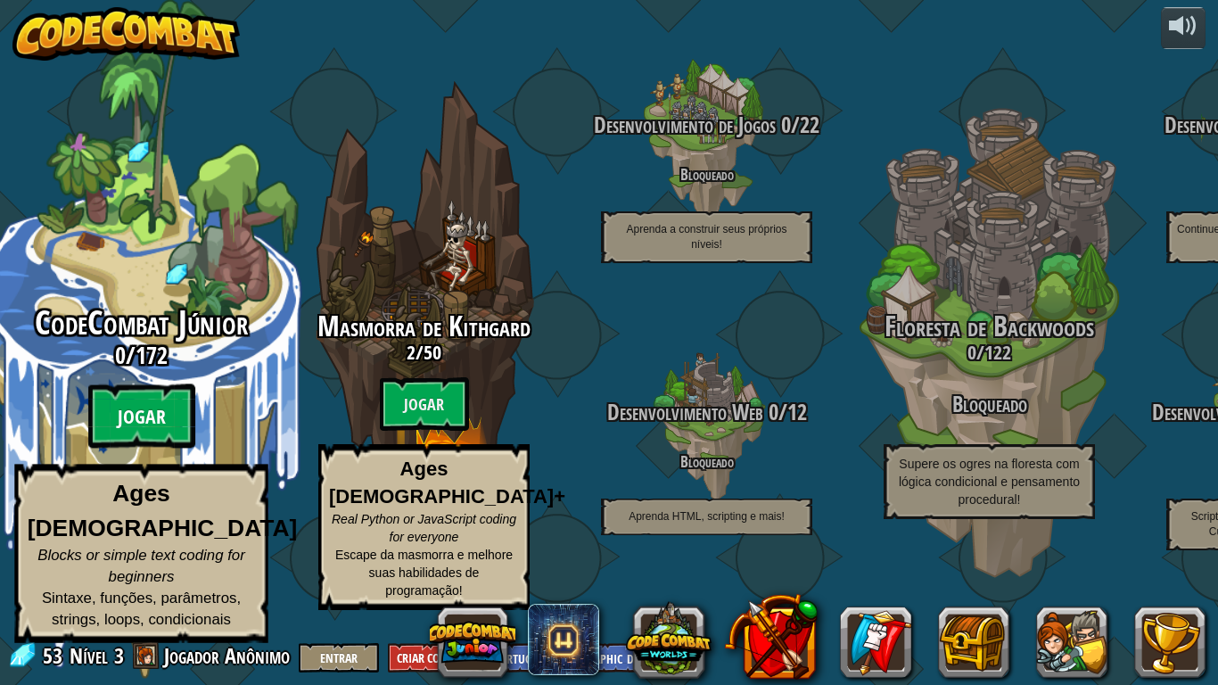
click at [137, 439] on btn "Jogar" at bounding box center [141, 416] width 107 height 64
select select "pt-BR"
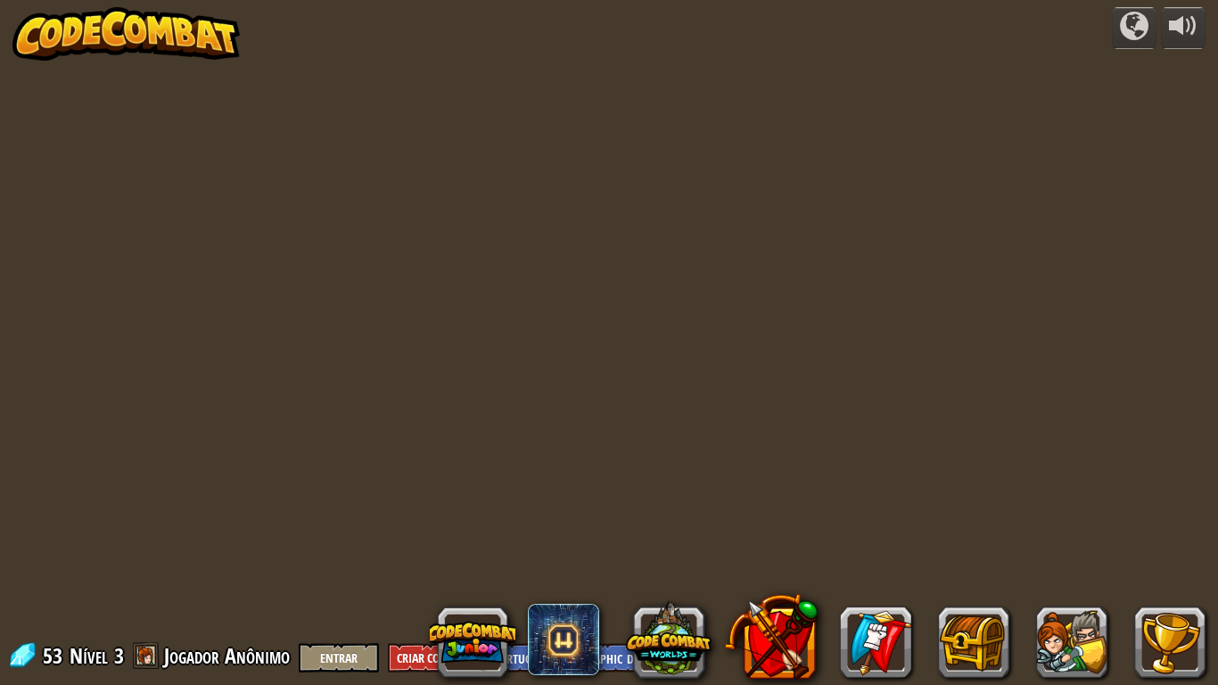
select select "pt-BR"
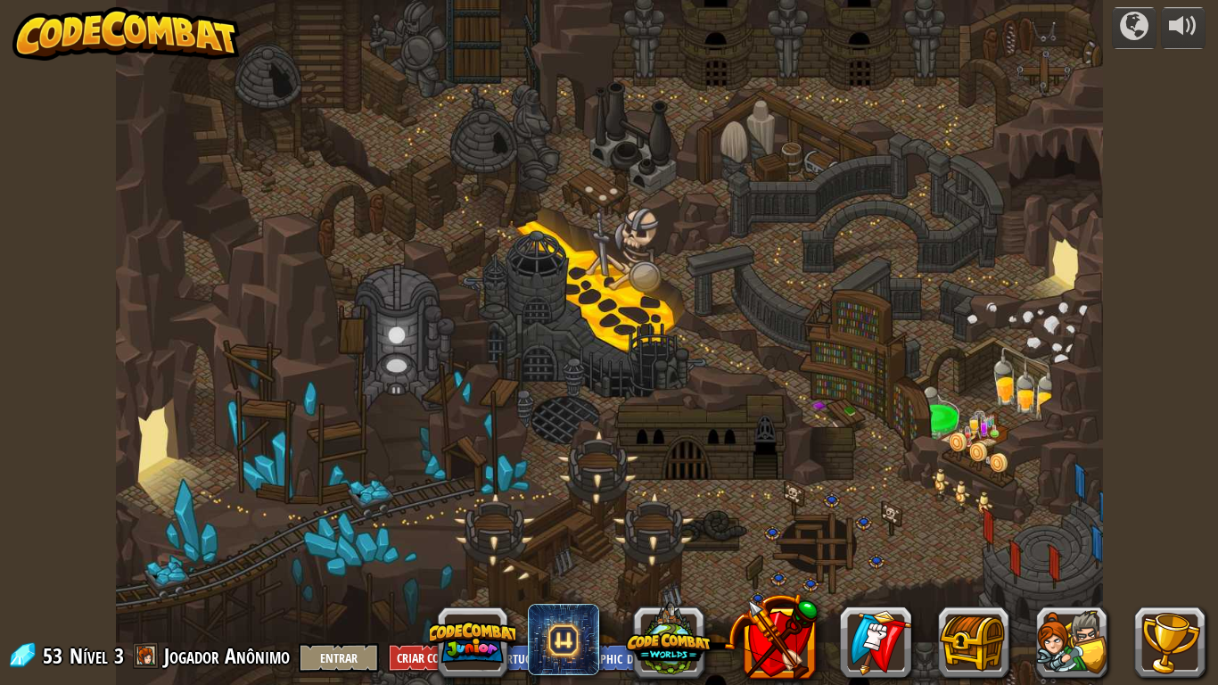
select select "pt-BR"
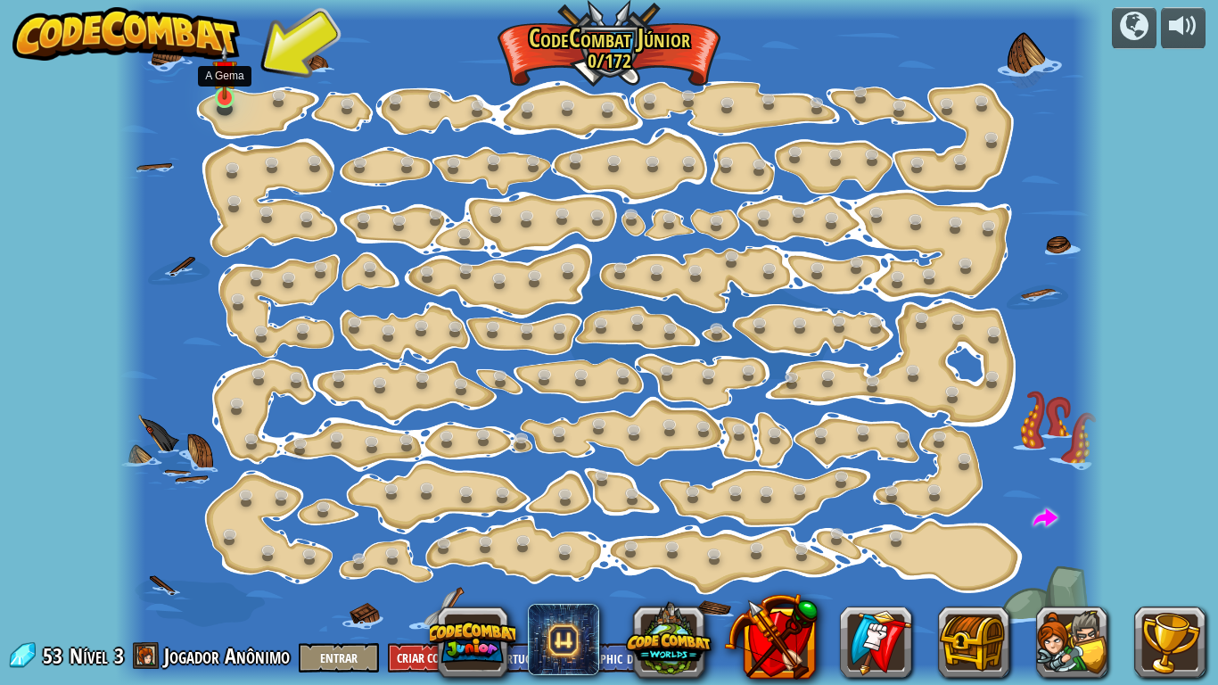
click at [229, 97] on img at bounding box center [224, 72] width 24 height 56
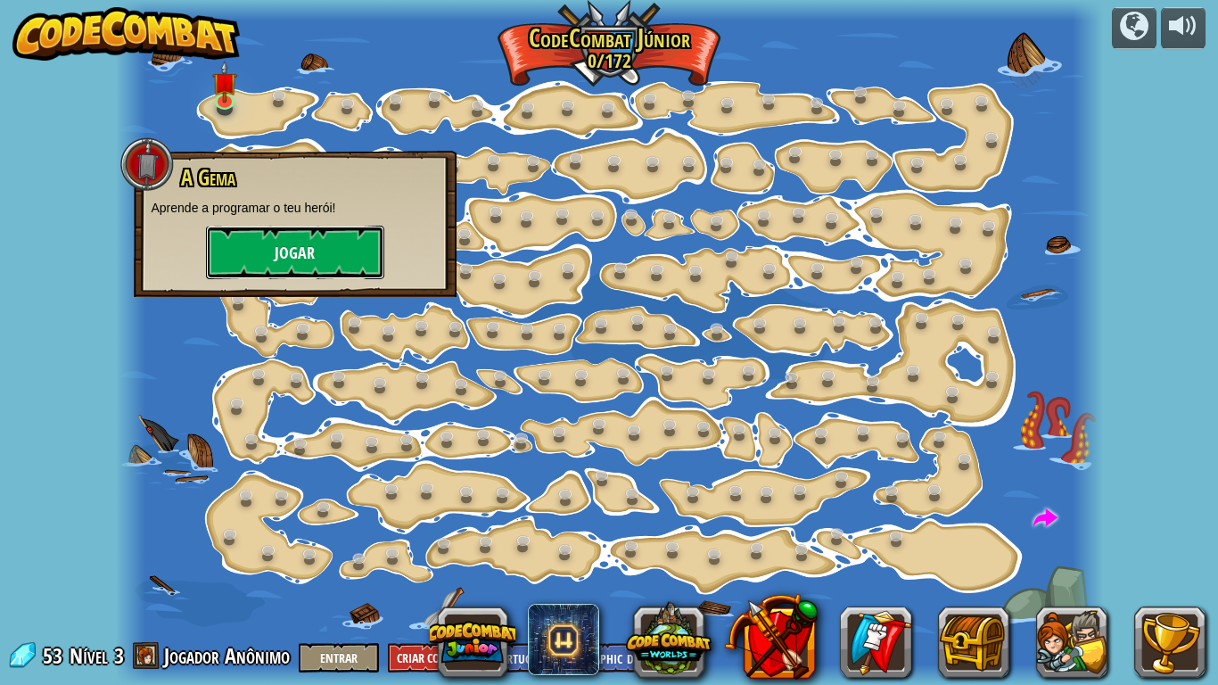
click at [280, 242] on button "Jogar" at bounding box center [295, 252] width 178 height 53
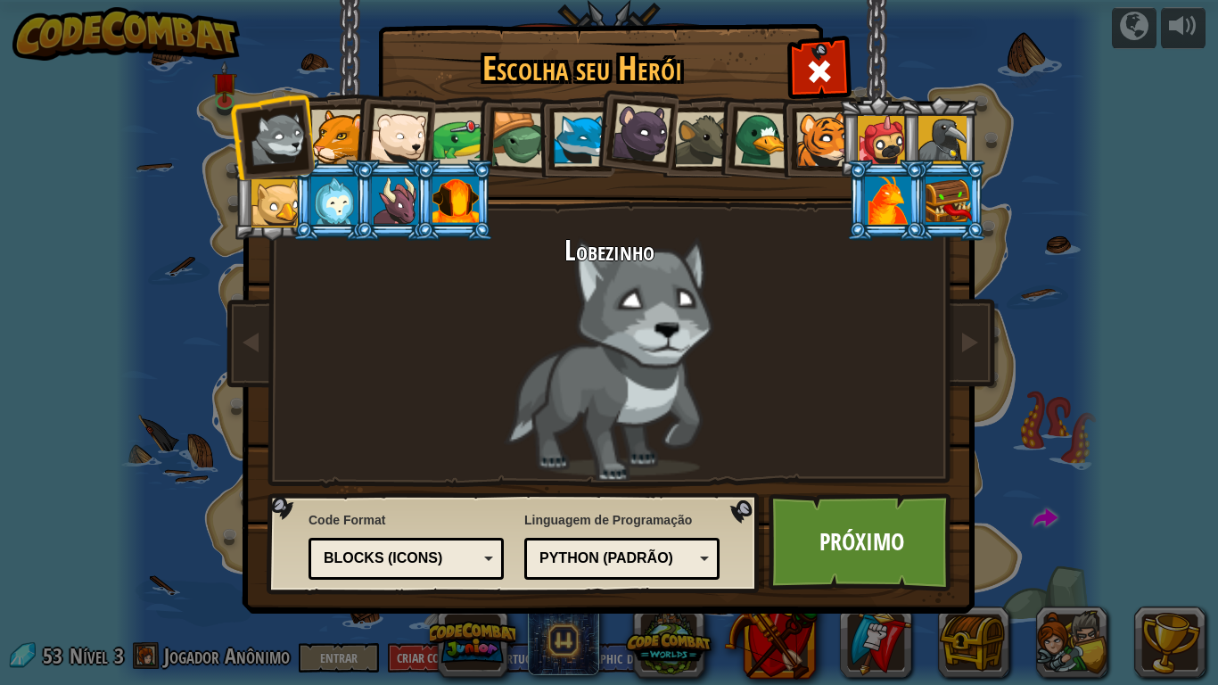
click at [403, 552] on div "Blocks (Icons)" at bounding box center [401, 558] width 154 height 21
click at [330, 139] on div at bounding box center [338, 137] width 54 height 54
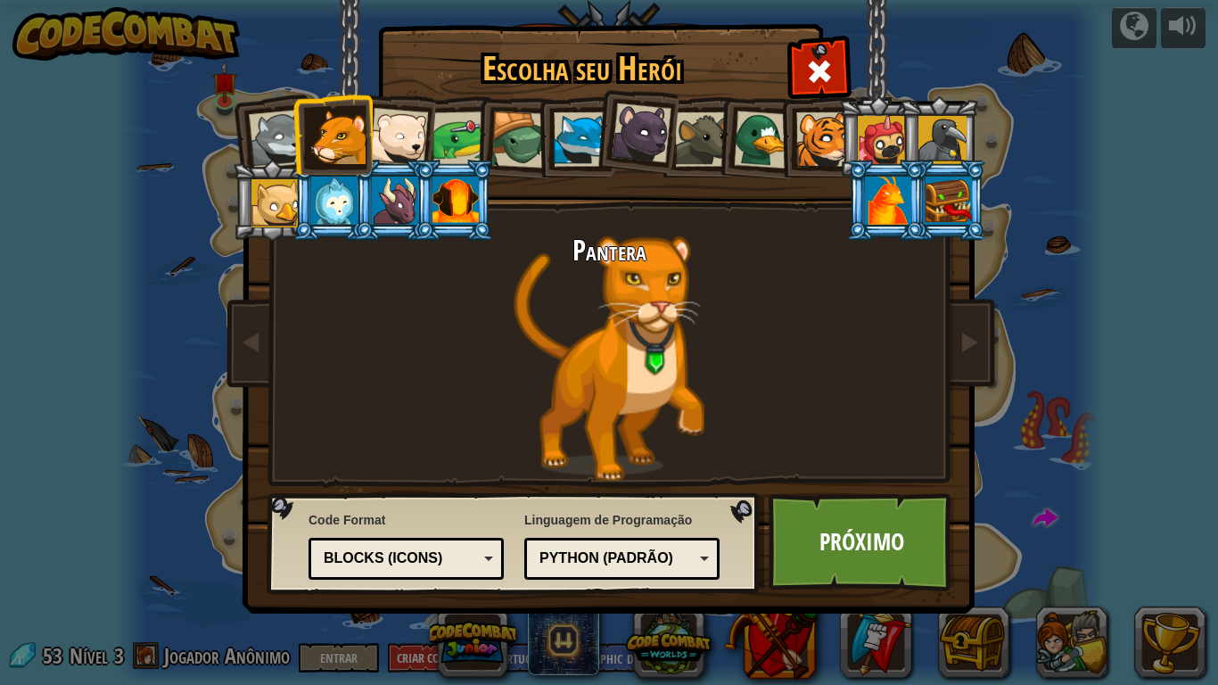
click at [373, 135] on div at bounding box center [398, 137] width 59 height 59
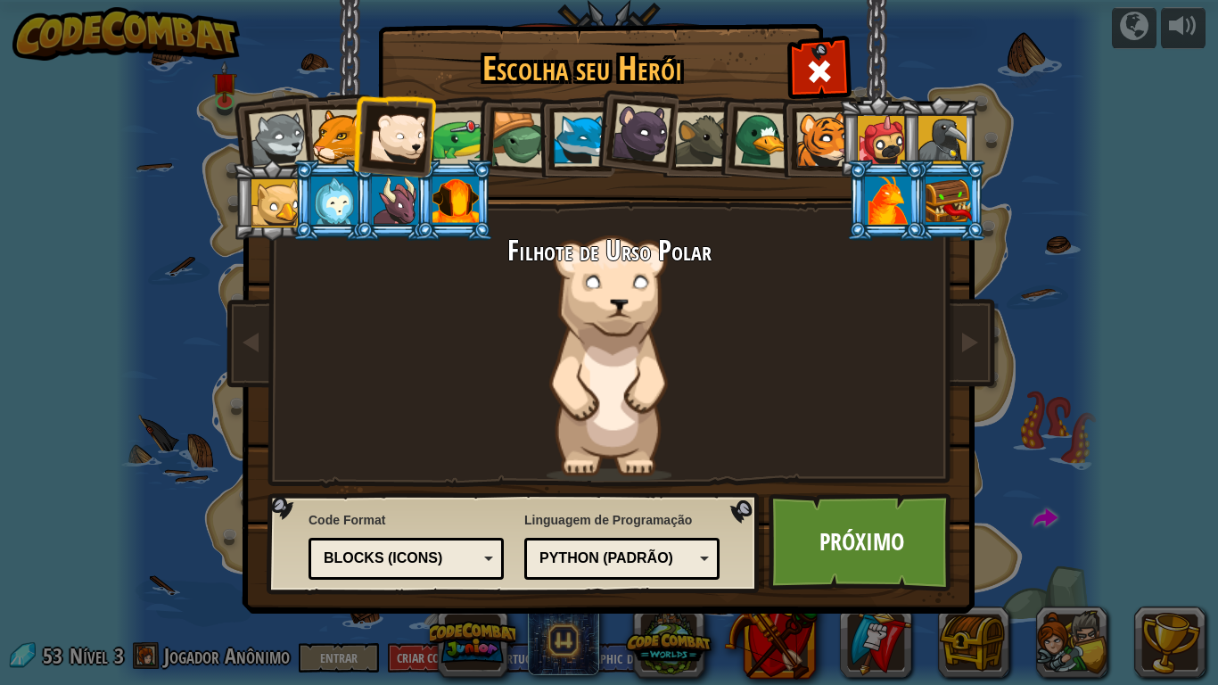
click at [357, 133] on li at bounding box center [392, 133] width 87 height 87
click at [534, 150] on div at bounding box center [519, 139] width 57 height 57
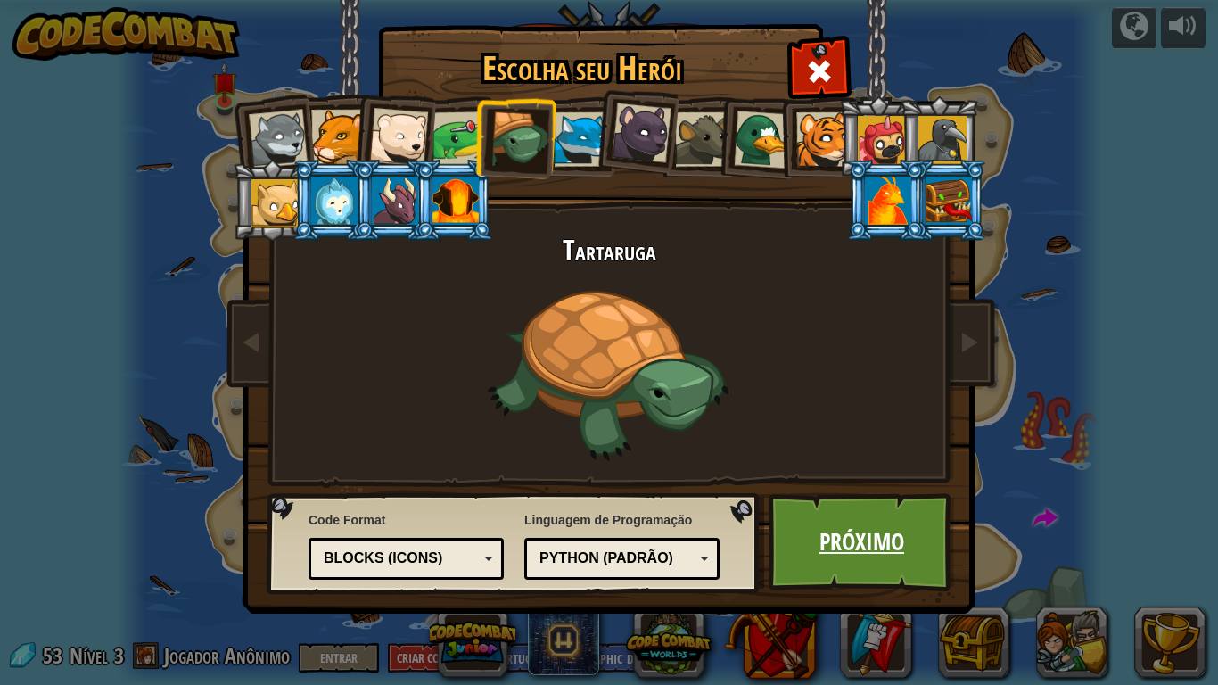
click at [819, 551] on link "Próximo" at bounding box center [861, 542] width 186 height 98
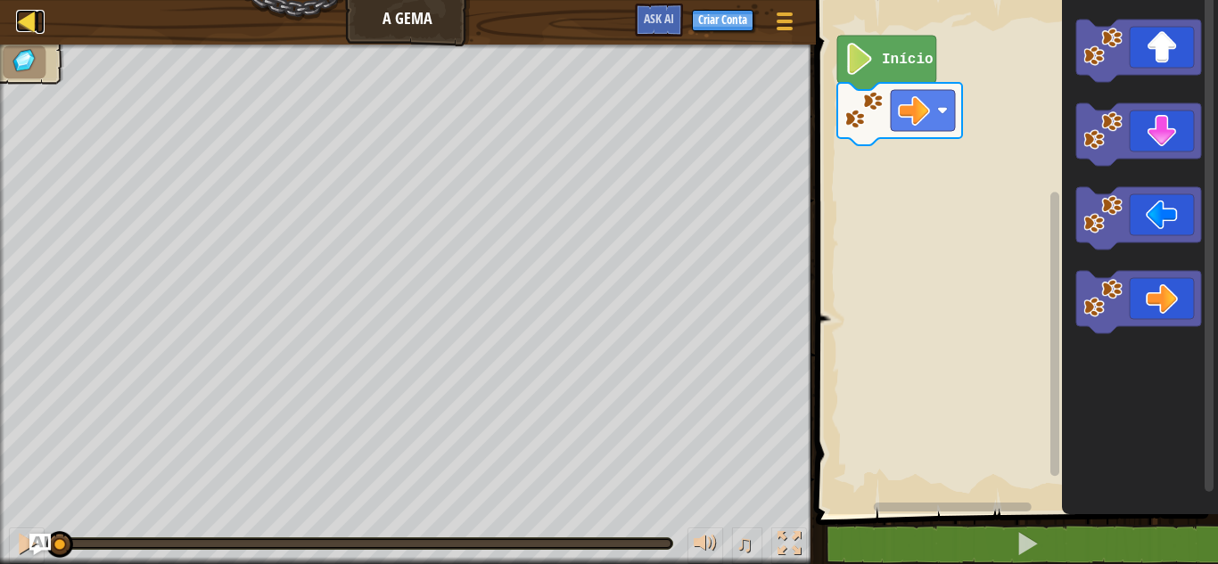
click at [25, 22] on div at bounding box center [27, 21] width 22 height 22
select select "pt-BR"
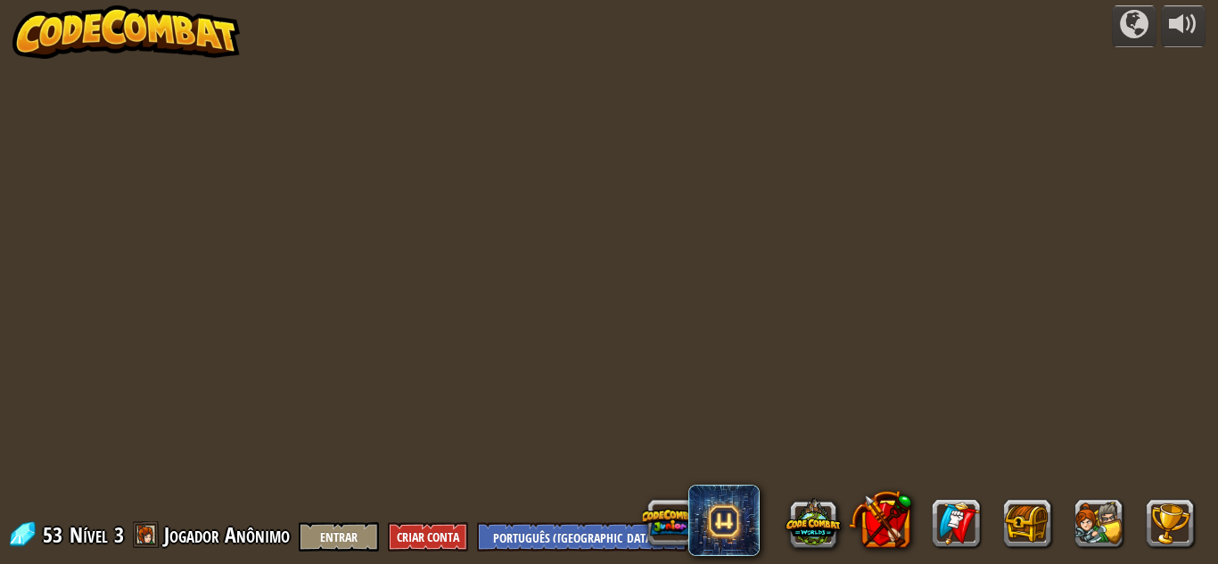
select select "pt-BR"
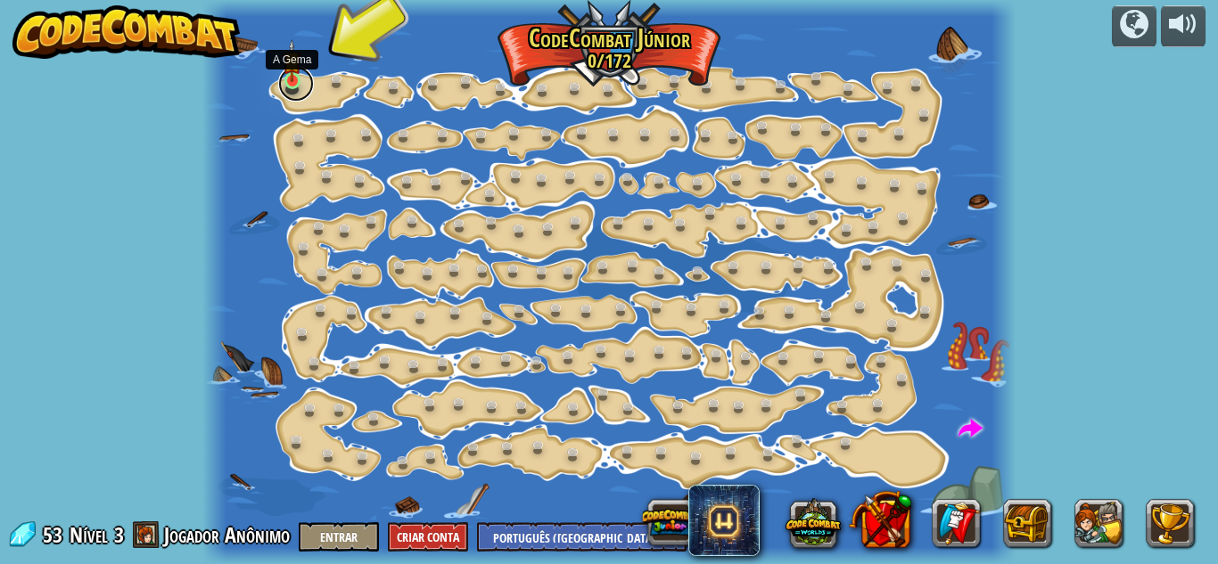
click at [291, 87] on link at bounding box center [296, 84] width 36 height 36
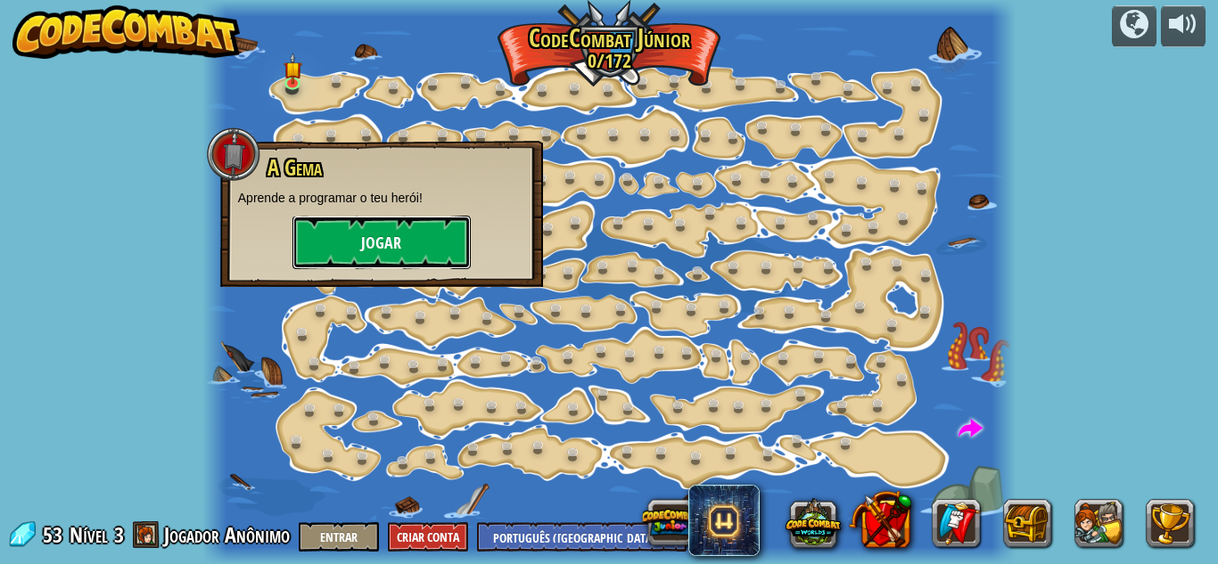
click at [373, 261] on button "Jogar" at bounding box center [381, 242] width 178 height 53
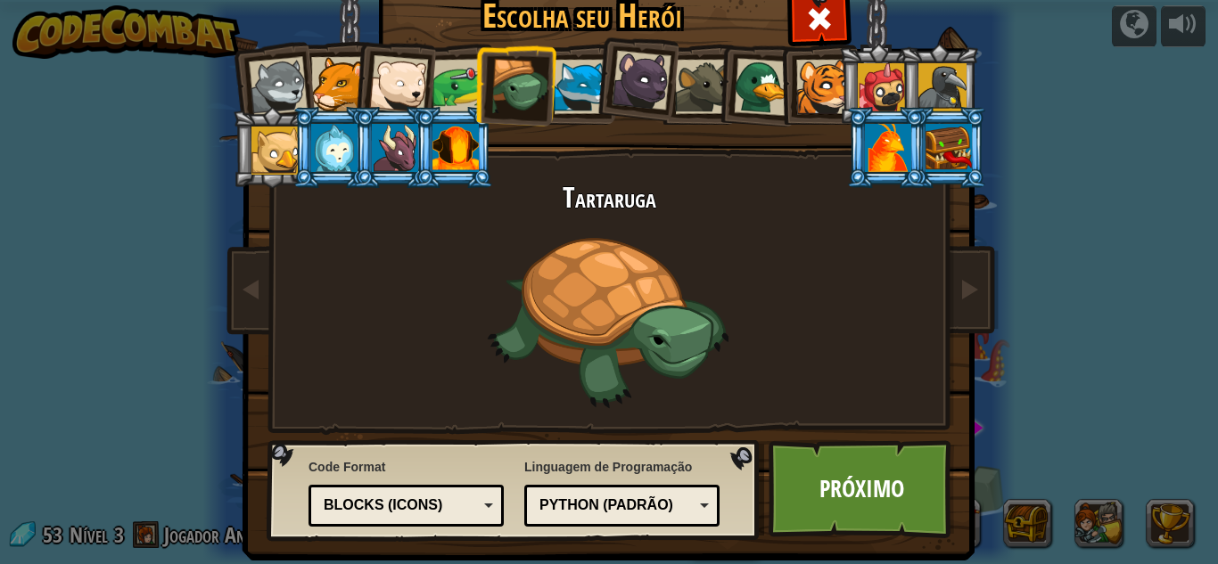
click at [393, 513] on div "Blocks (Icons)" at bounding box center [401, 506] width 154 height 21
click at [808, 459] on link "Próximo" at bounding box center [861, 489] width 186 height 98
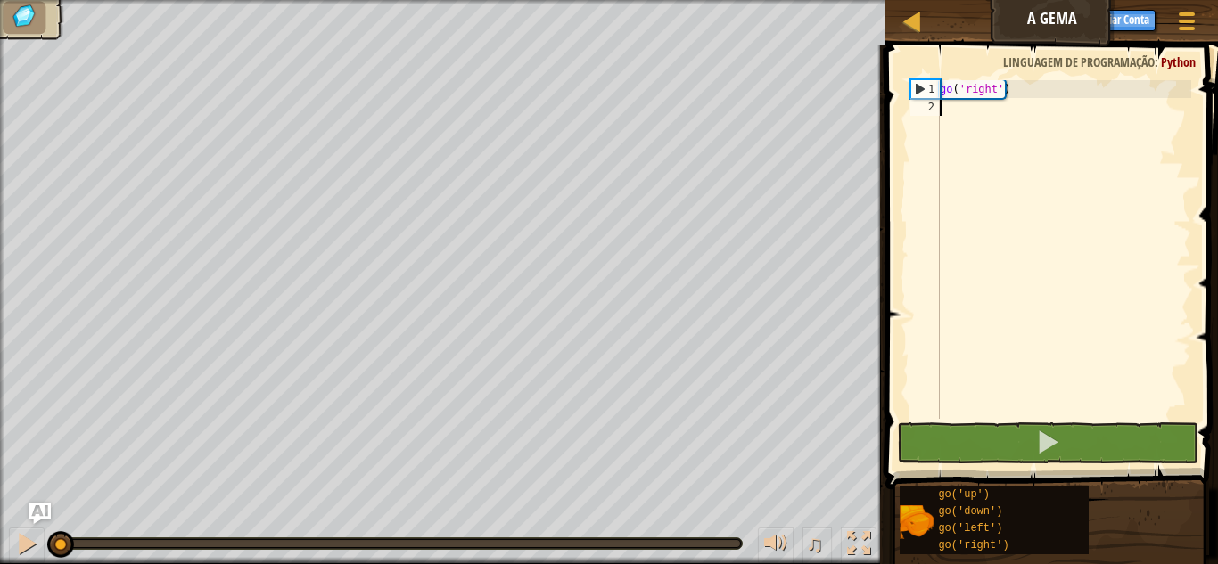
click at [1077, 230] on div "go ( 'right' )" at bounding box center [1063, 267] width 255 height 374
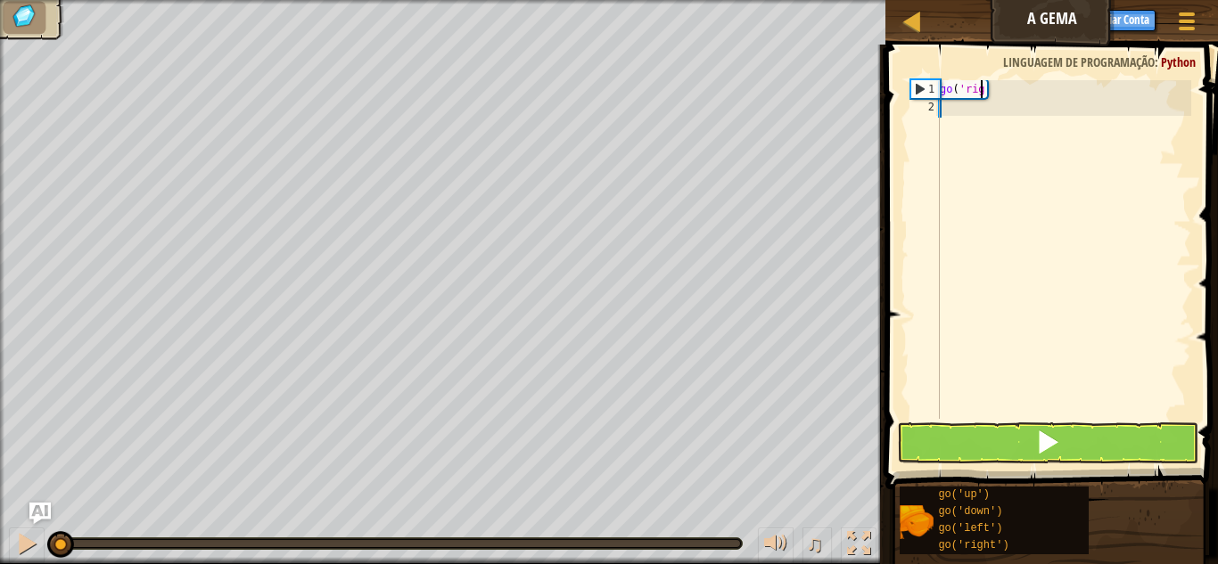
type textarea "g"
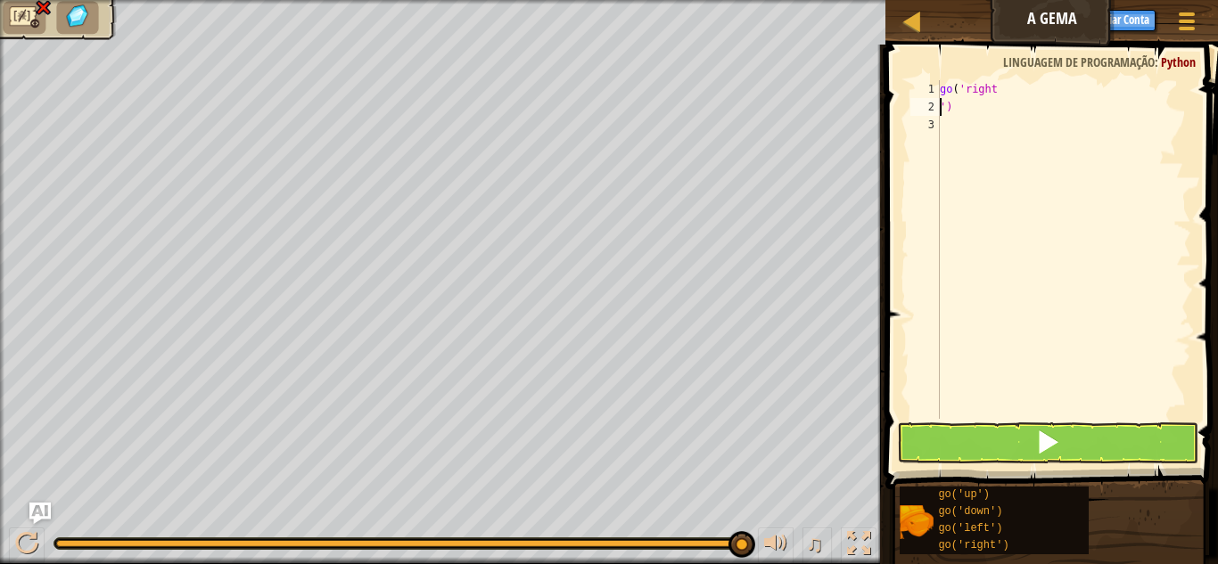
scroll to position [8, 0]
type textarea "go('right')"
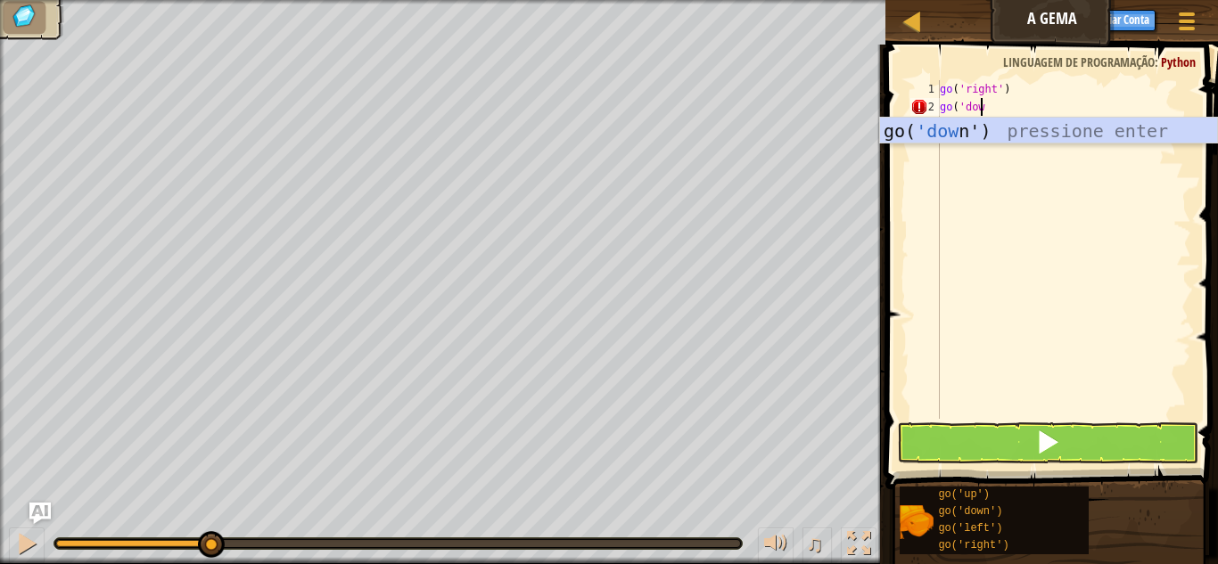
scroll to position [8, 3]
type textarea "go('down')"
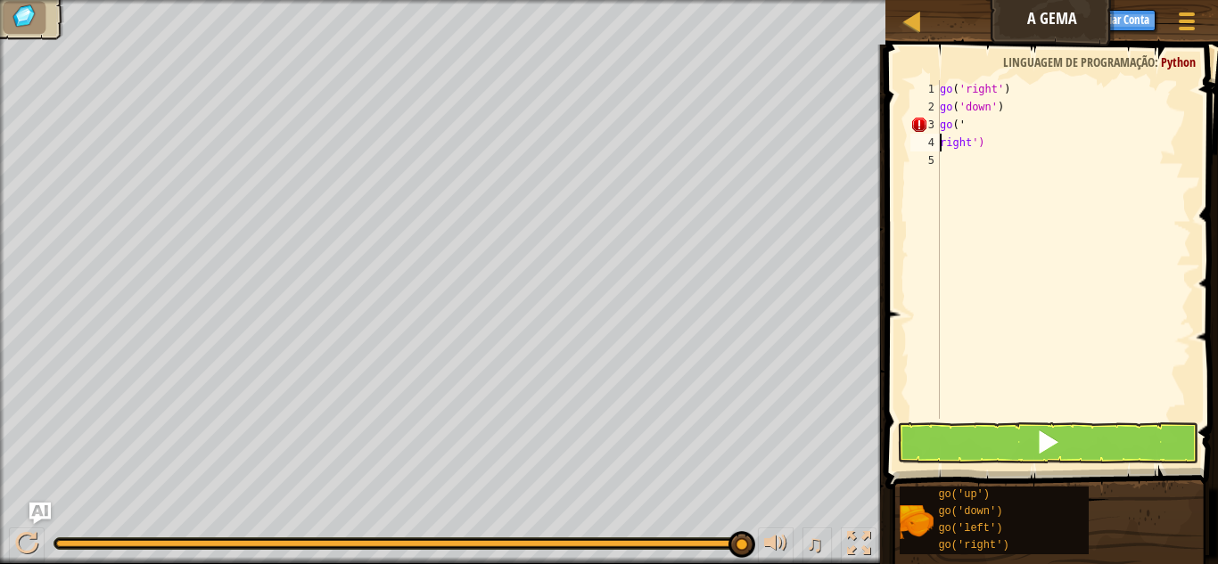
type textarea "go('right')"
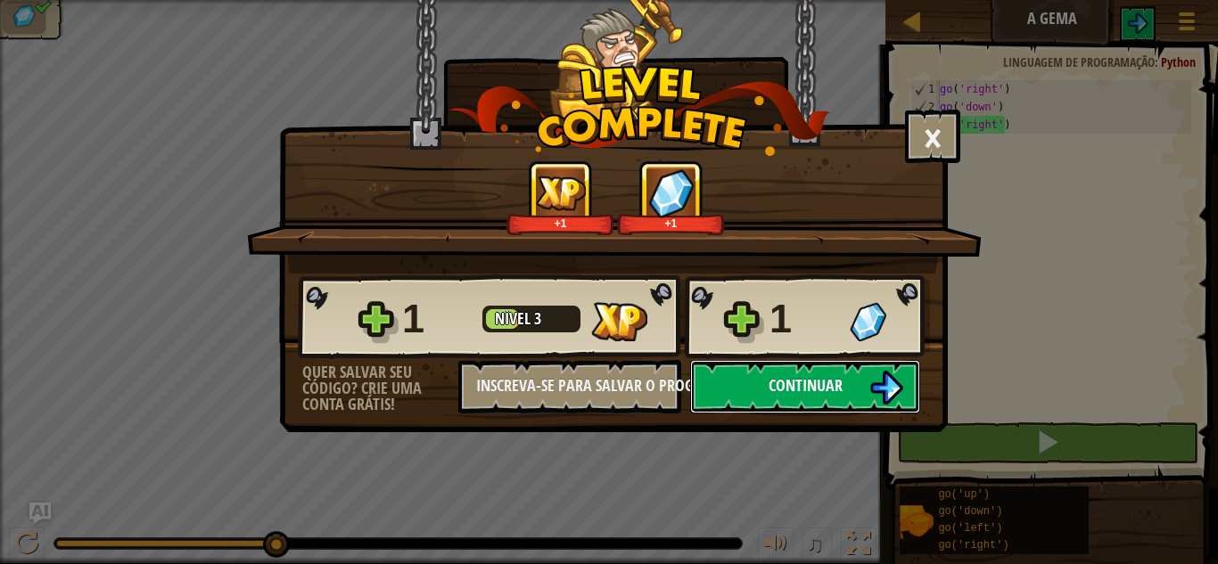
click at [742, 365] on button "Continuar" at bounding box center [805, 386] width 230 height 53
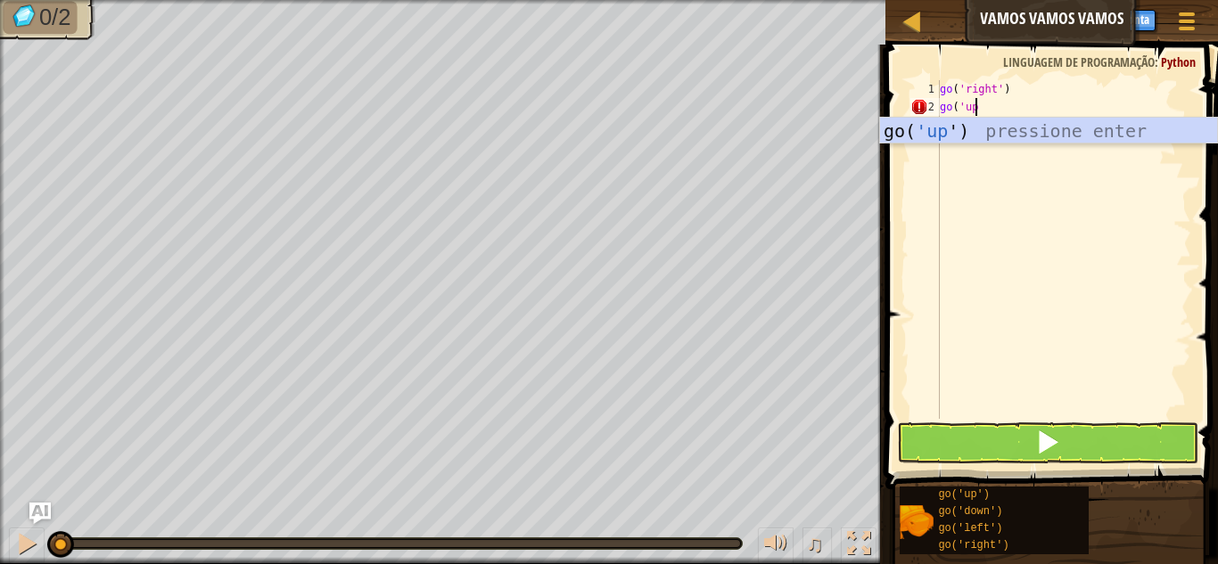
scroll to position [8, 3]
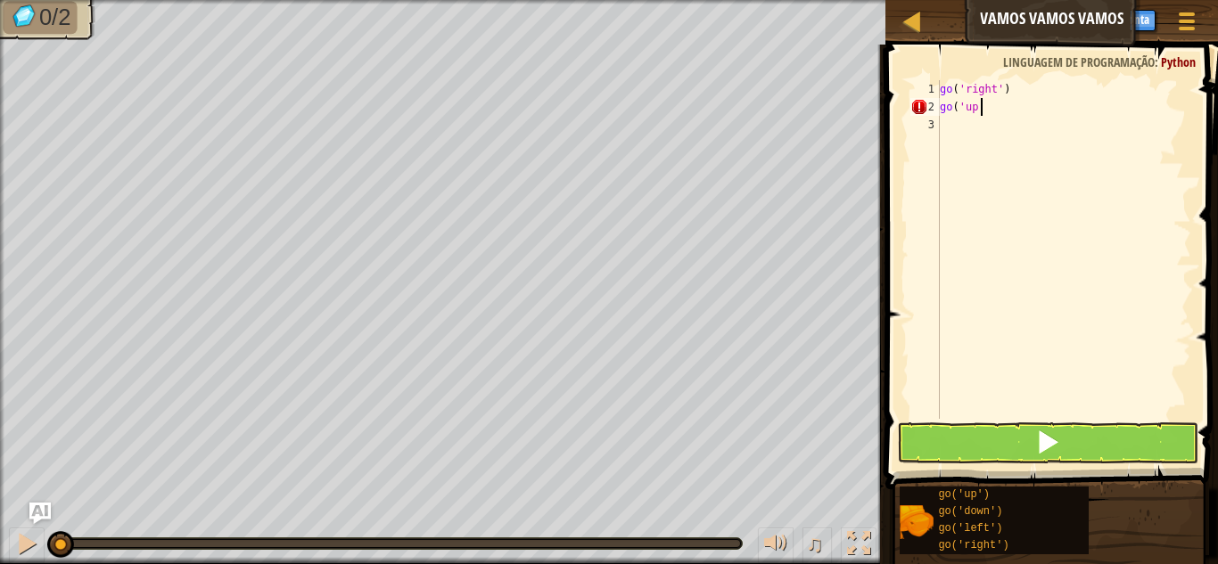
type textarea "go('up')"
type textarea "go('"
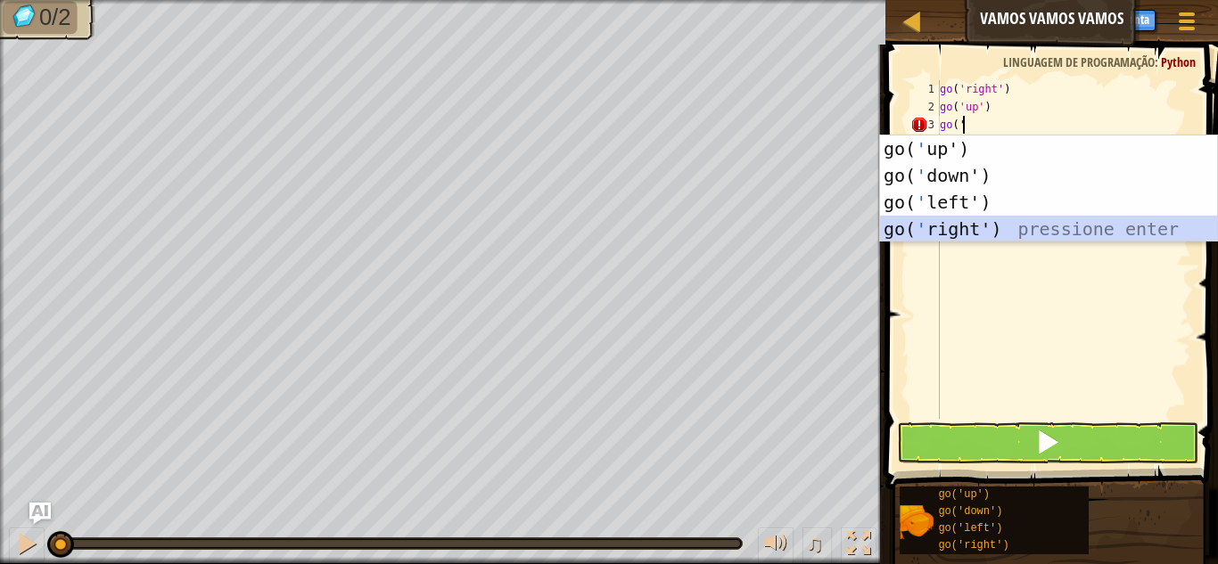
scroll to position [8, 0]
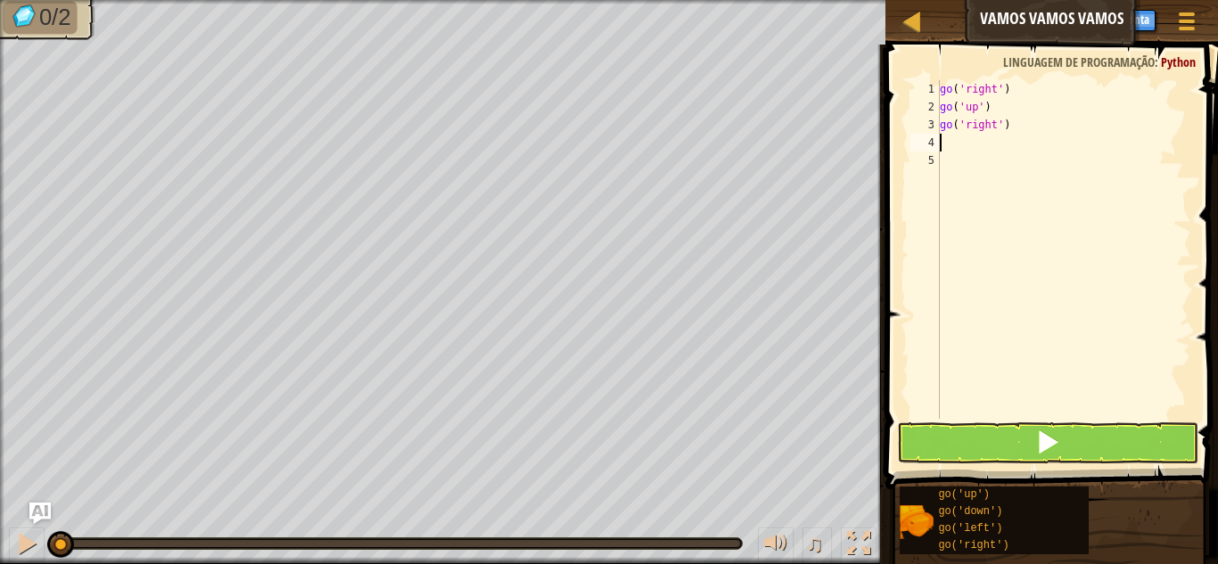
type textarea "go"
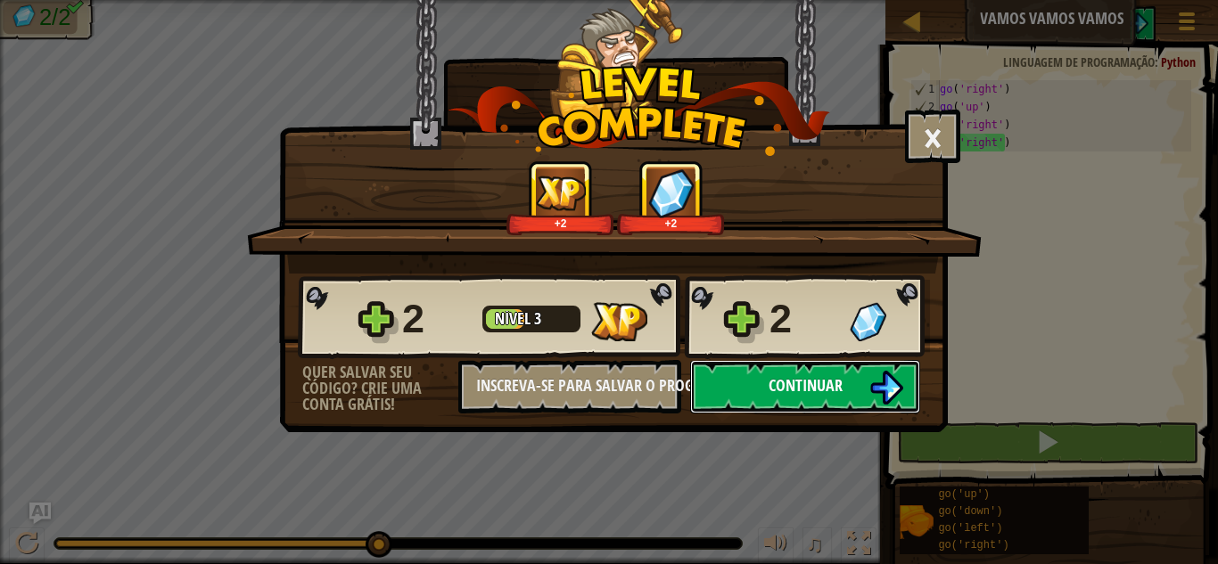
click at [775, 367] on button "Continuar" at bounding box center [805, 386] width 230 height 53
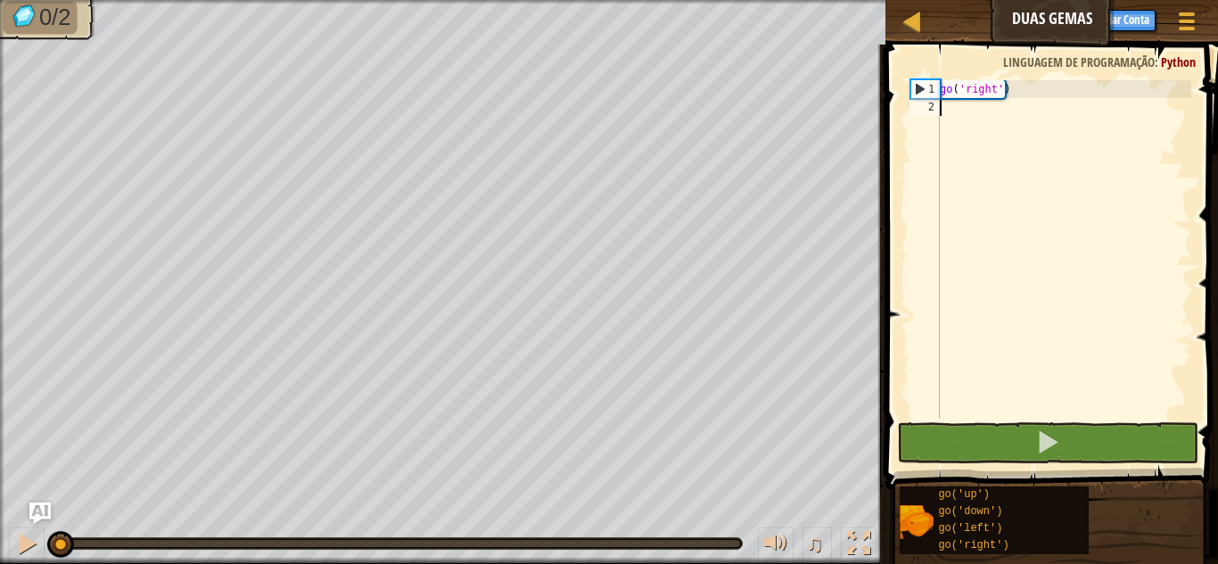
scroll to position [8, 0]
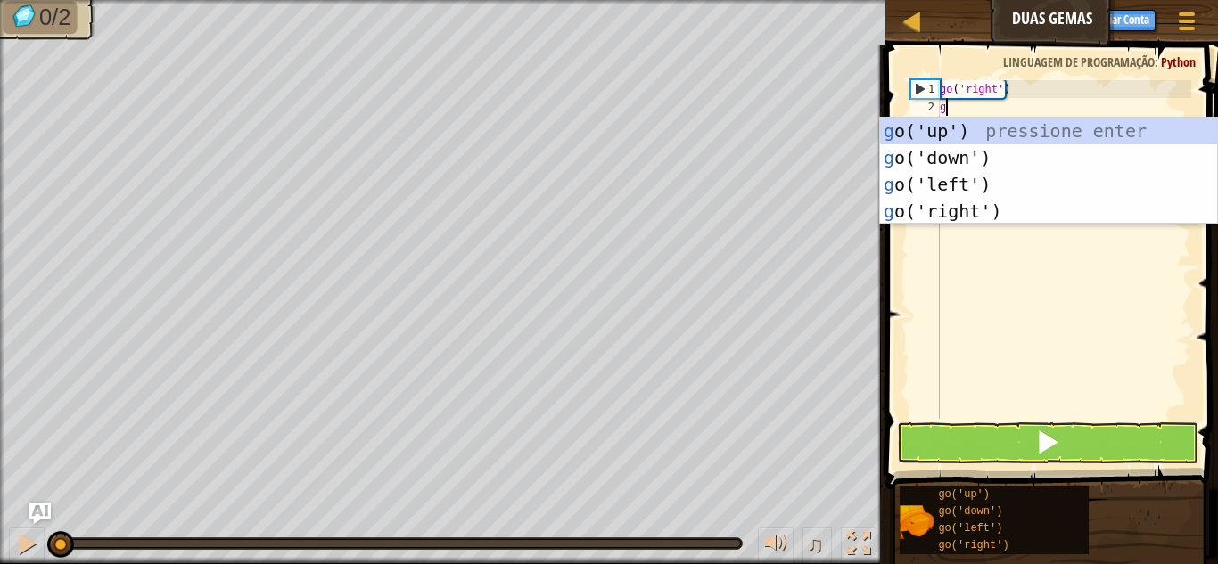
type textarea "go"
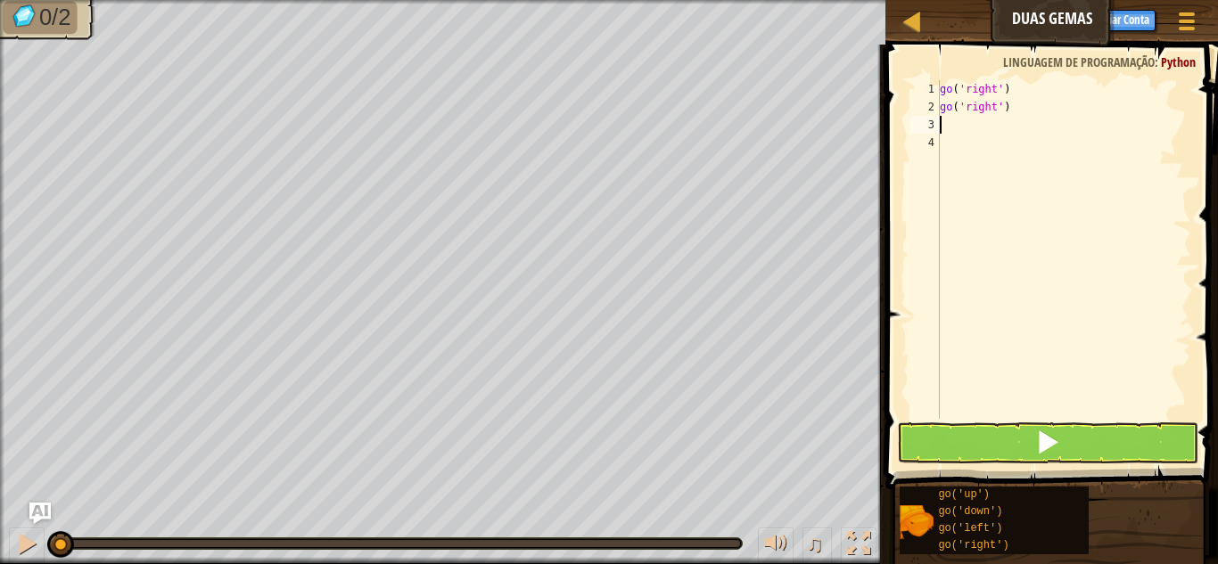
type textarea "go"
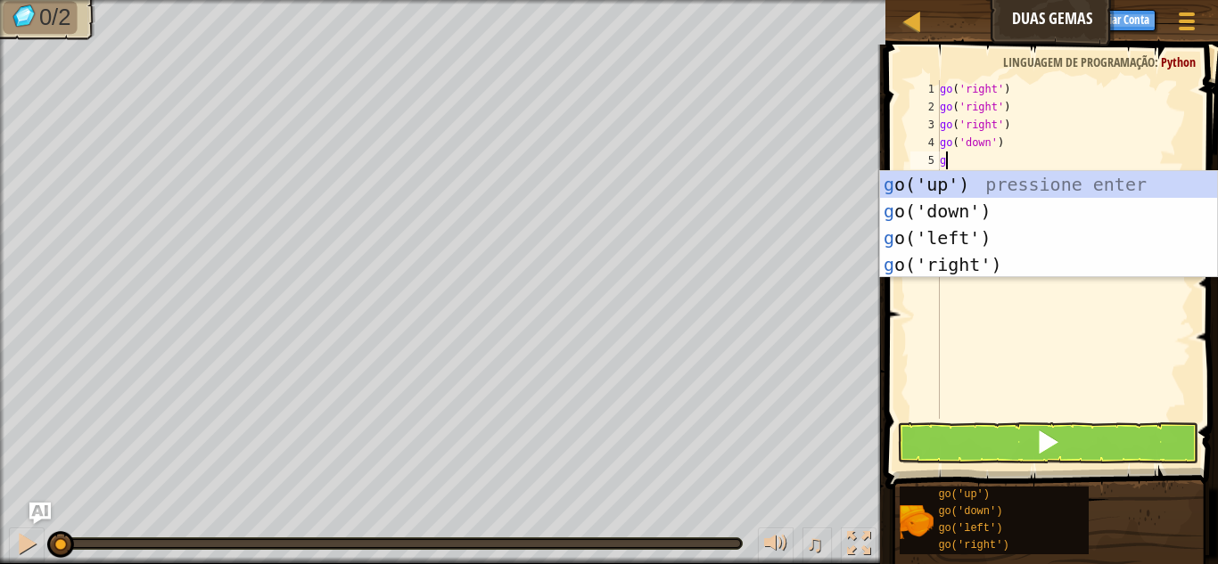
type textarea "go"
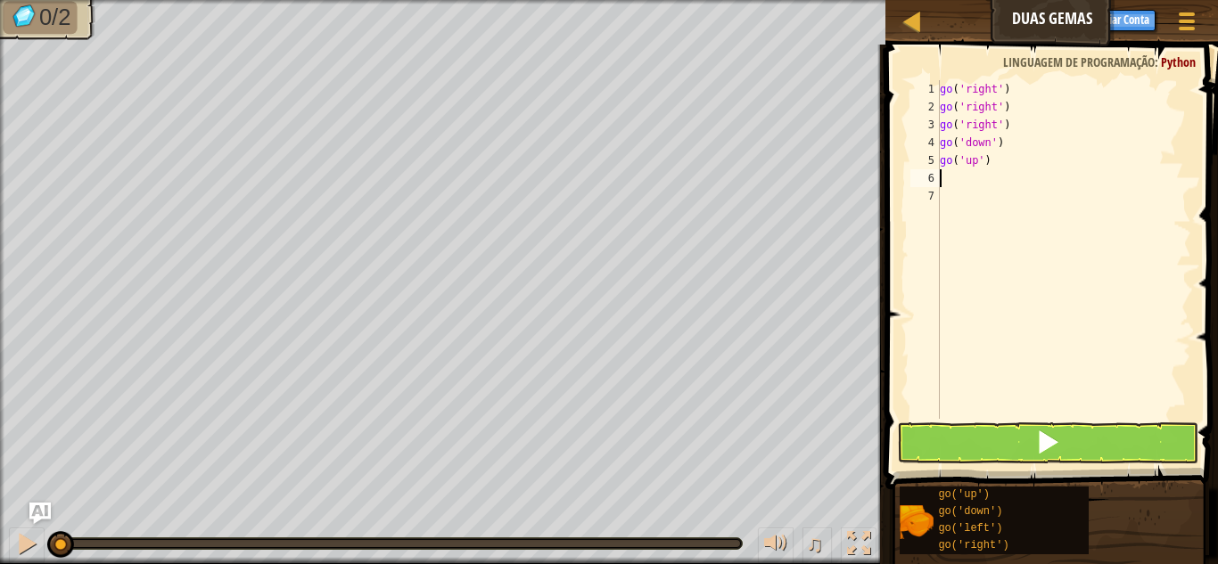
type textarea "go"
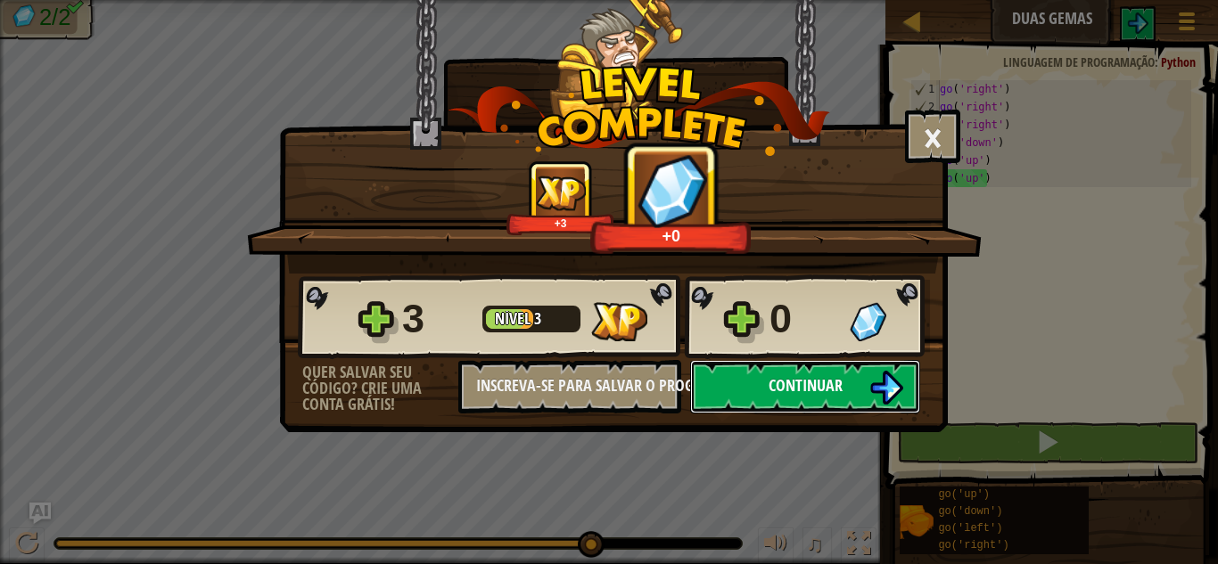
click at [731, 400] on button "Continuar" at bounding box center [805, 386] width 230 height 53
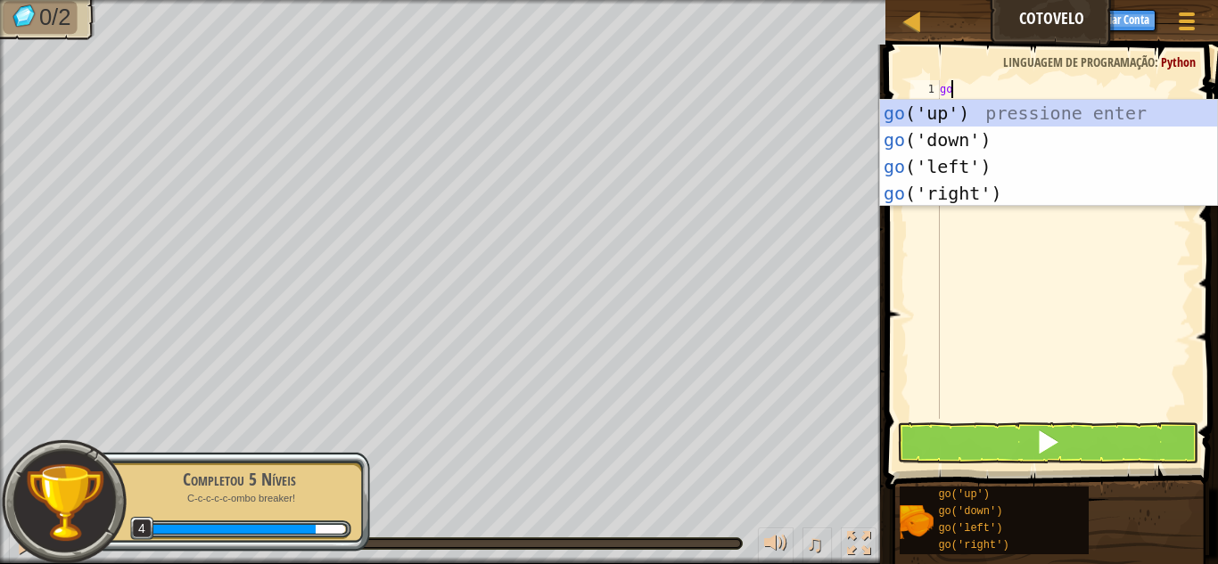
scroll to position [8, 1]
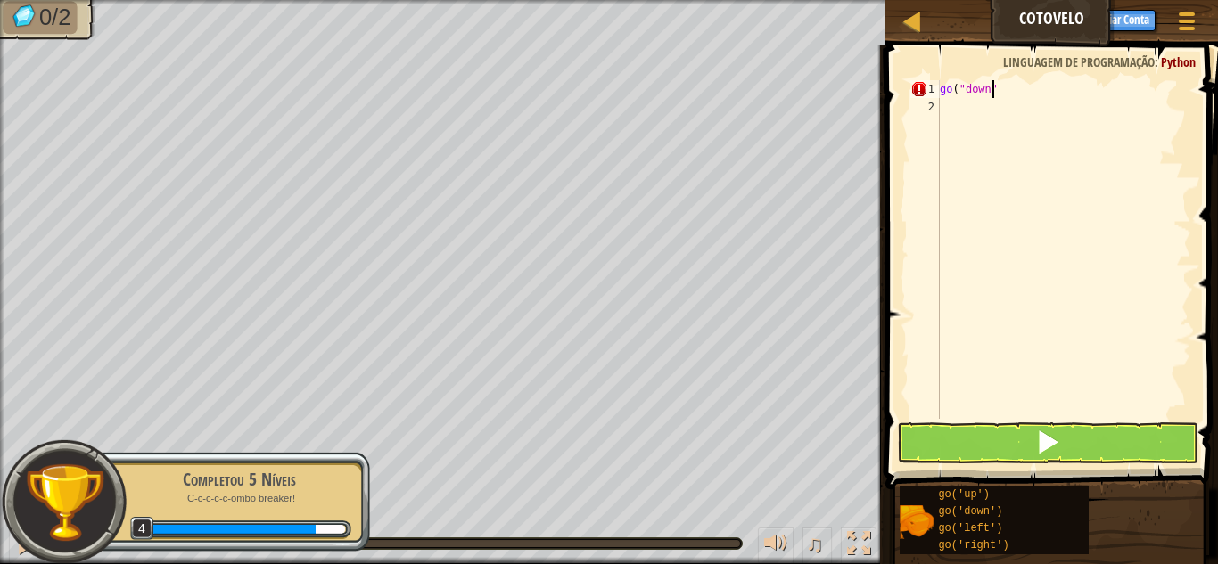
type textarea "go("down")"
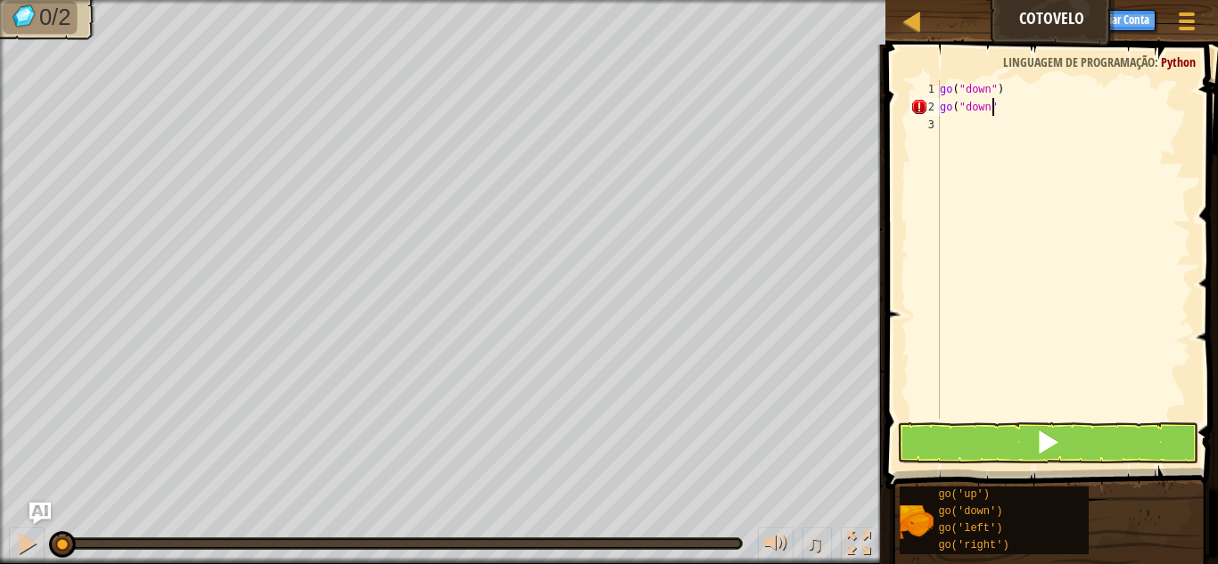
scroll to position [8, 4]
type textarea "go("down")"
type textarea "go("right")"
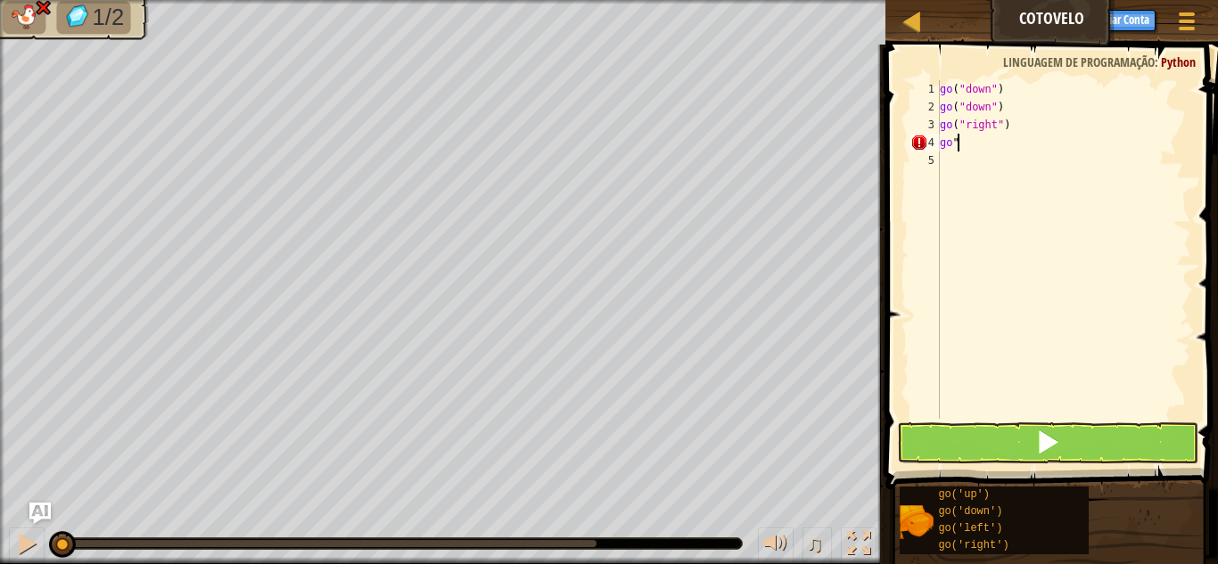
scroll to position [8, 0]
type textarea "g"
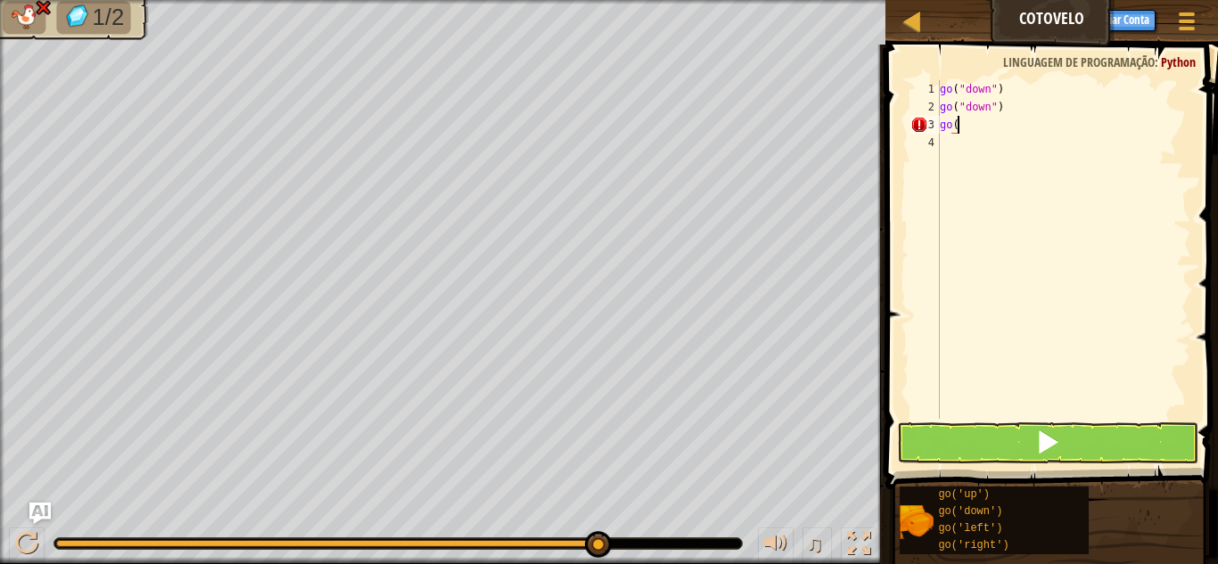
type textarea "g"
type textarea "go("down")"
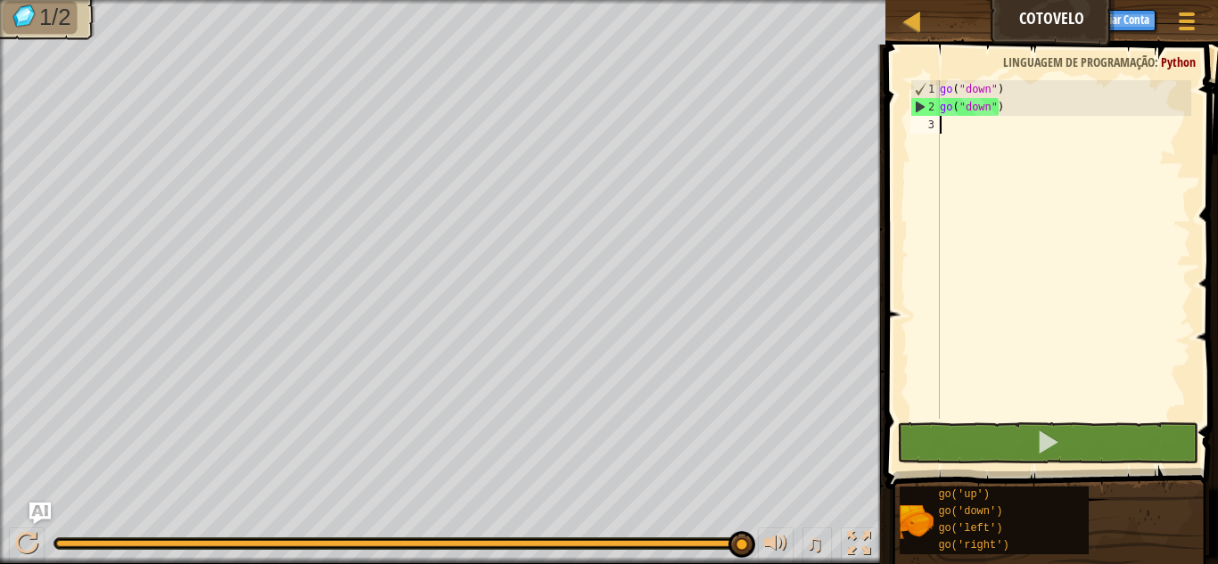
click at [991, 160] on div "go ( "down" ) go ( "down" )" at bounding box center [1063, 267] width 255 height 374
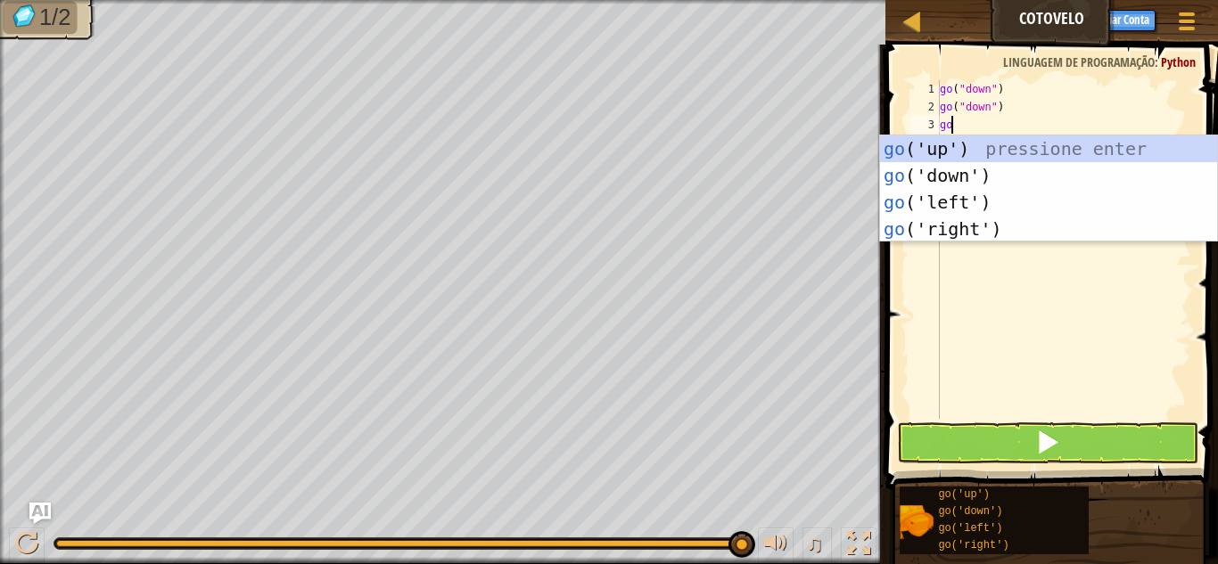
scroll to position [8, 1]
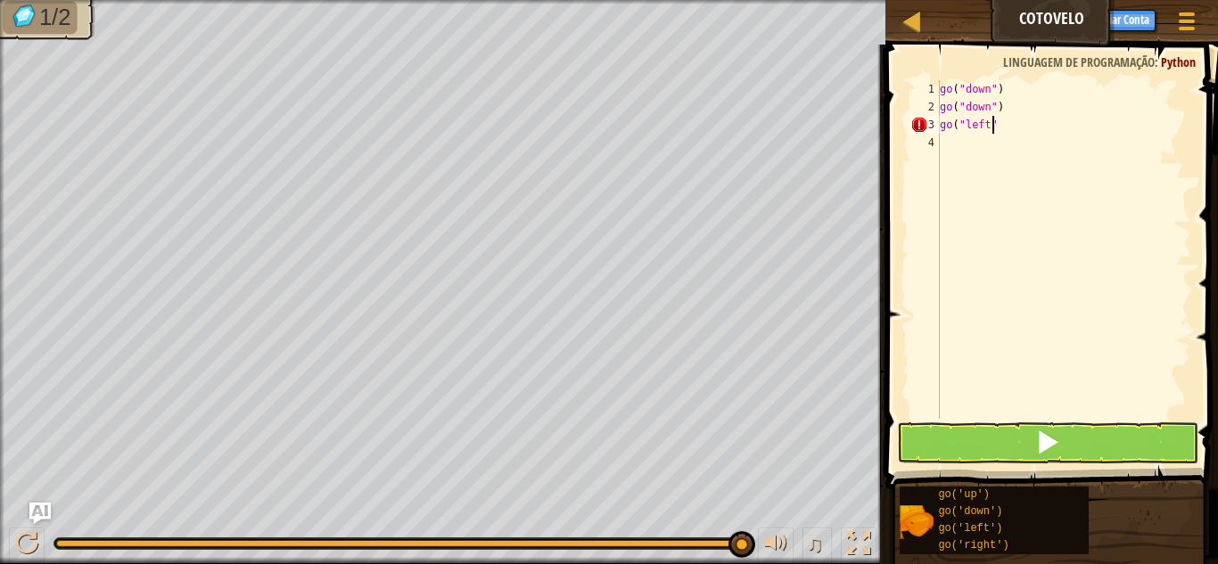
type textarea "go("left")"
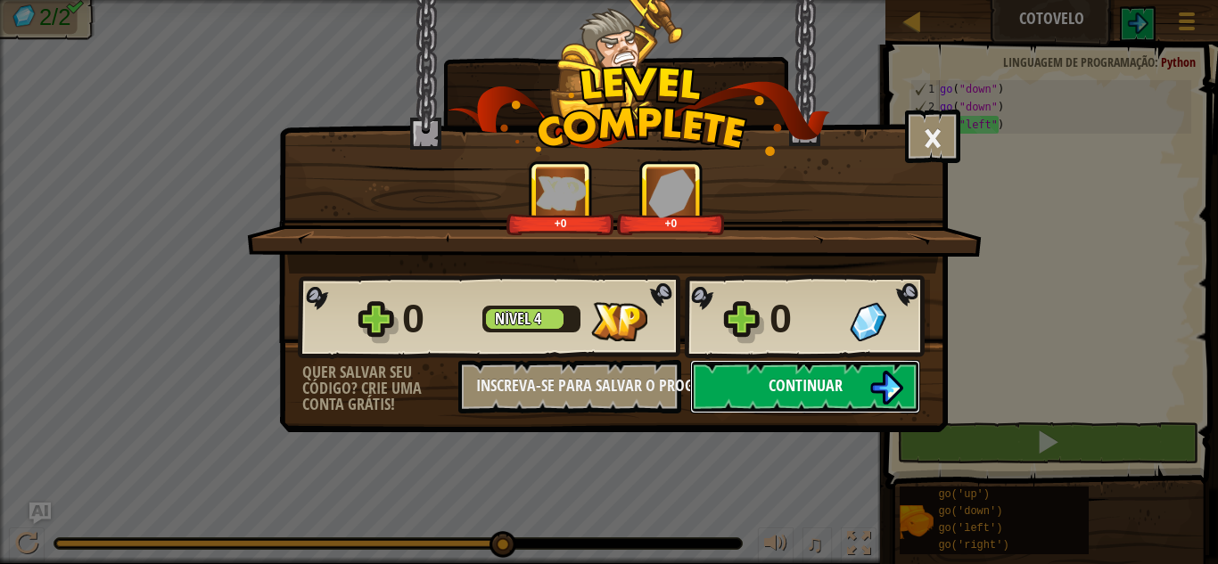
click at [792, 381] on span "Continuar" at bounding box center [805, 385] width 74 height 22
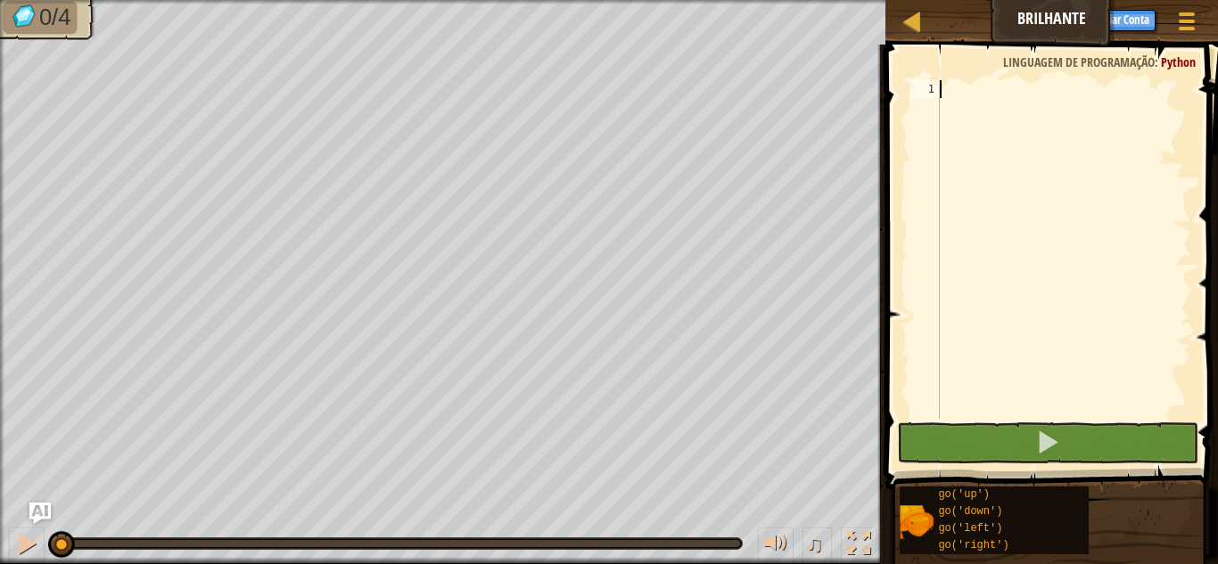
click at [1002, 109] on div at bounding box center [1063, 267] width 255 height 374
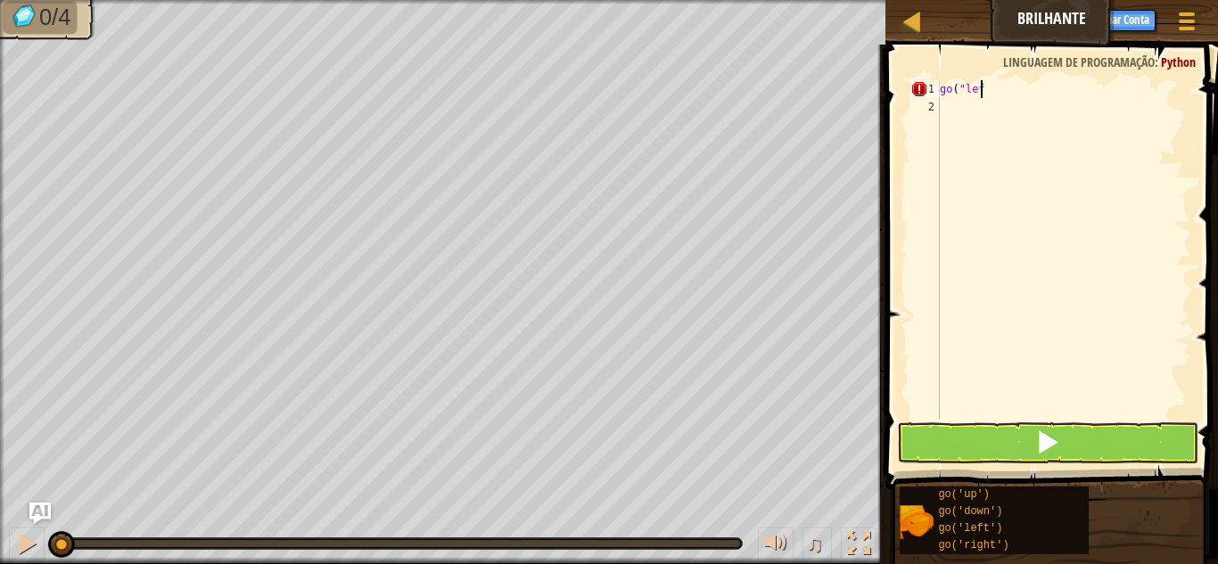
scroll to position [8, 3]
type textarea "go("left")"
type textarea "go("down")"
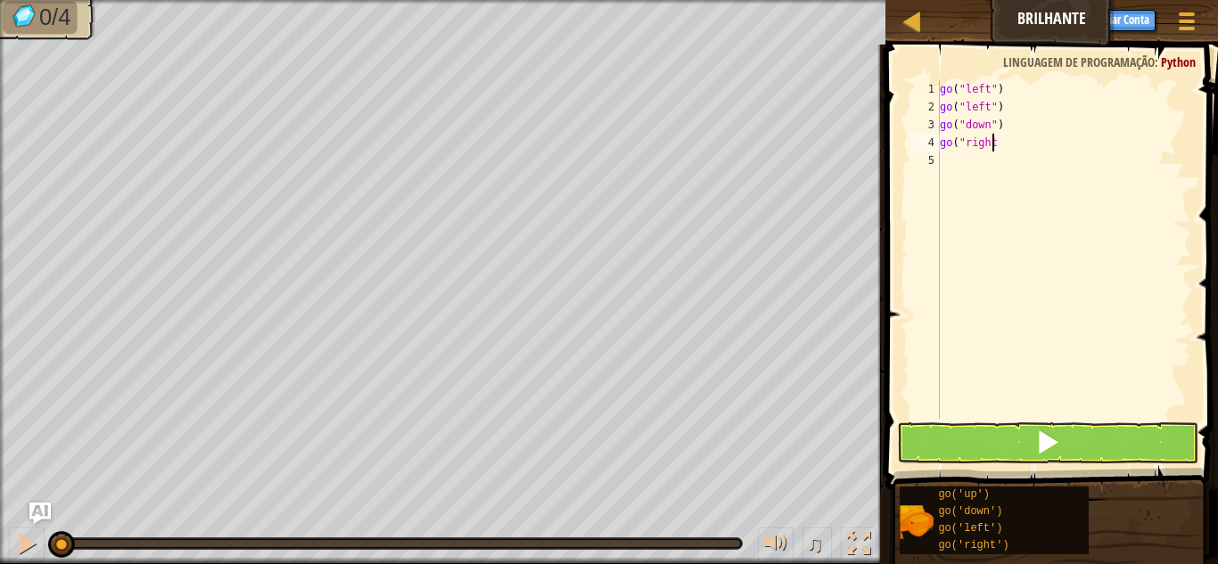
scroll to position [8, 4]
type textarea "go("right")"
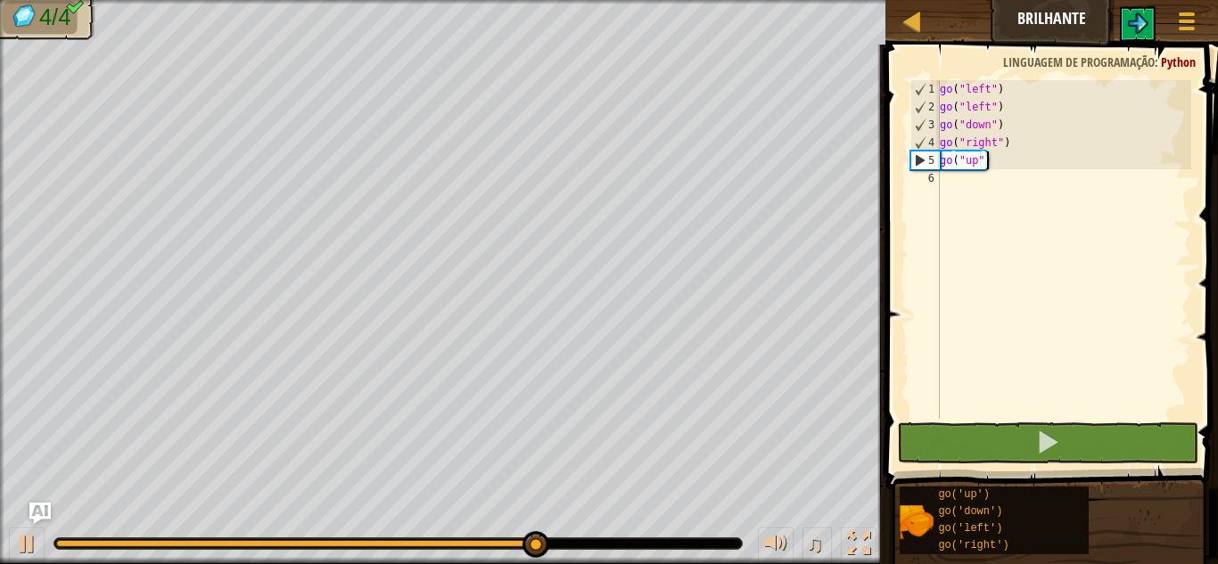
type textarea "go("up")"
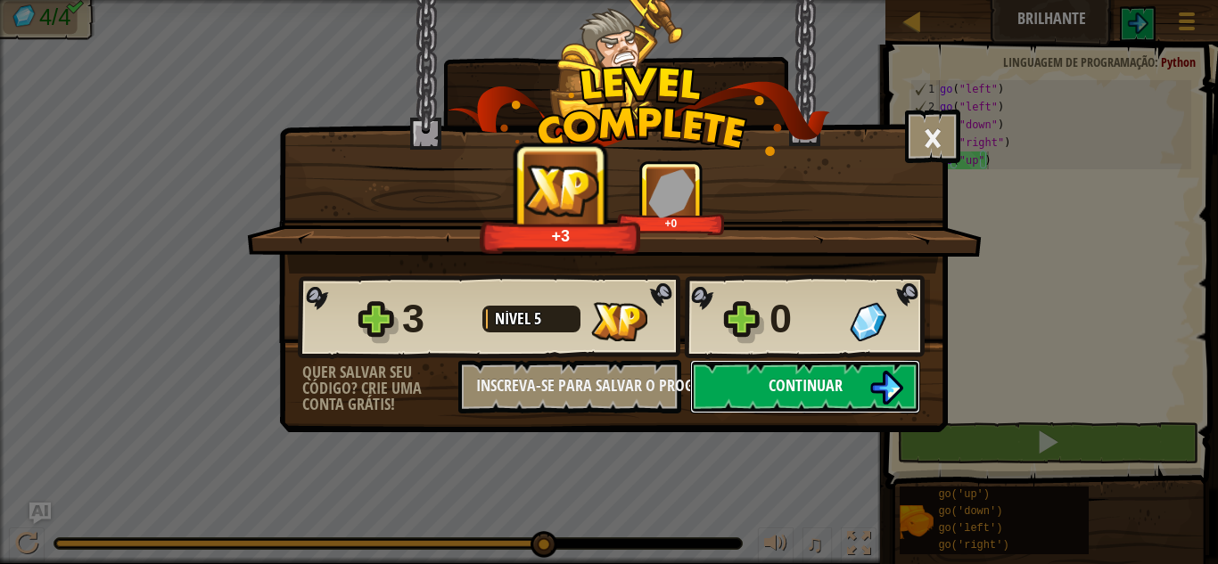
click at [754, 404] on button "Continuar" at bounding box center [805, 386] width 230 height 53
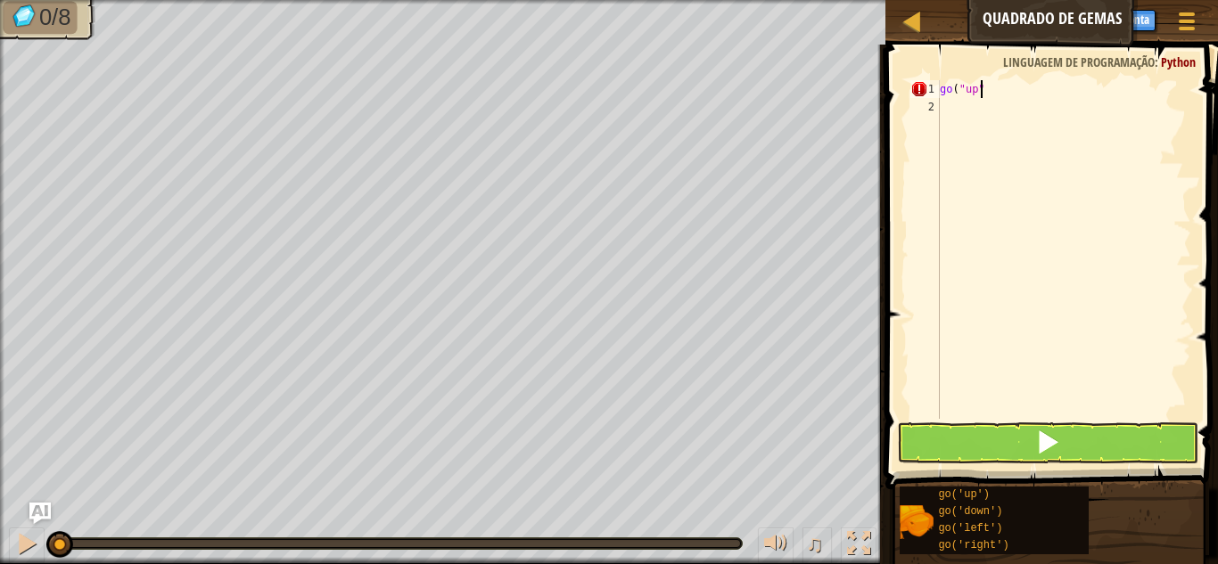
scroll to position [8, 3]
type textarea "go("up")"
type textarea "go("left")"
type textarea "go("down")"
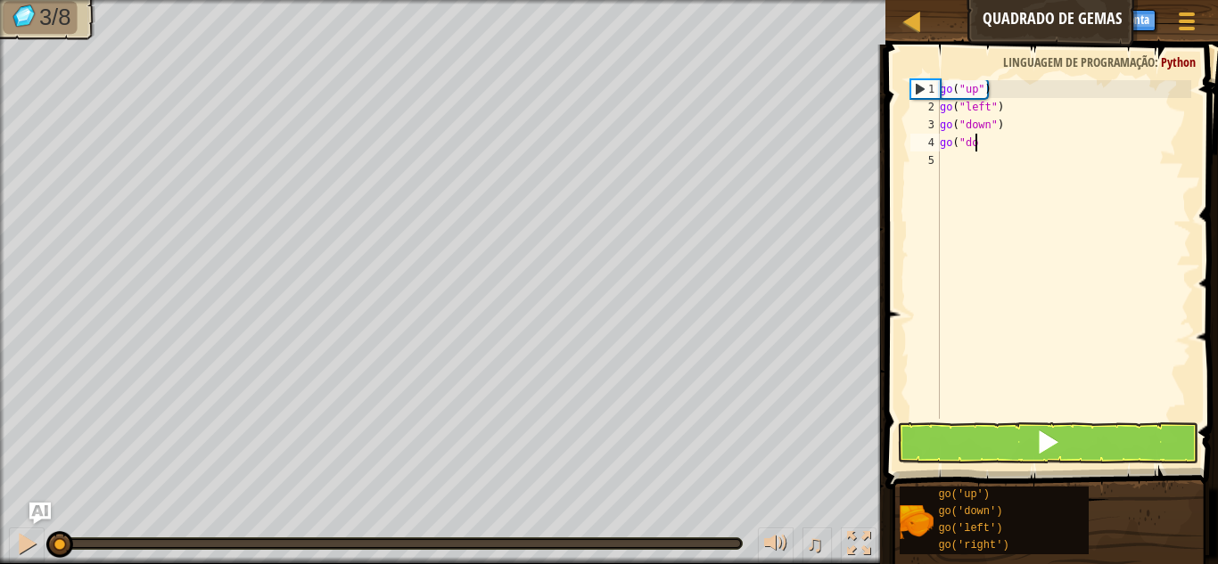
scroll to position [8, 3]
type textarea "go("down")"
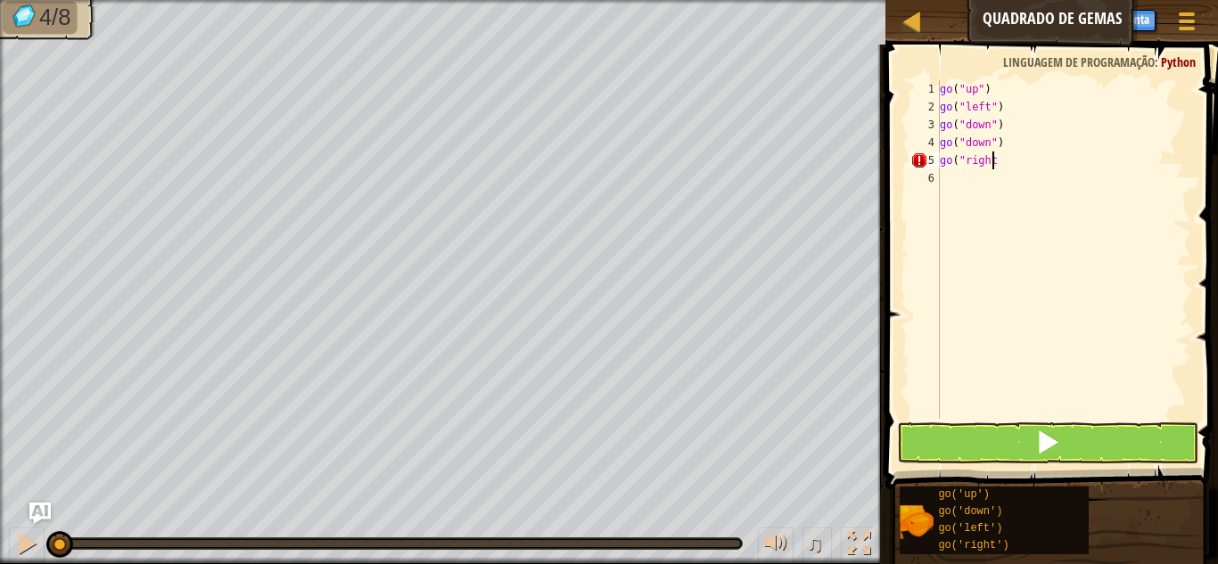
scroll to position [8, 4]
type textarea "go("right")"
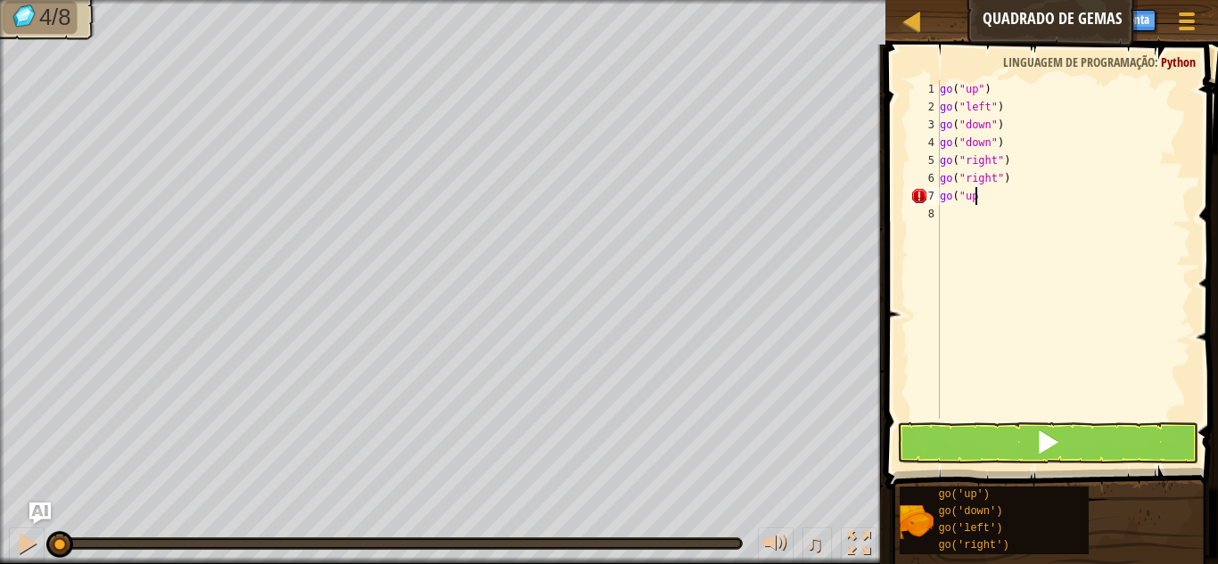
type textarea "go("up")"
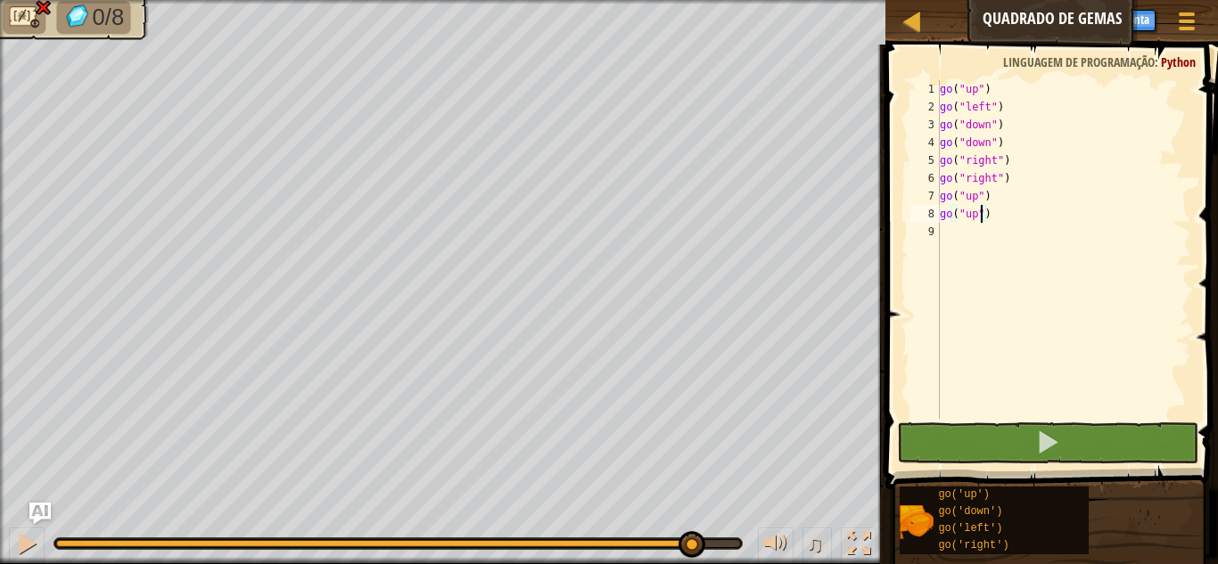
type textarea "go("up")"
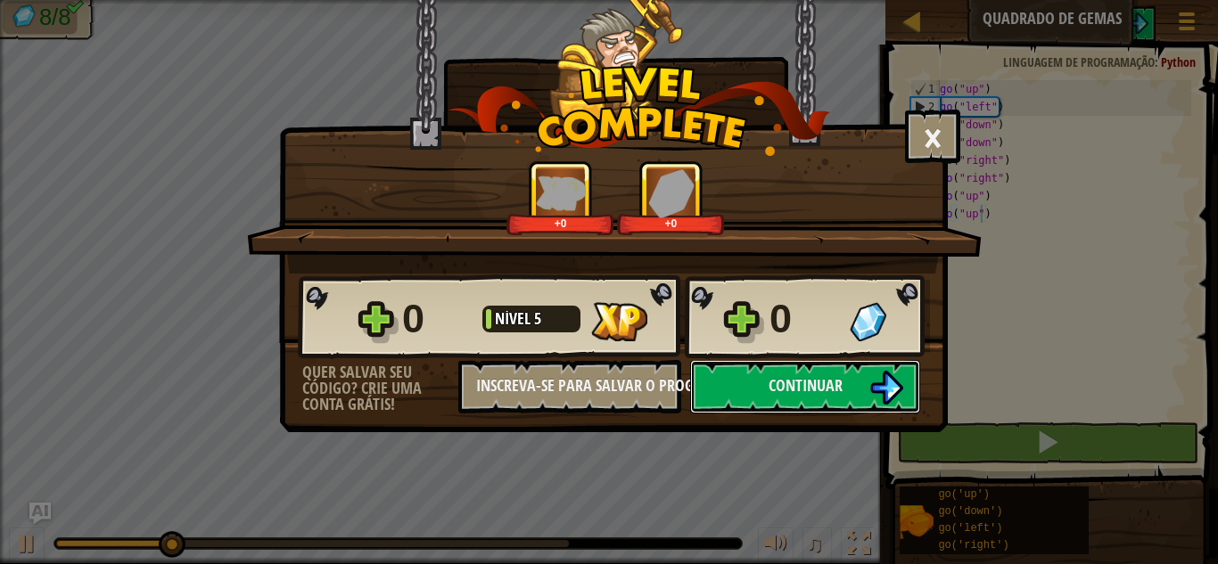
click at [754, 404] on button "Continuar" at bounding box center [805, 386] width 230 height 53
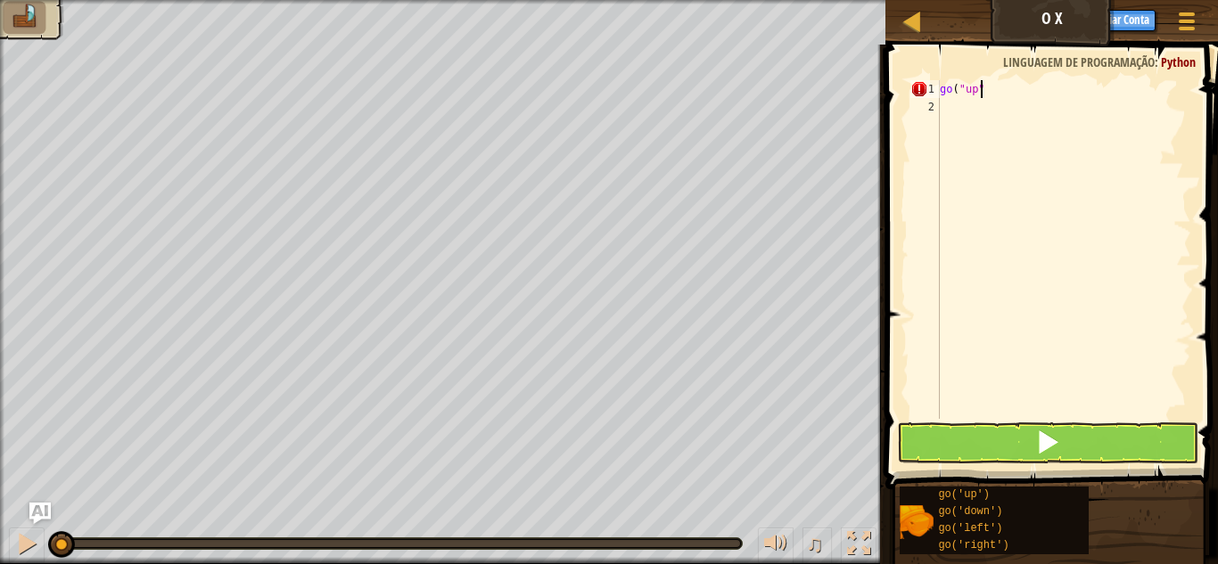
scroll to position [8, 3]
type textarea "go("up")"
type textarea "go("right")"
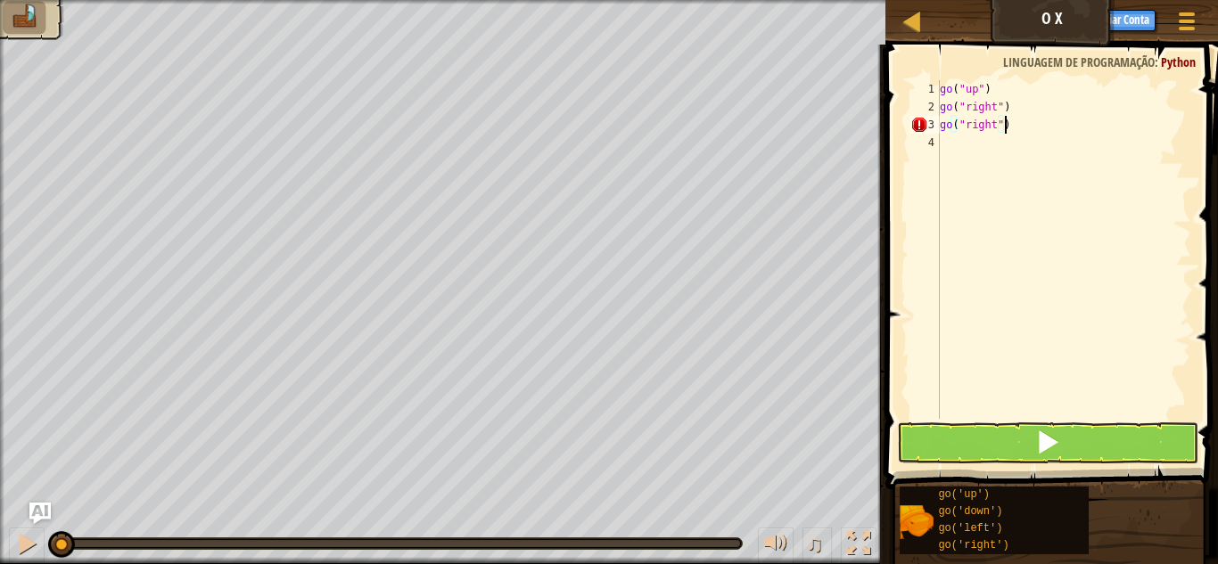
scroll to position [8, 0]
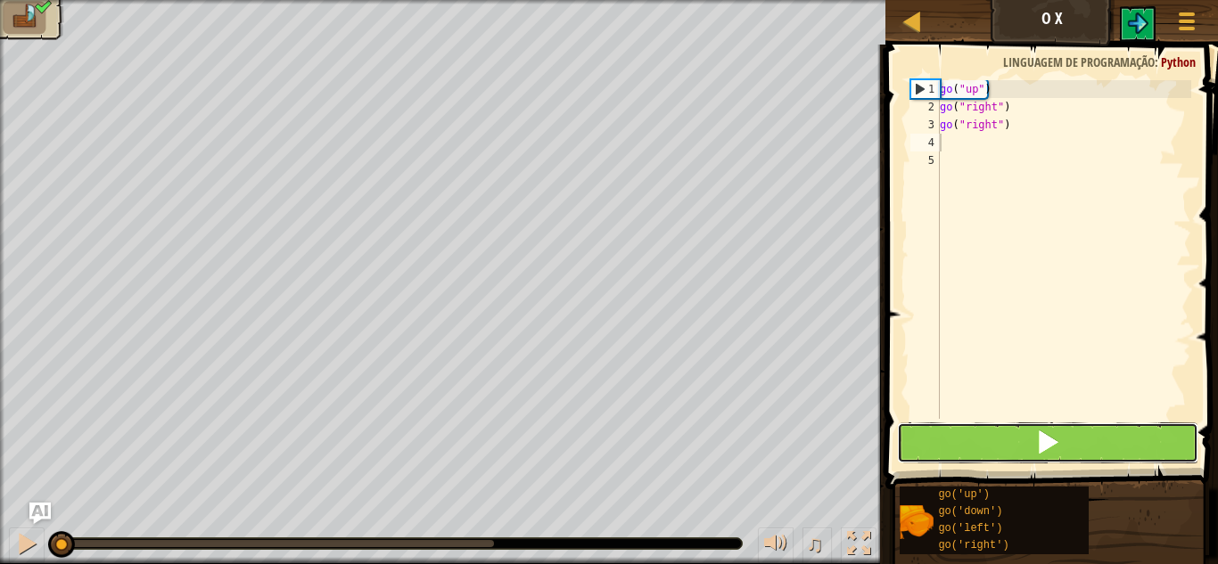
click at [1000, 433] on button at bounding box center [1047, 442] width 301 height 41
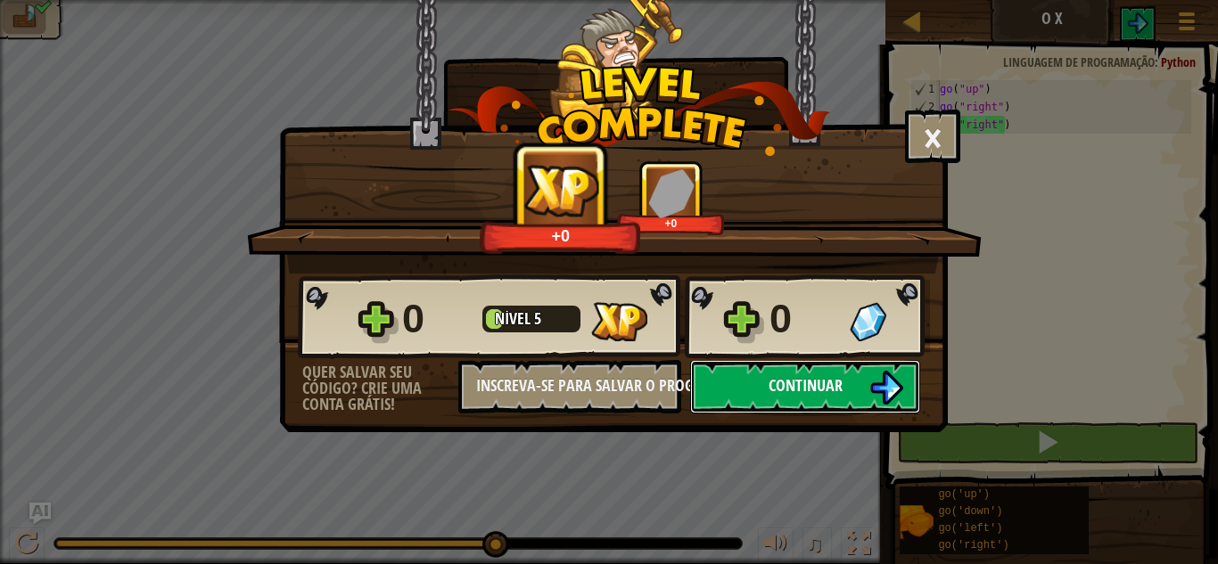
click at [782, 389] on span "Continuar" at bounding box center [805, 385] width 74 height 22
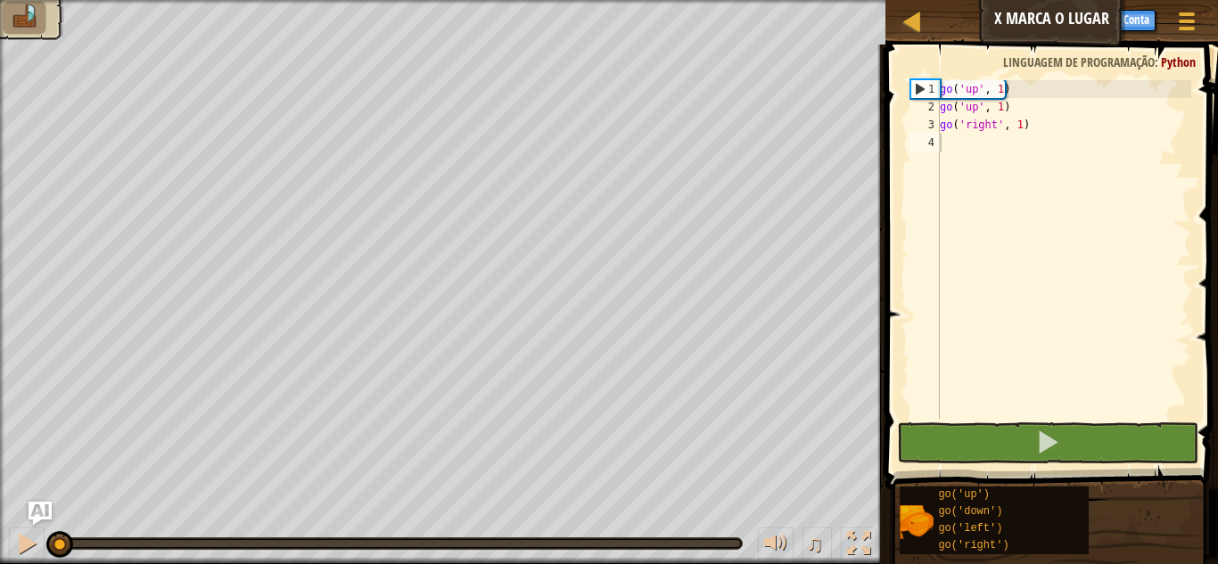
click at [34, 505] on img "Ask AI" at bounding box center [40, 513] width 23 height 23
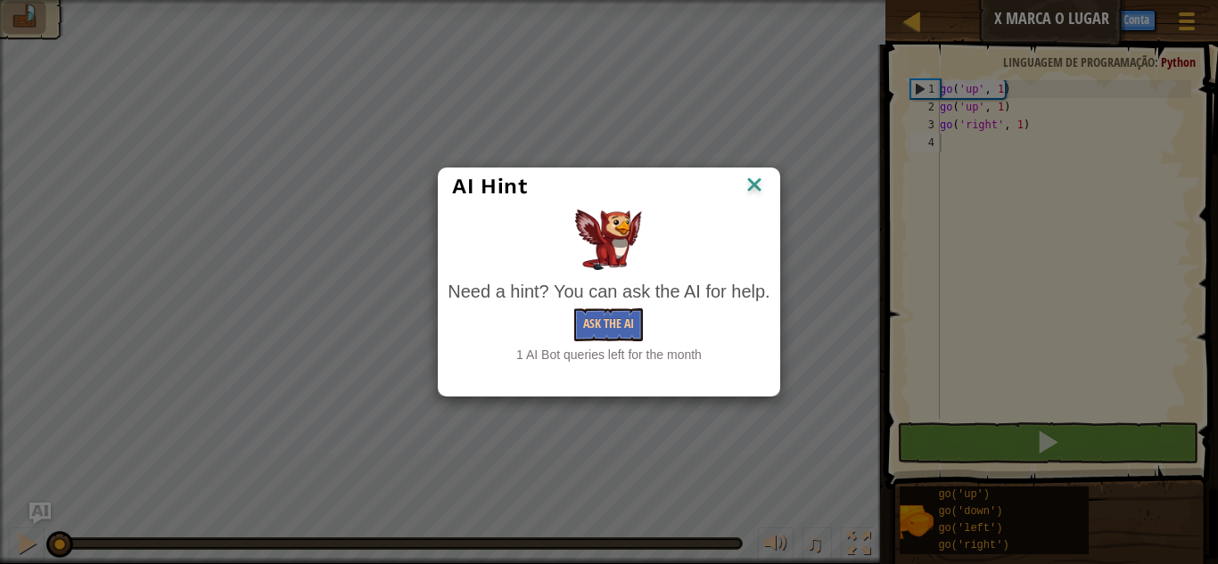
click at [381, 393] on div "AI Hint Need a hint? You can ask the AI for help. Ask the AI 1 AI Bot queries l…" at bounding box center [609, 282] width 1218 height 564
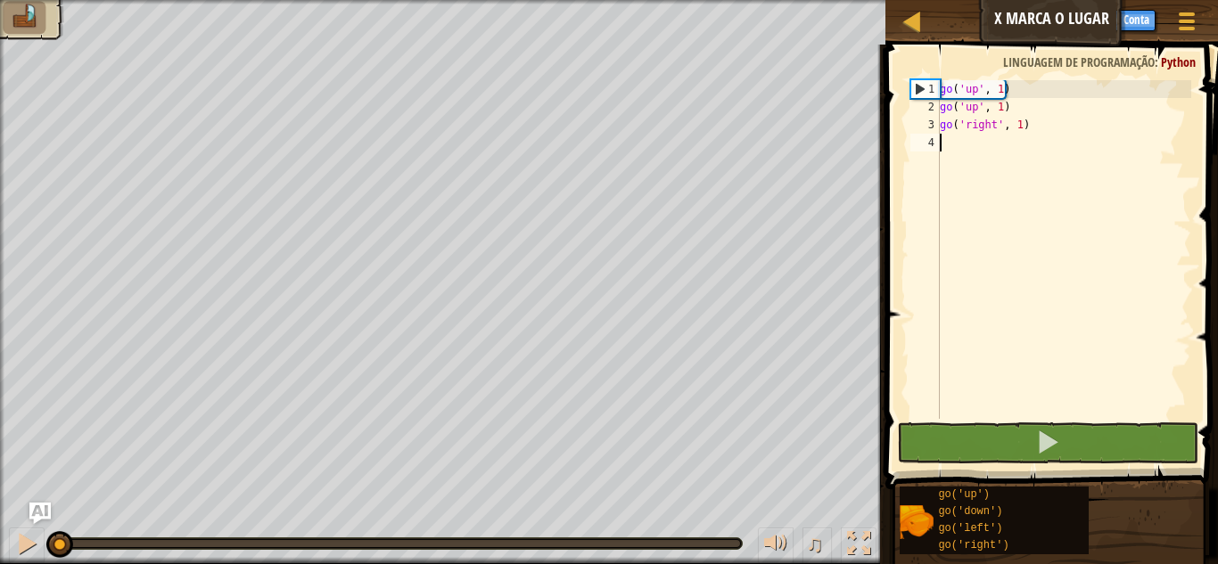
click at [1022, 154] on div "go ( 'up' , 1 ) go ( 'up' , 1 ) go ( 'right' , 1 )" at bounding box center [1063, 267] width 255 height 374
click at [1013, 148] on div "go ( 'up' , 1 ) go ( 'up' , 1 ) go ( 'right' , 1 )" at bounding box center [1063, 267] width 255 height 374
click at [995, 137] on div "go ( 'up' , 1 ) go ( 'up' , 1 ) go ( 'right' , 1 )" at bounding box center [1063, 267] width 255 height 374
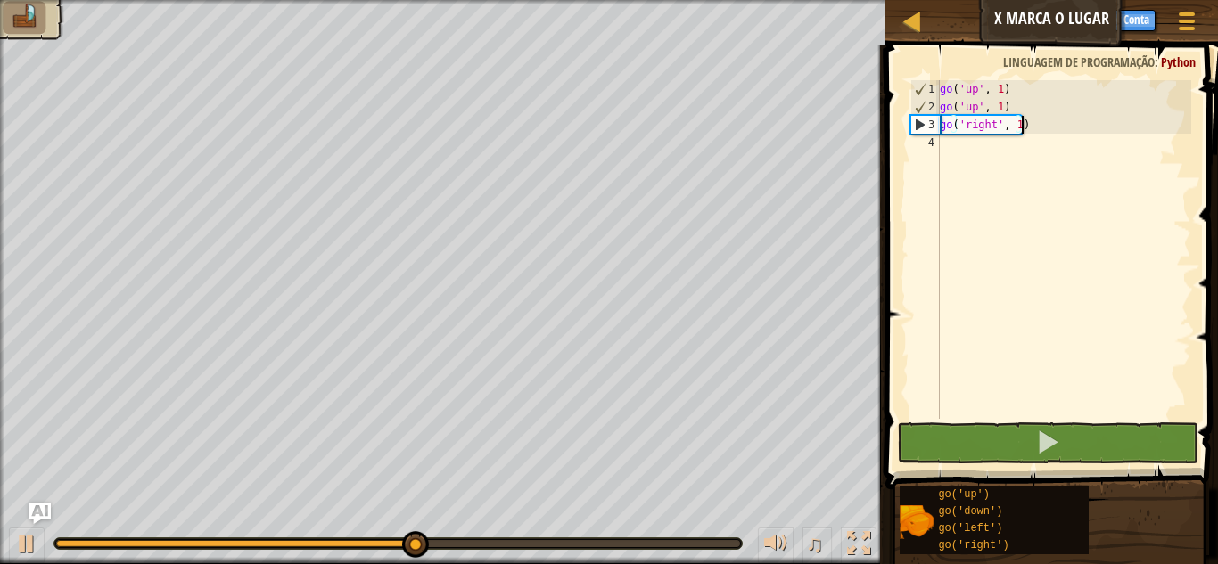
click at [1020, 122] on div "go ( 'up' , 1 ) go ( 'up' , 1 ) go ( 'right' , 1 )" at bounding box center [1063, 267] width 255 height 374
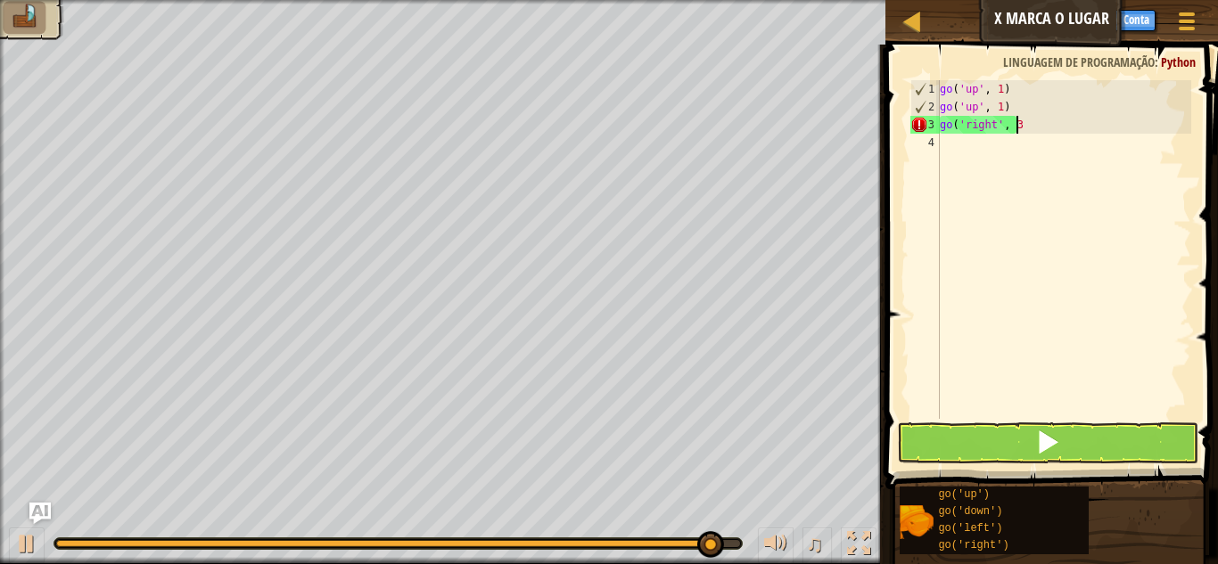
type textarea "go('right', 3)"
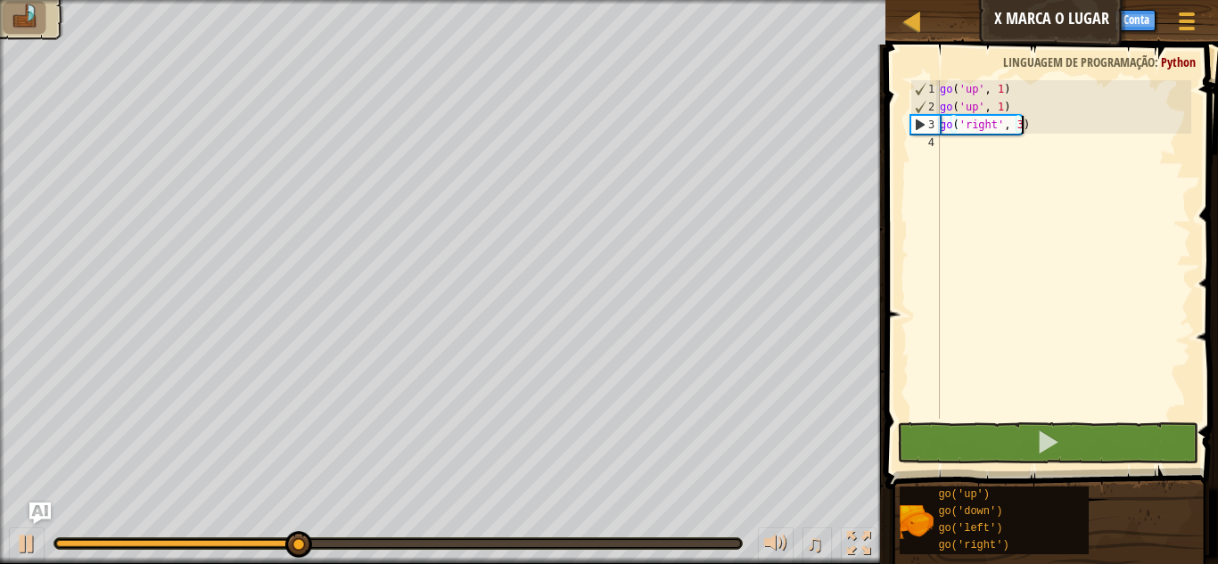
click at [1032, 122] on div "go ( 'up' , 1 ) go ( 'up' , 1 ) go ( 'right' , 3 )" at bounding box center [1063, 267] width 255 height 374
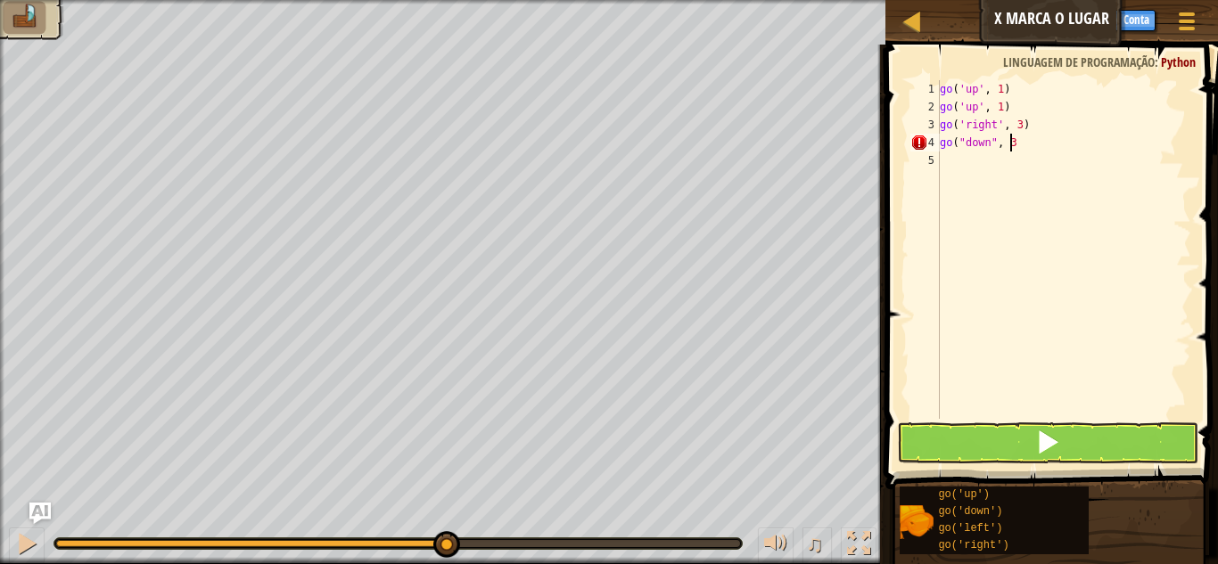
scroll to position [8, 5]
type textarea "go("down", 3)"
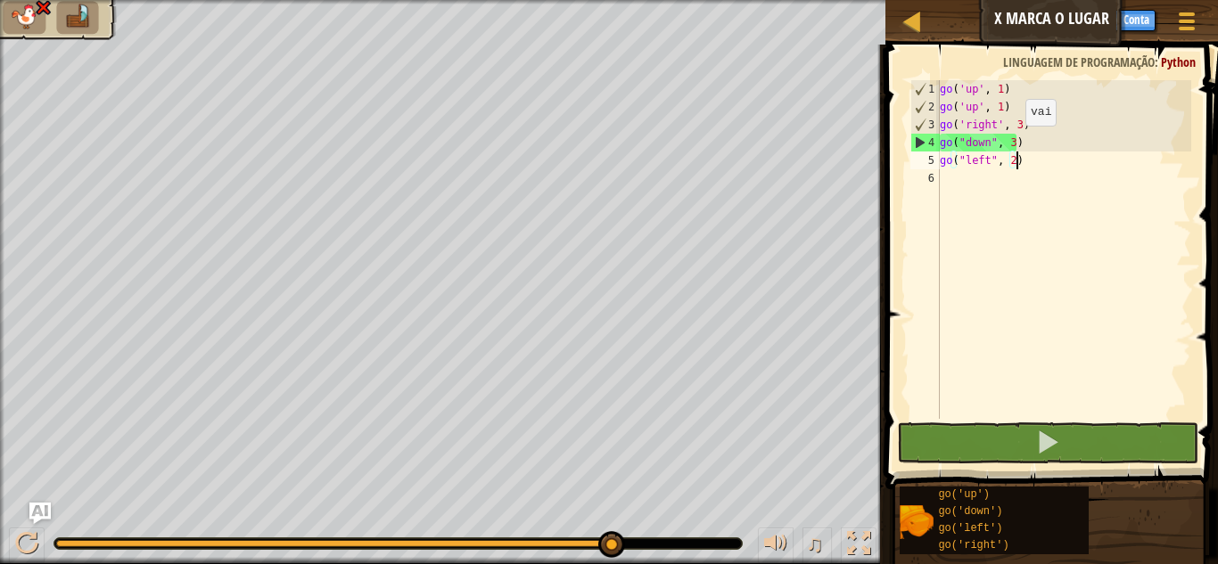
click at [1010, 144] on div "go ( 'up' , 1 ) go ( 'up' , 1 ) go ( 'right' , 3 ) go ( "down" , 3 ) go ( "left…" at bounding box center [1063, 267] width 255 height 374
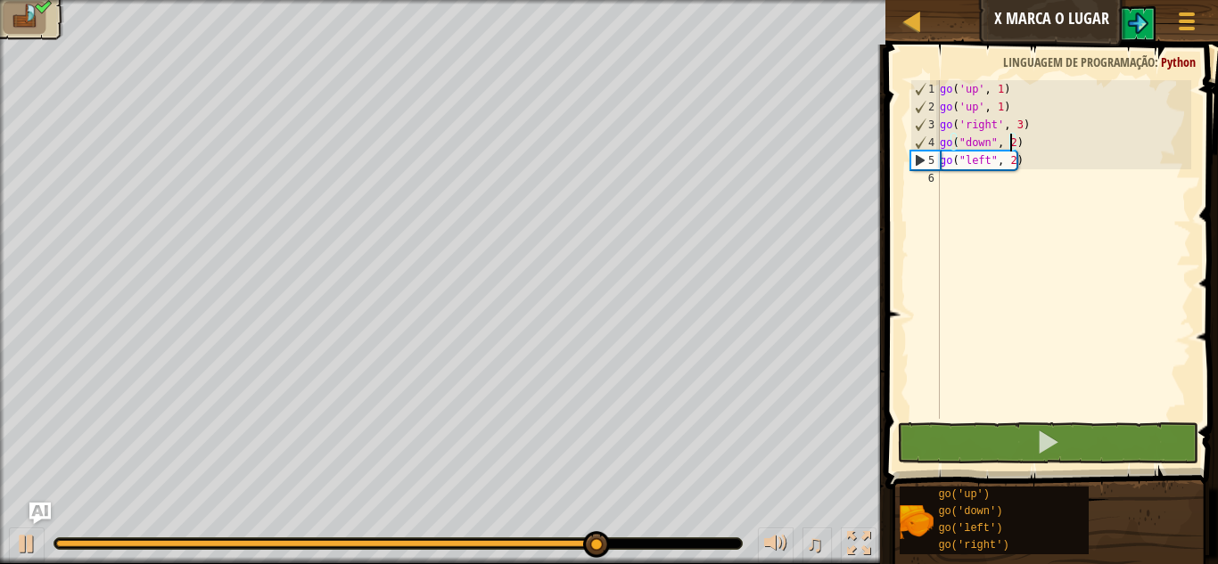
type textarea "go("down", 2)"
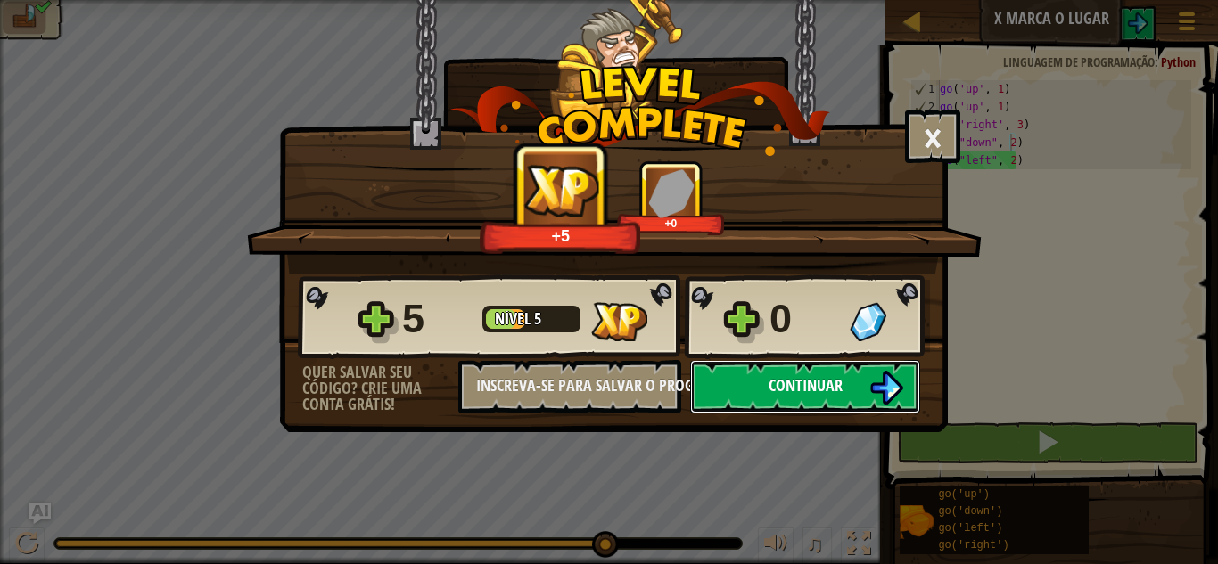
click at [897, 371] on img at bounding box center [886, 388] width 34 height 34
